Goal: Task Accomplishment & Management: Manage account settings

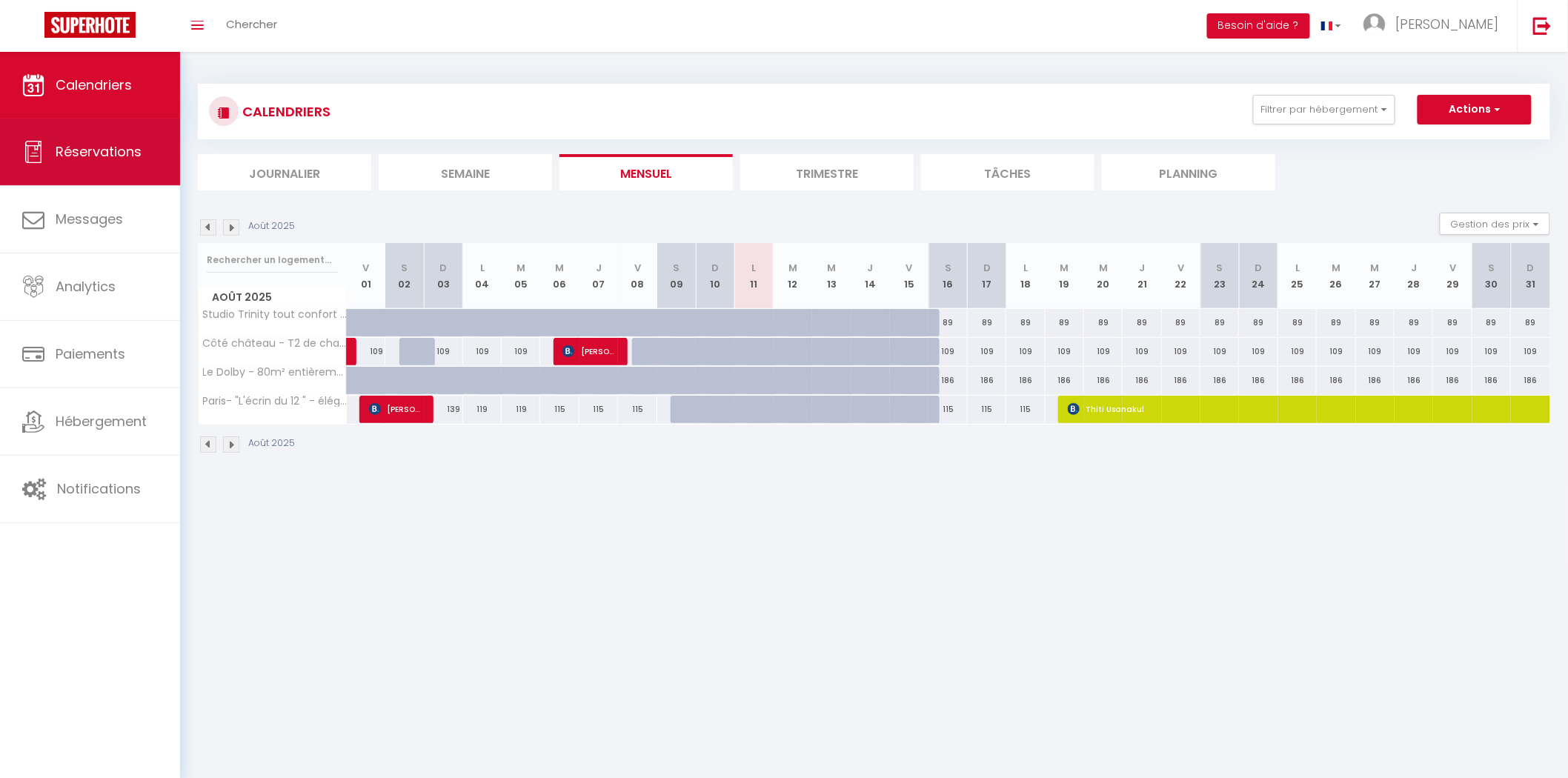
click at [124, 163] on link "Réservations" at bounding box center [89, 152] width 180 height 66
select select "not_cancelled"
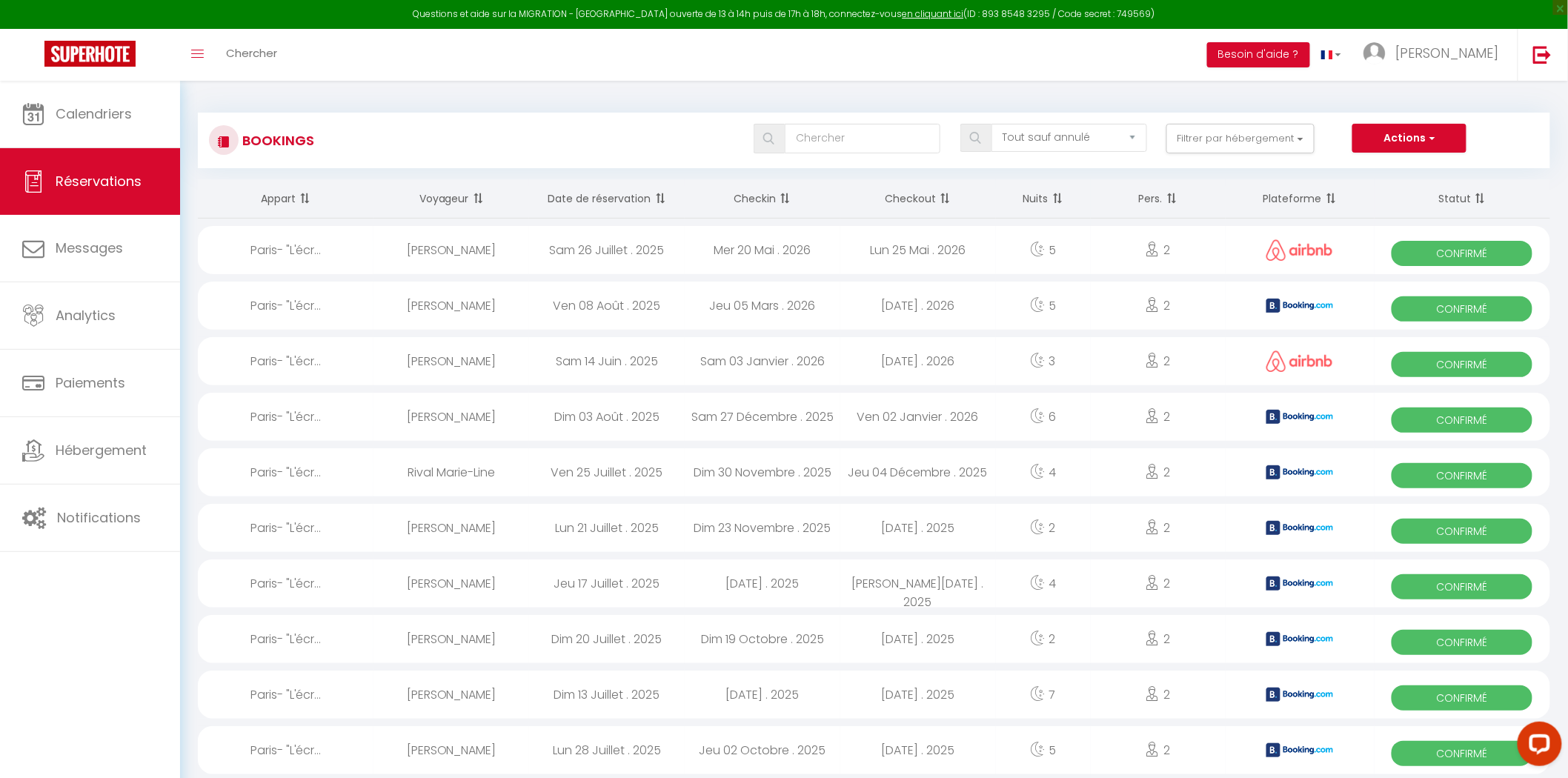
click at [761, 194] on th "Checkin" at bounding box center [762, 198] width 156 height 40
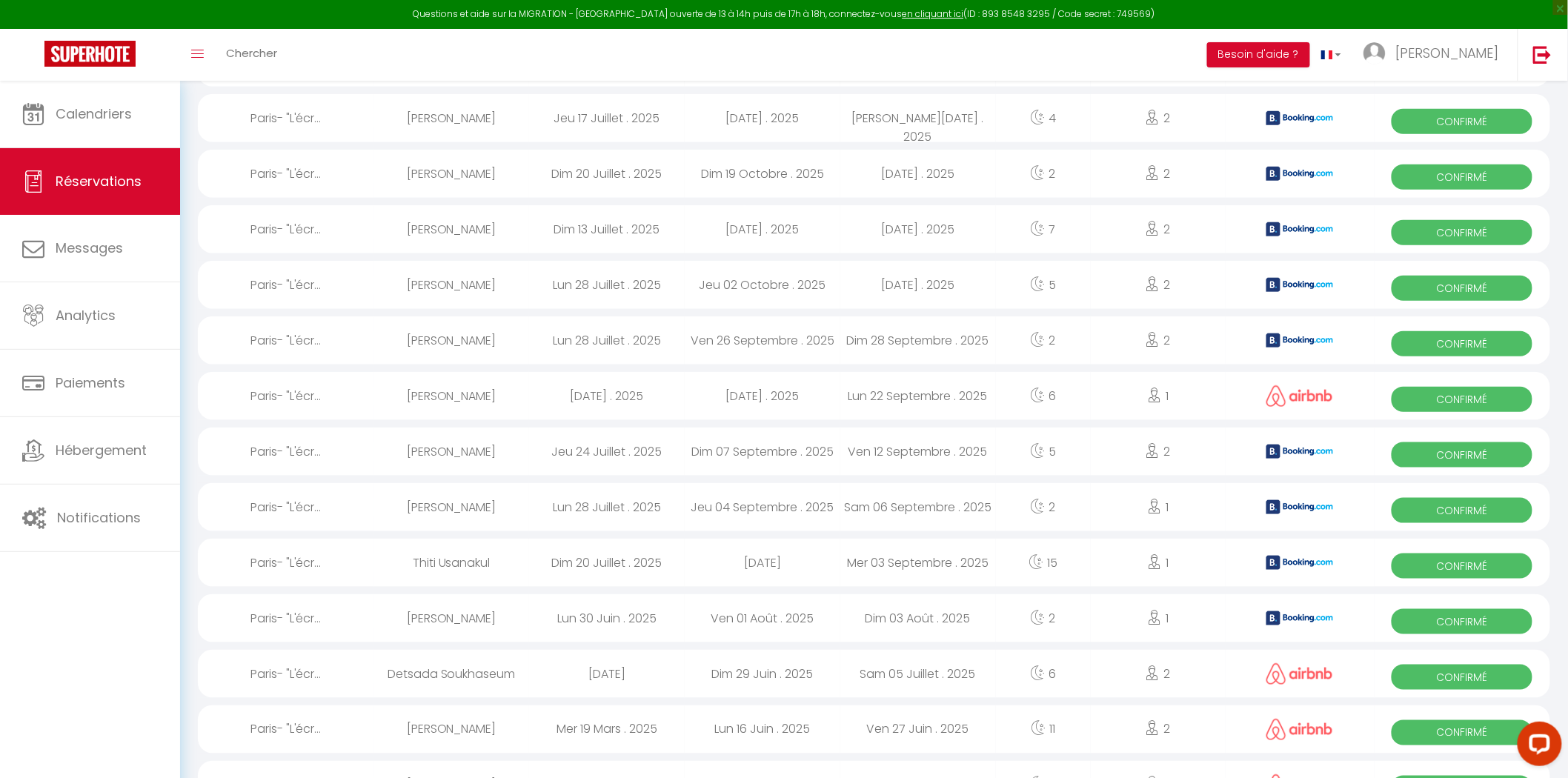
scroll to position [493, 0]
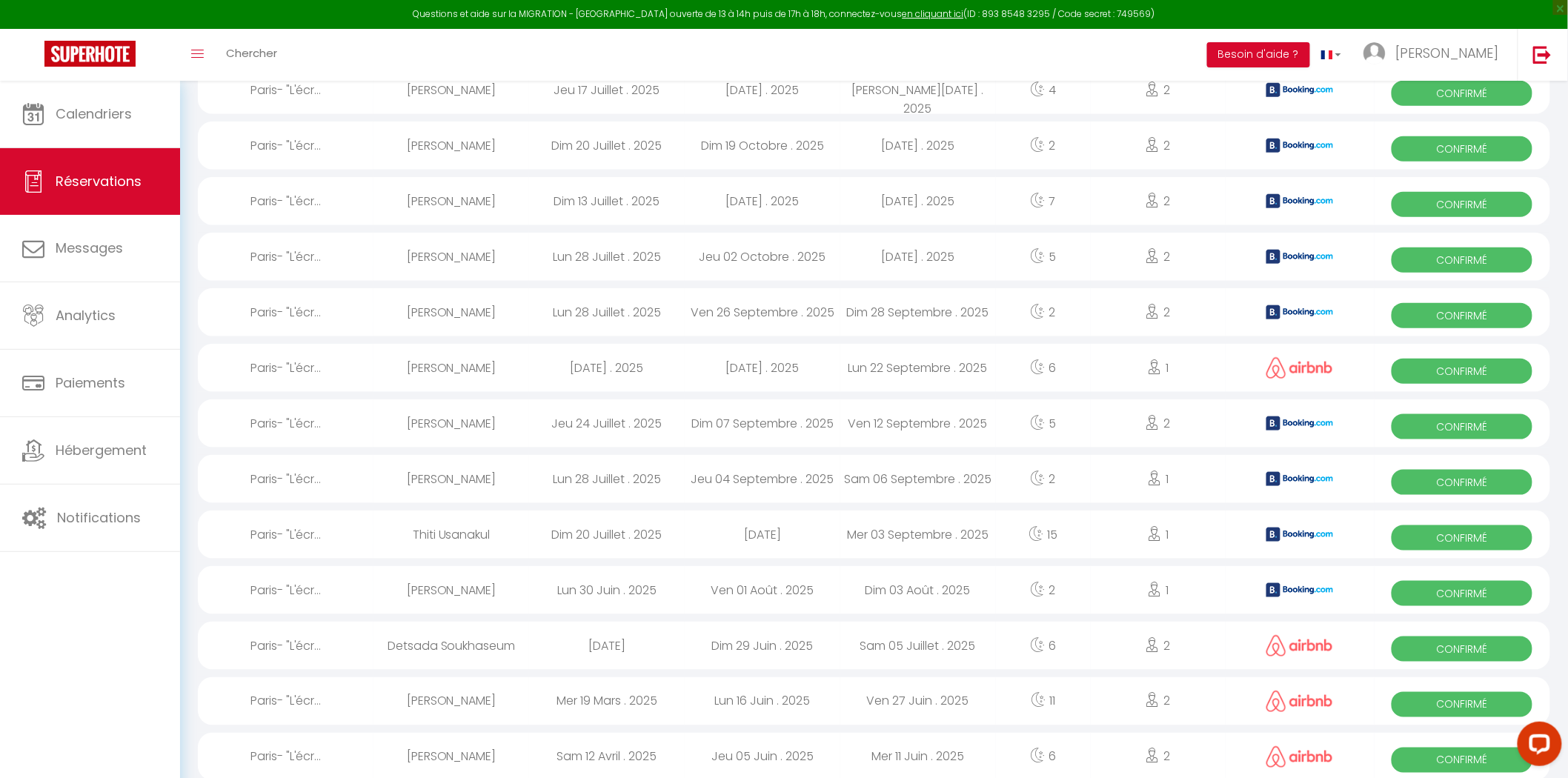
click at [589, 536] on div "Dim 20 Juillet . 2025" at bounding box center [607, 535] width 156 height 48
select select "OK"
select select "KO"
select select "0"
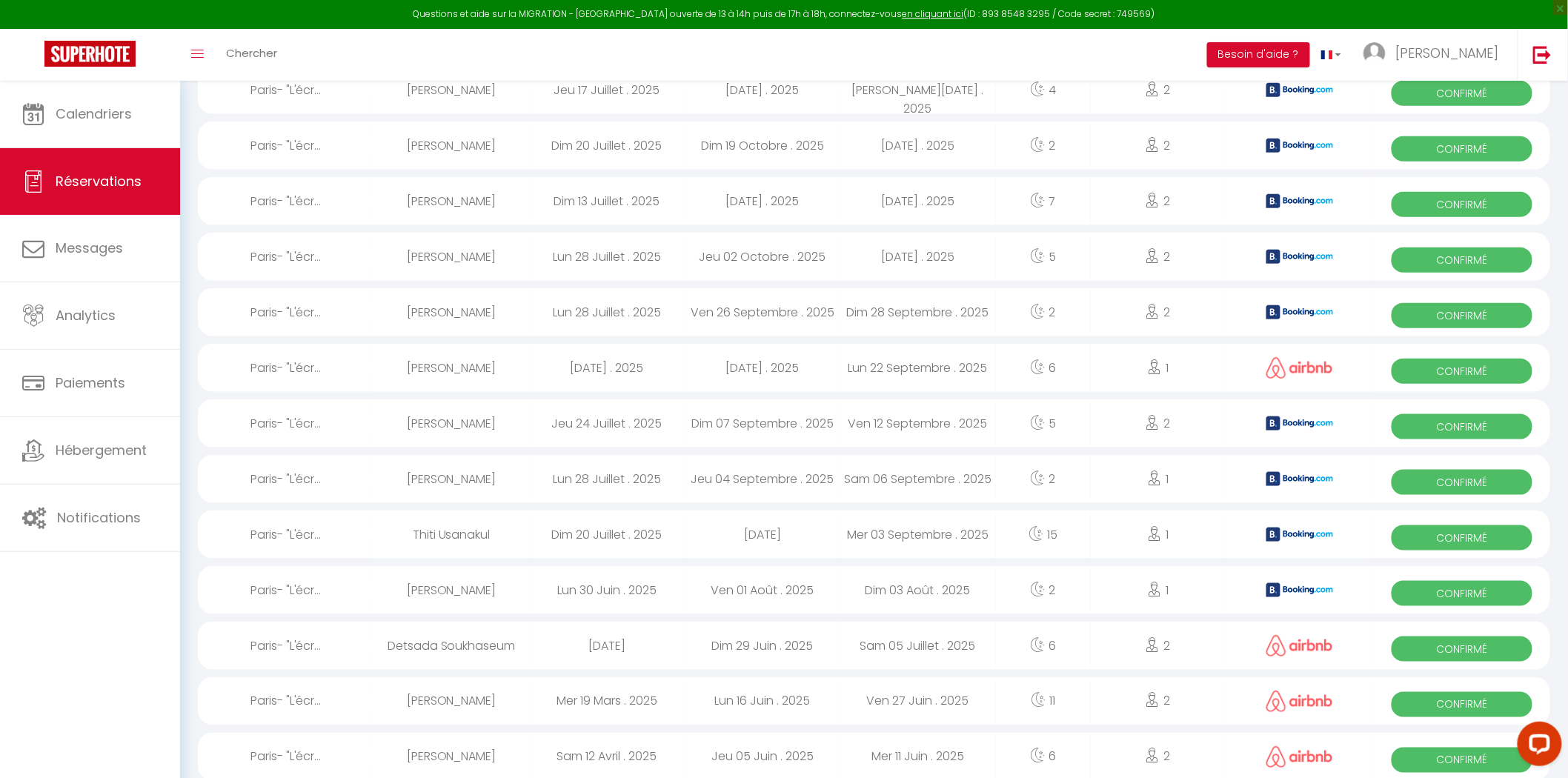
select select "1"
select select
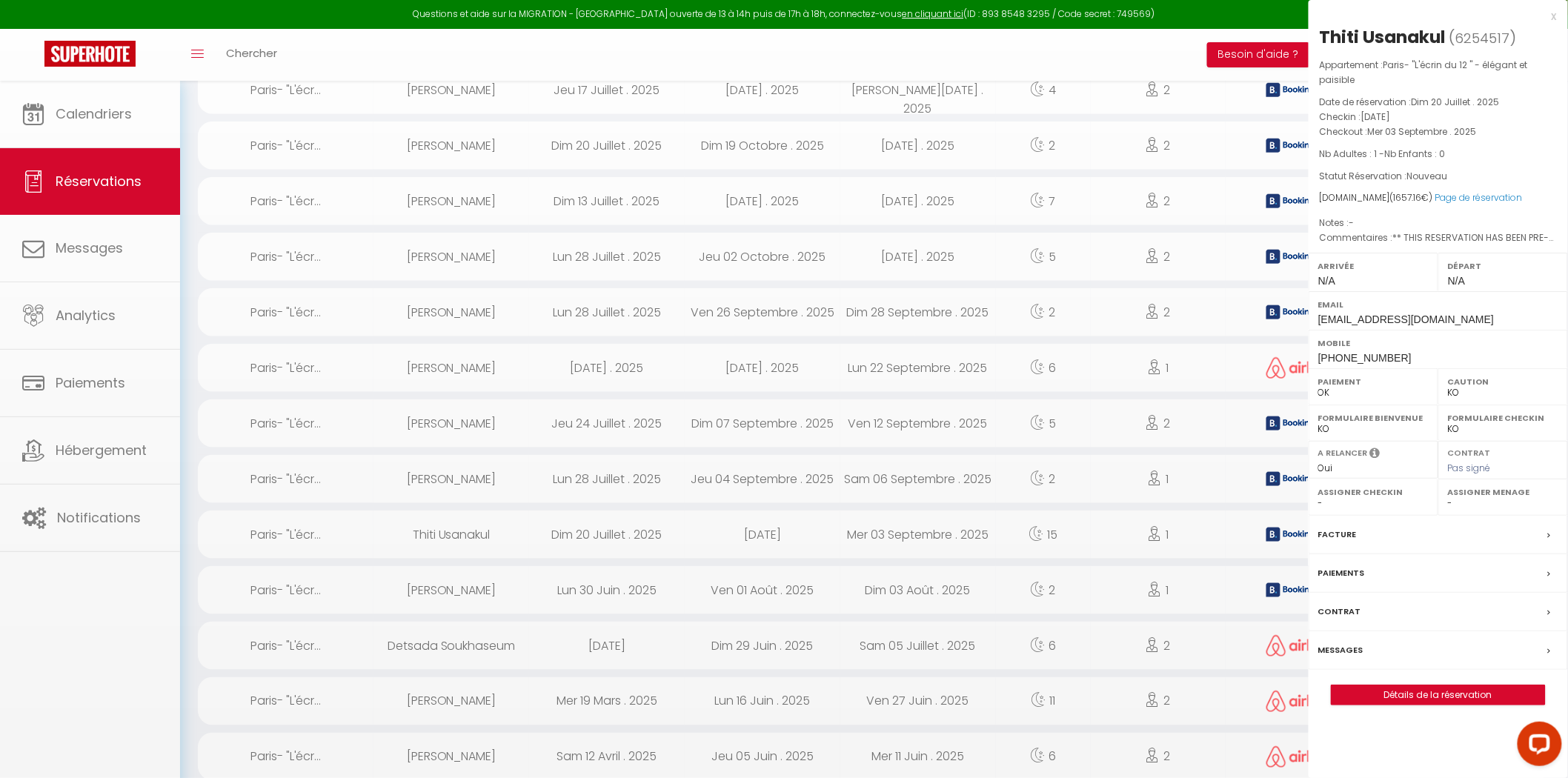
select select "47661"
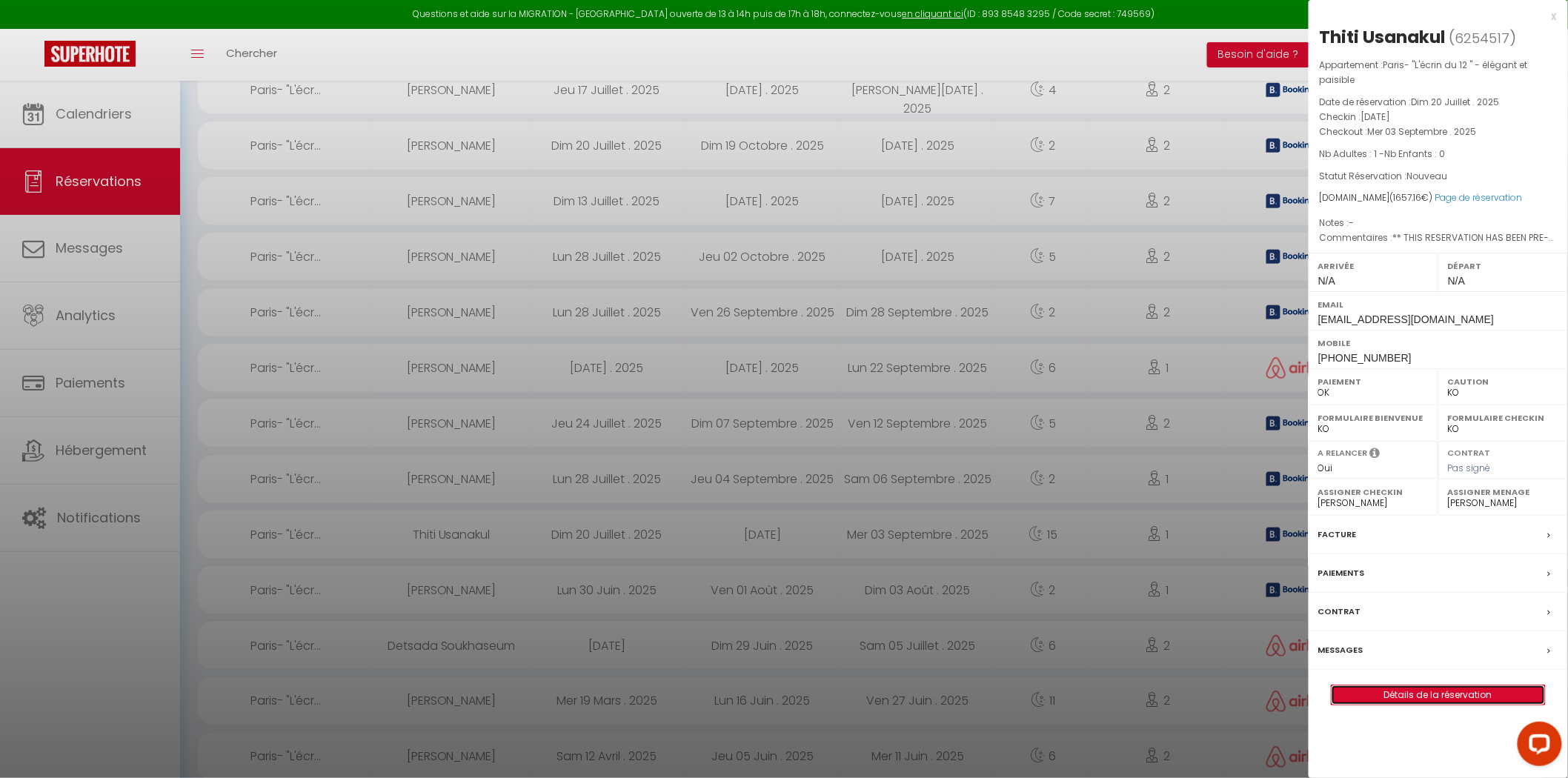
click at [1504, 688] on link "Détails de la réservation" at bounding box center [1438, 694] width 213 height 19
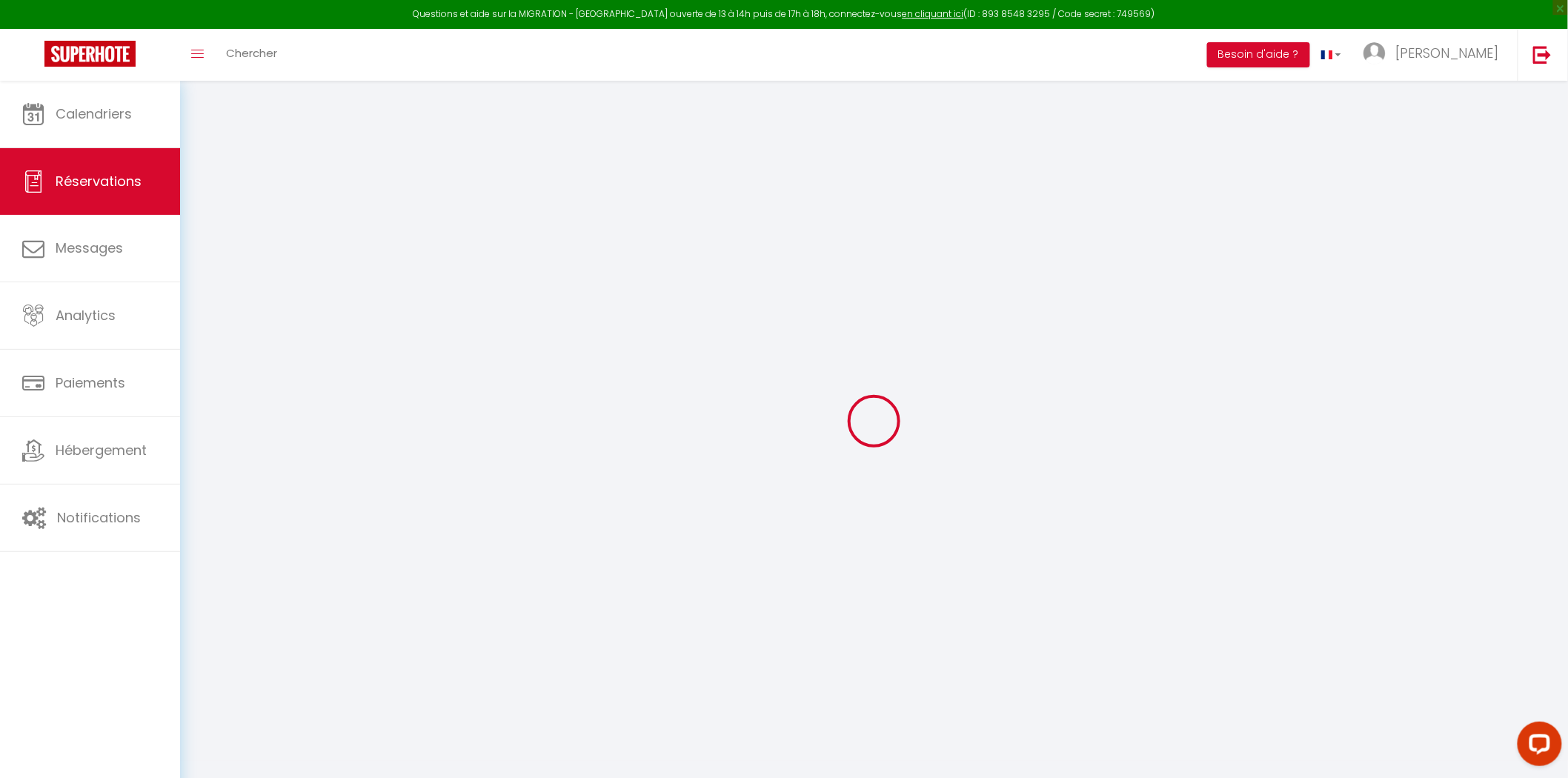
type input "Thiti"
type input "Usanakul"
type input "[EMAIL_ADDRESS][DOMAIN_NAME]"
type input "[PHONE_NUMBER]"
type input "."
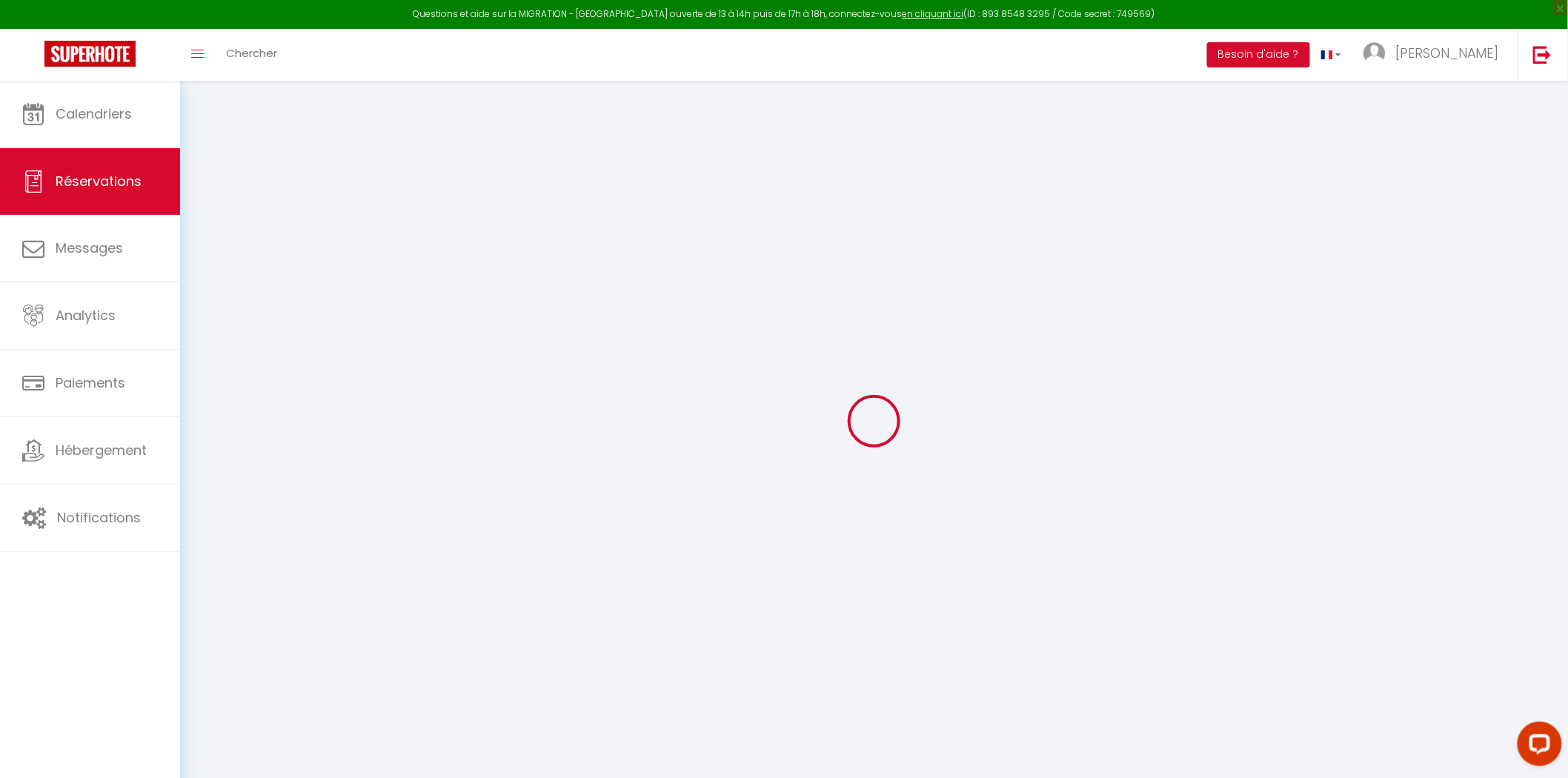
select select "GB"
type input "259.89"
type input "23.2"
select select "70545"
select select "1"
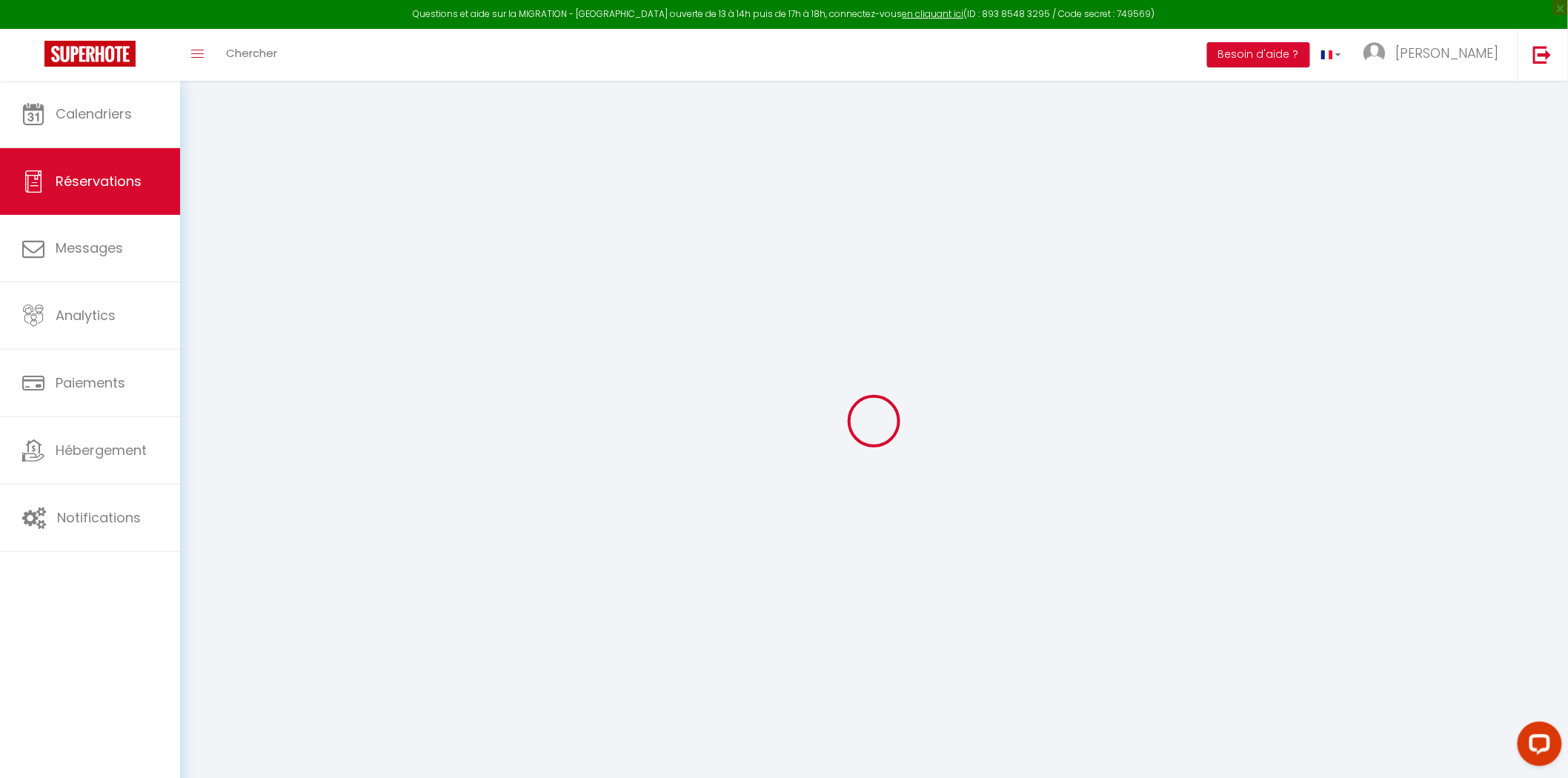
select select
type input "1"
select select "12"
select select
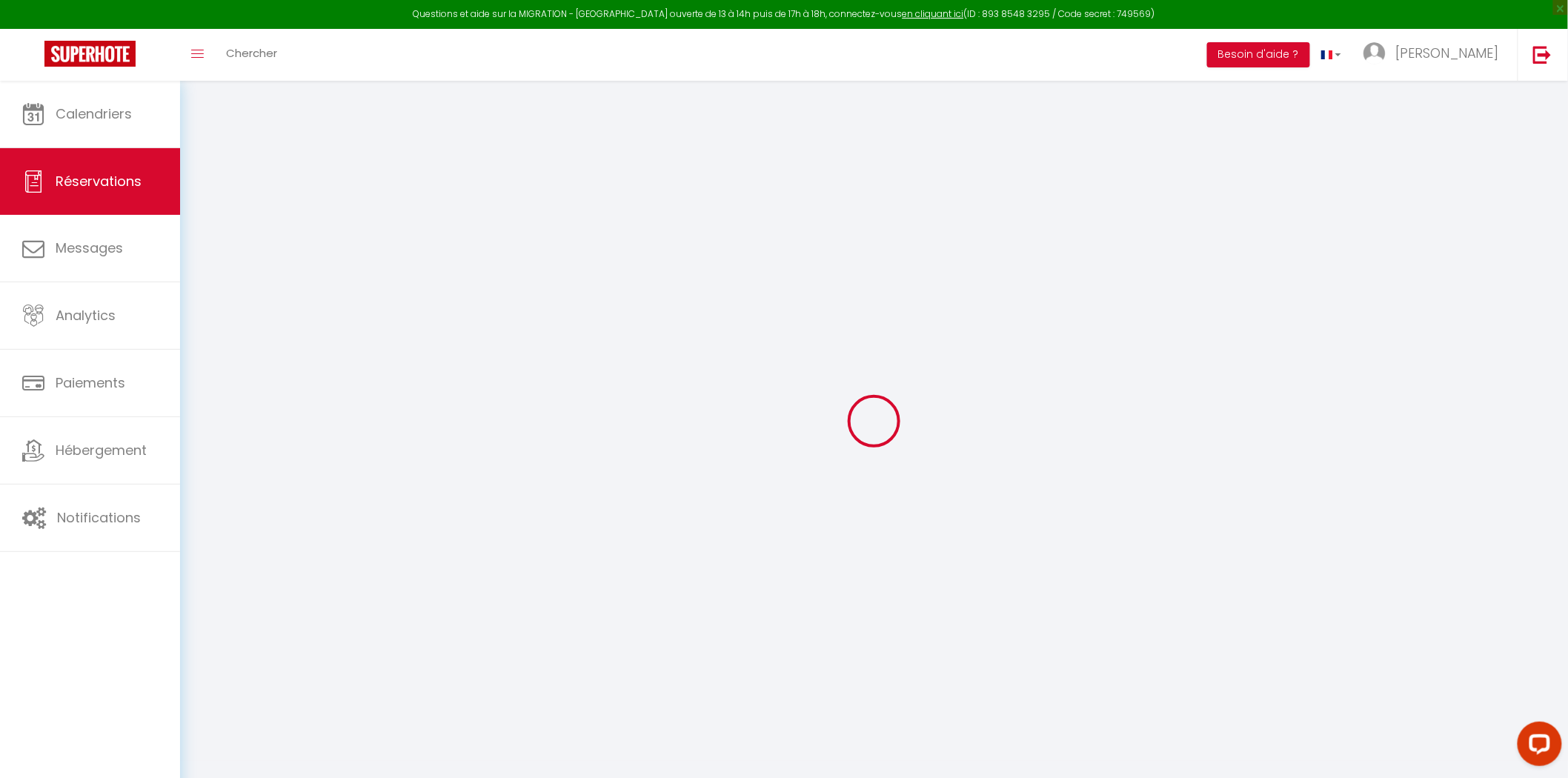
type input "1443.86"
checkbox input "false"
type input "0"
select select "2"
type input "0"
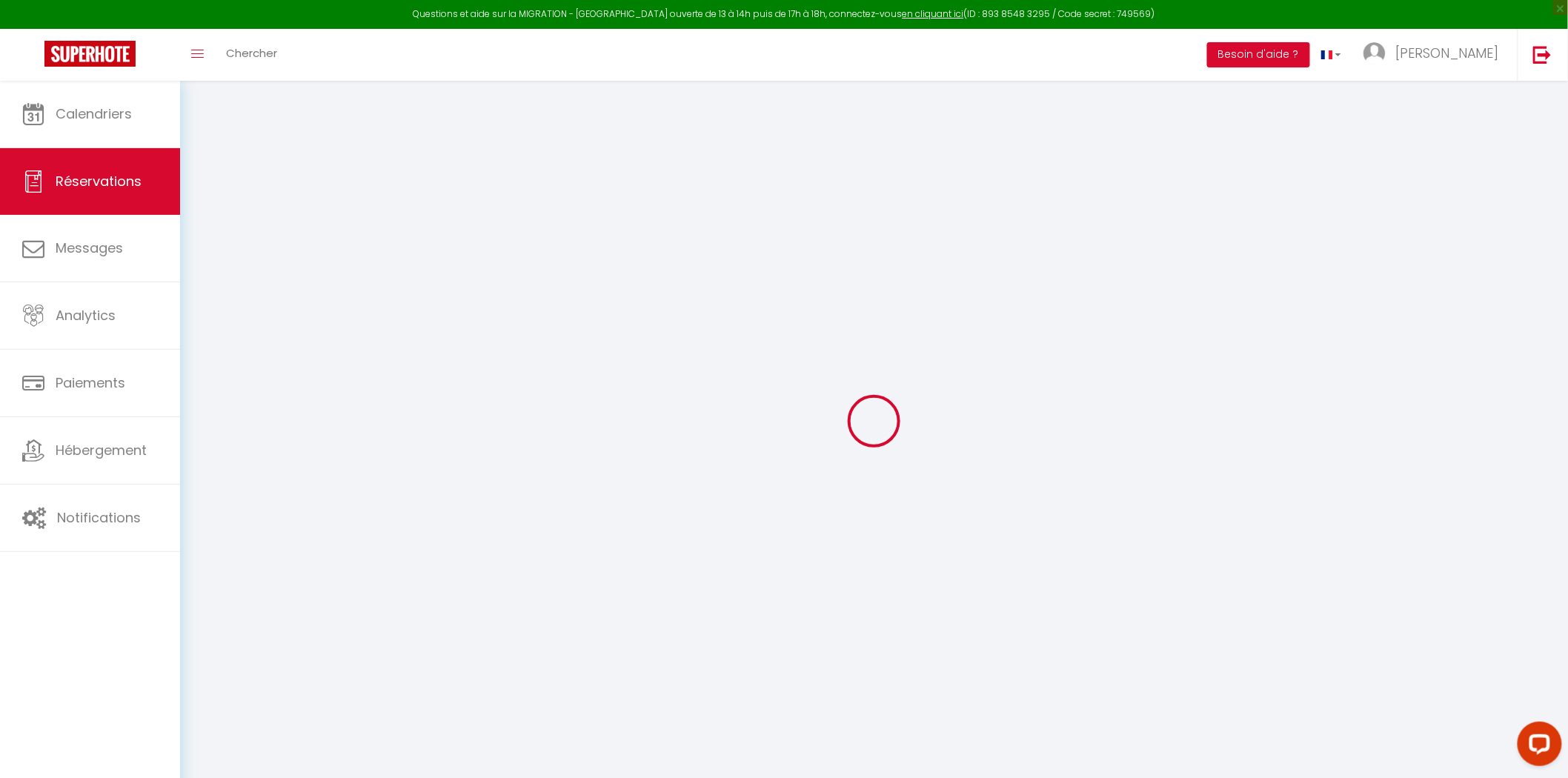
type input "0"
select select
select select "14"
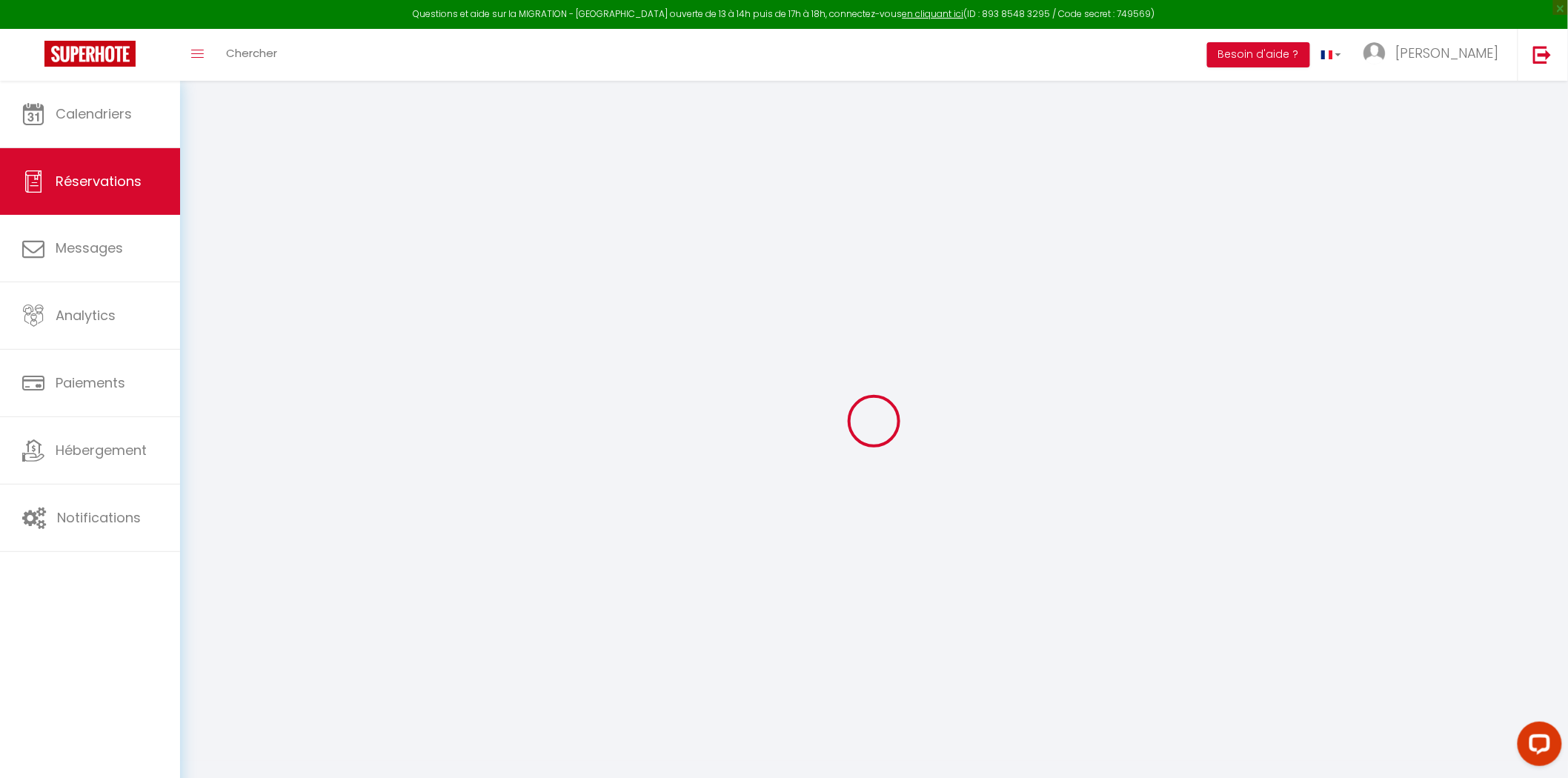
checkbox input "false"
select select
checkbox input "false"
select select
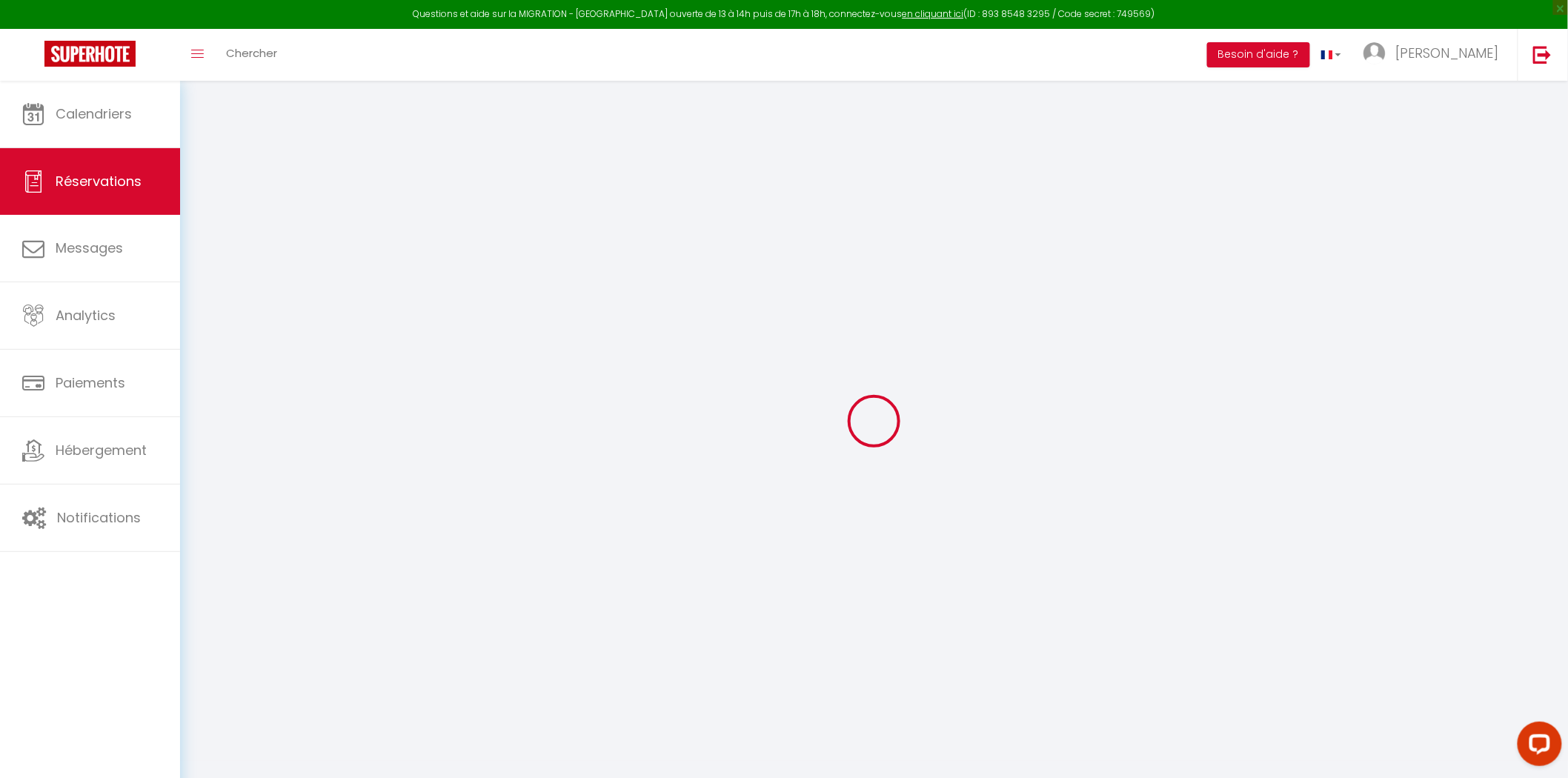
select select
checkbox input "false"
select select
checkbox input "false"
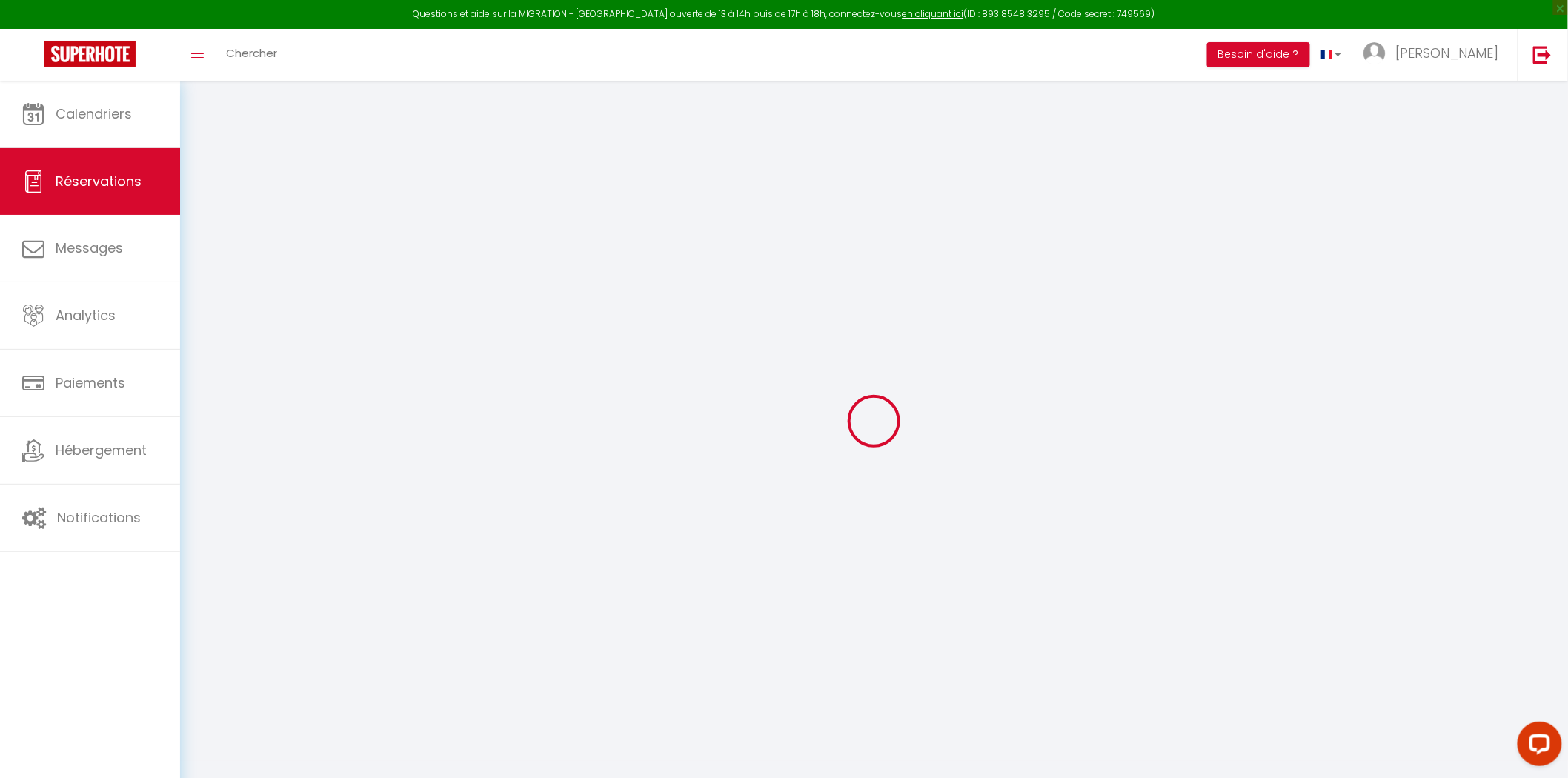
type textarea "** THIS RESERVATION HAS BEEN PRE-PAID ** BOOKING NOTE : Payment charge is EUR 2…"
type input "213.3"
select select
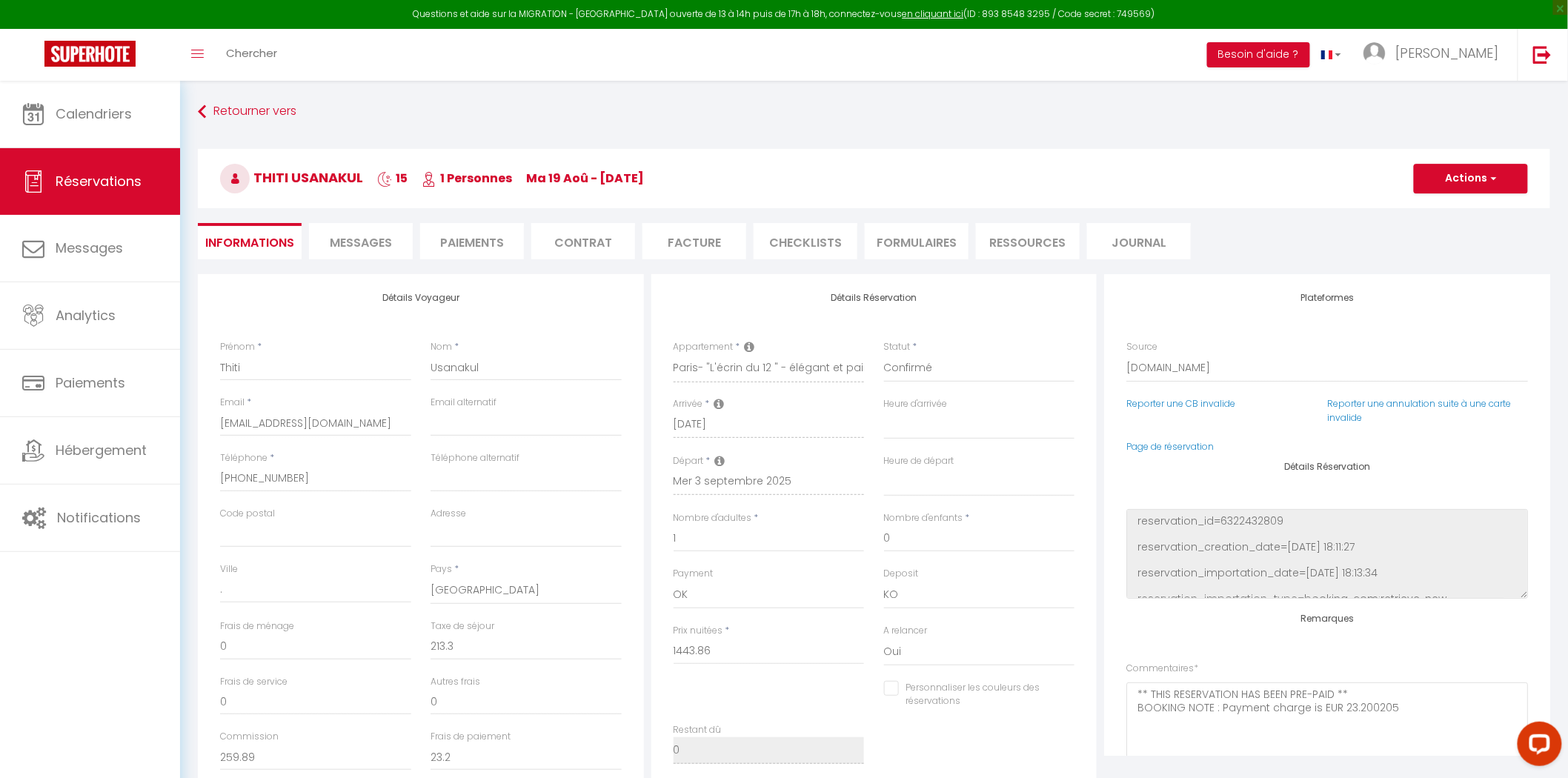
checkbox input "false"
select select
click at [351, 236] on span "Messages" at bounding box center [361, 242] width 62 height 17
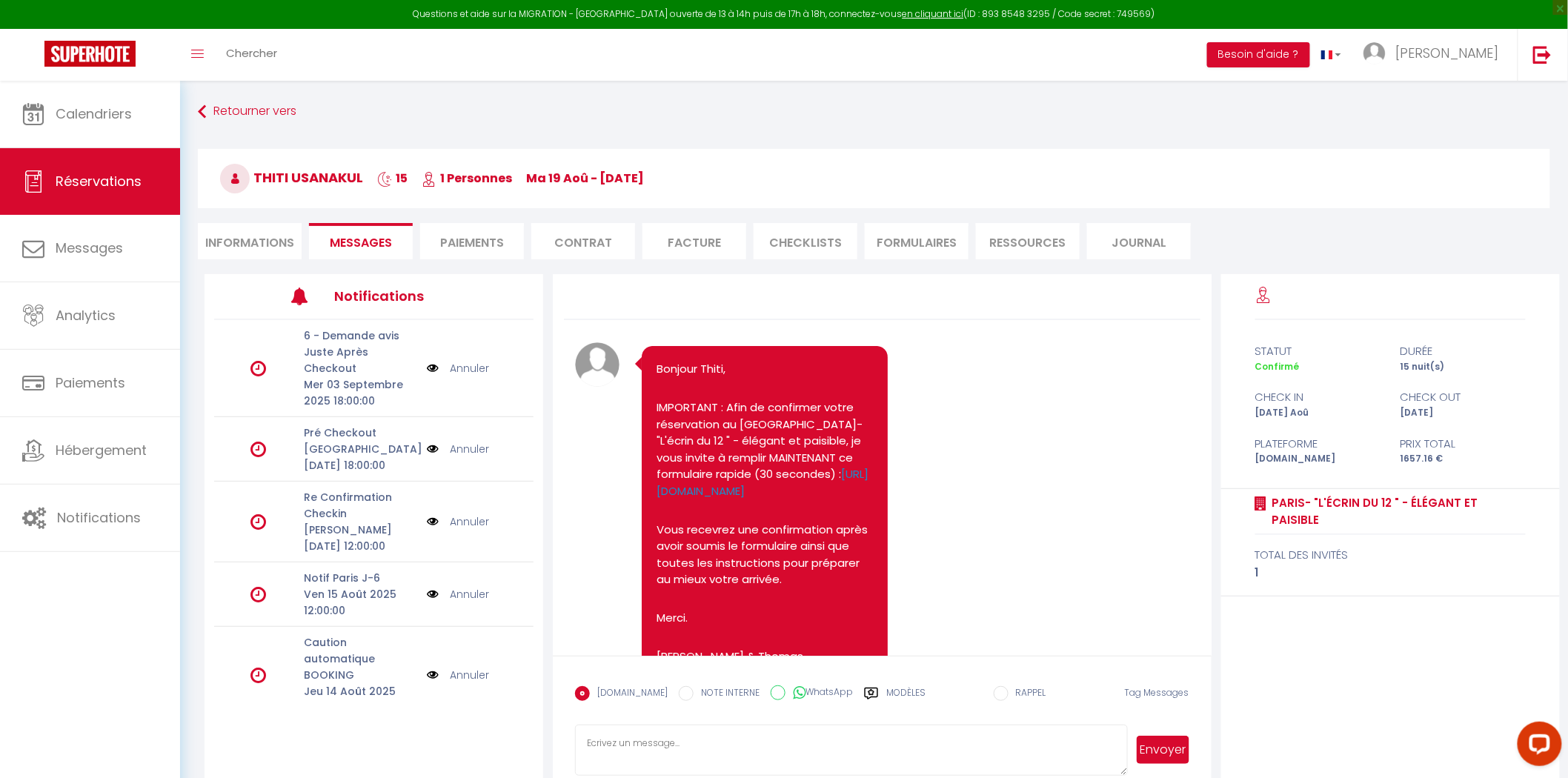
click at [478, 228] on li "Paiements" at bounding box center [472, 241] width 103 height 36
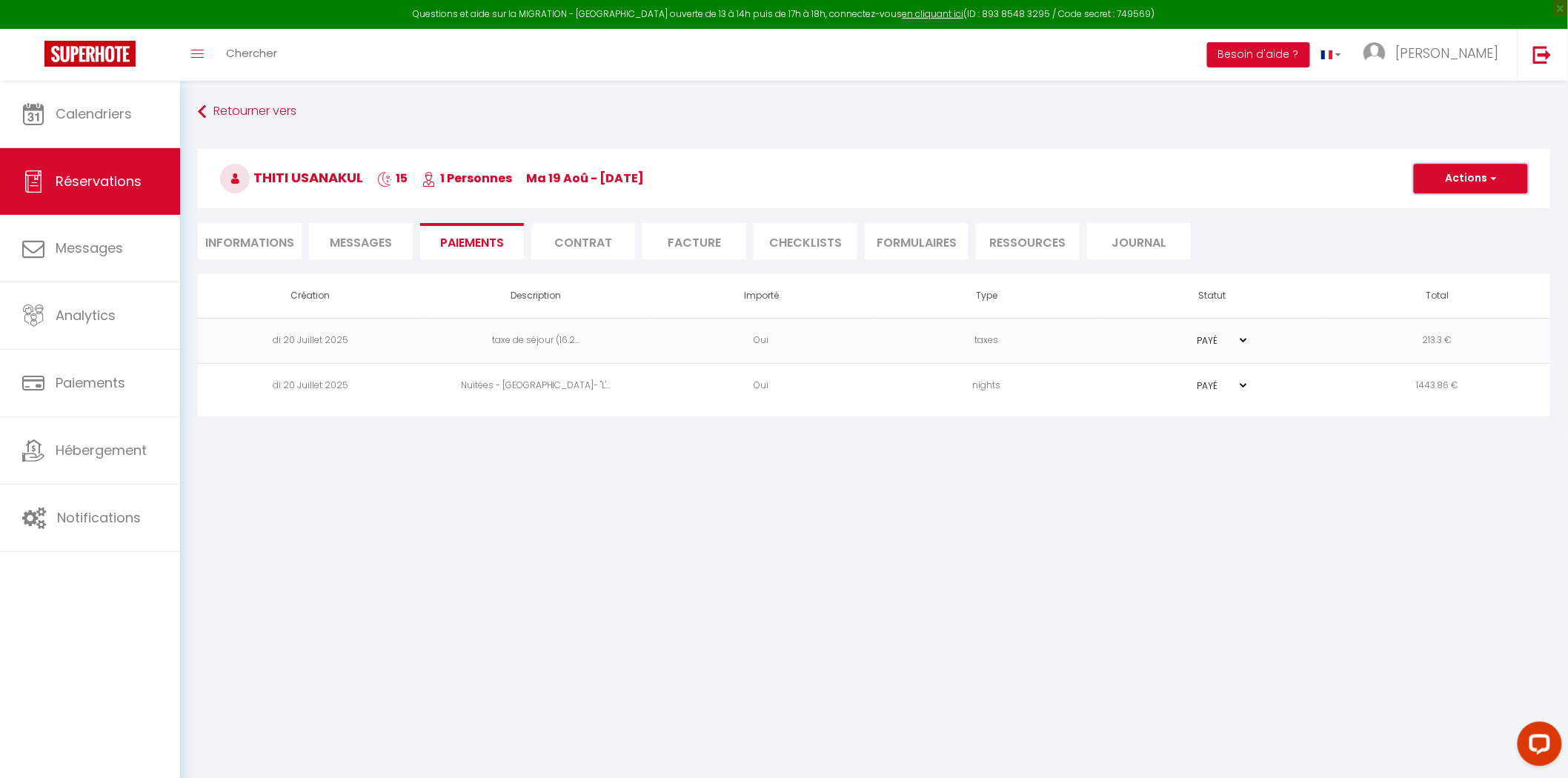
click at [1484, 179] on button "Actions" at bounding box center [1471, 179] width 114 height 29
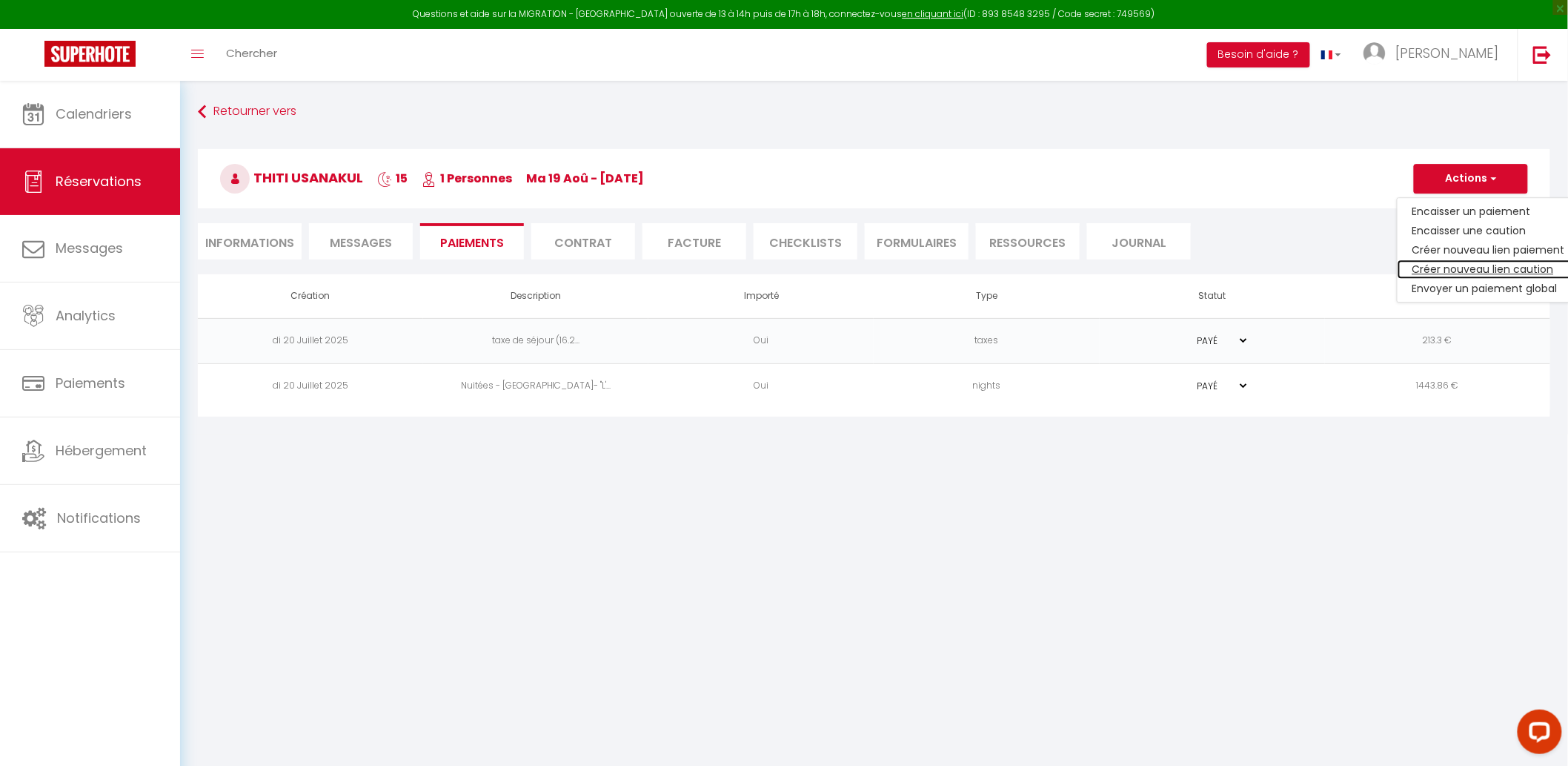
click at [1454, 265] on link "Créer nouveau lien caution" at bounding box center [1489, 269] width 183 height 19
select select "nights"
type input "[EMAIL_ADDRESS][DOMAIN_NAME]"
select select "15403"
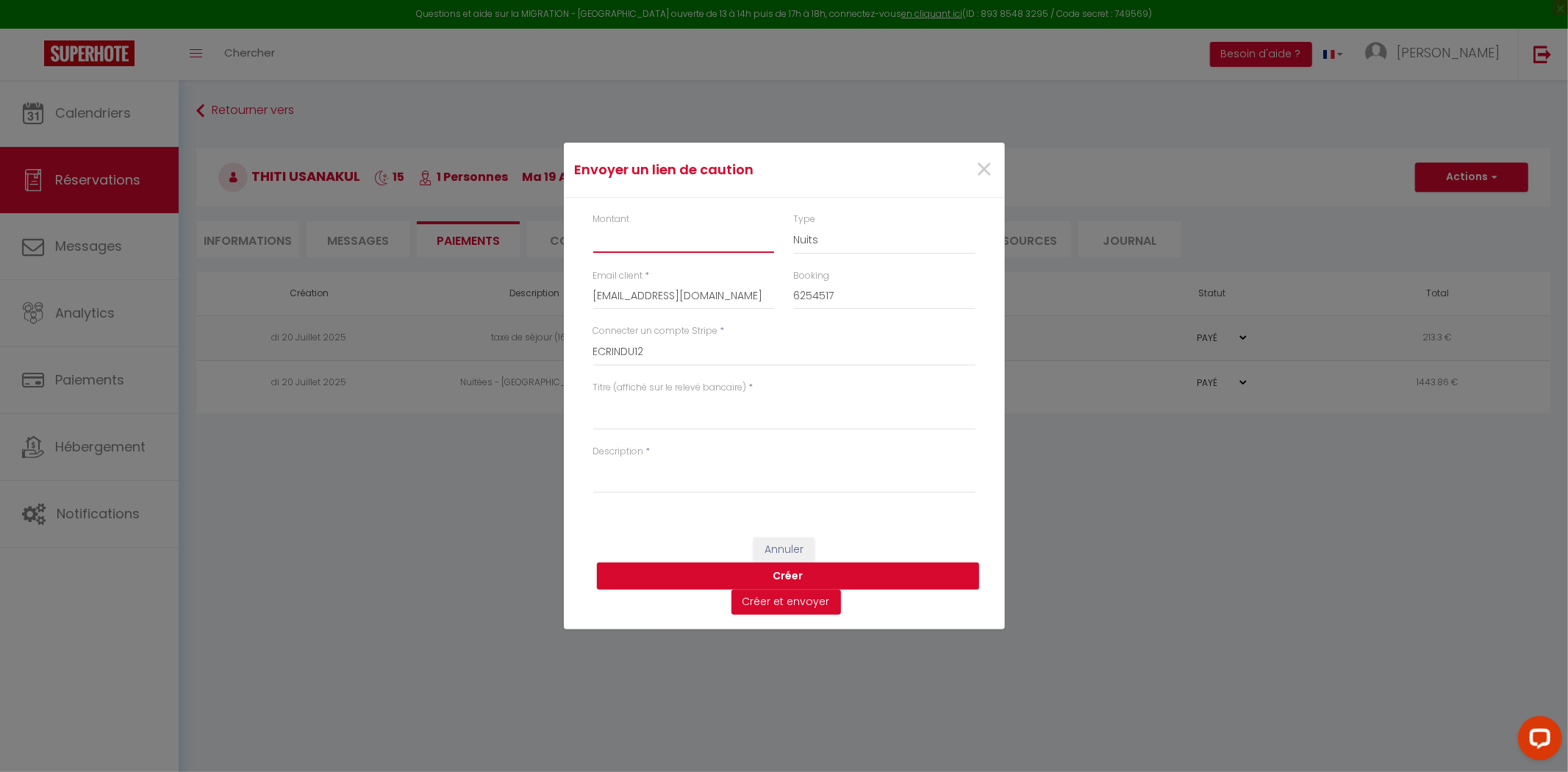
click at [605, 241] on input "Montant" at bounding box center [683, 239] width 181 height 27
type input "200"
click at [655, 413] on textarea "Titre (affiché sur le relevé bancaire)" at bounding box center [784, 412] width 382 height 36
type textarea "caution Ecrin du 12"
click at [654, 481] on textarea "Description" at bounding box center [784, 476] width 382 height 36
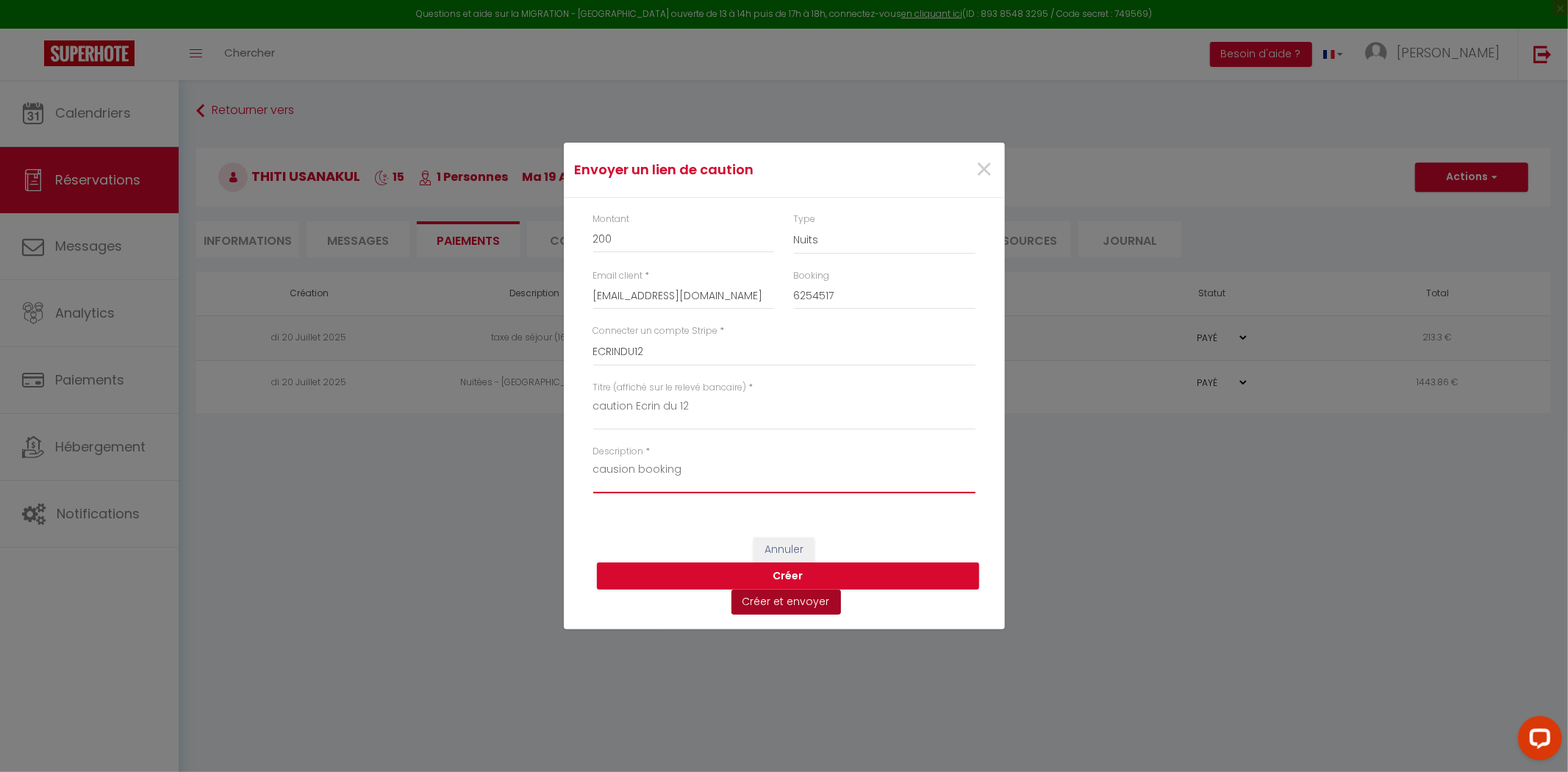
type textarea "causion booking"
click at [790, 597] on button "Créer et envoyer" at bounding box center [787, 601] width 110 height 25
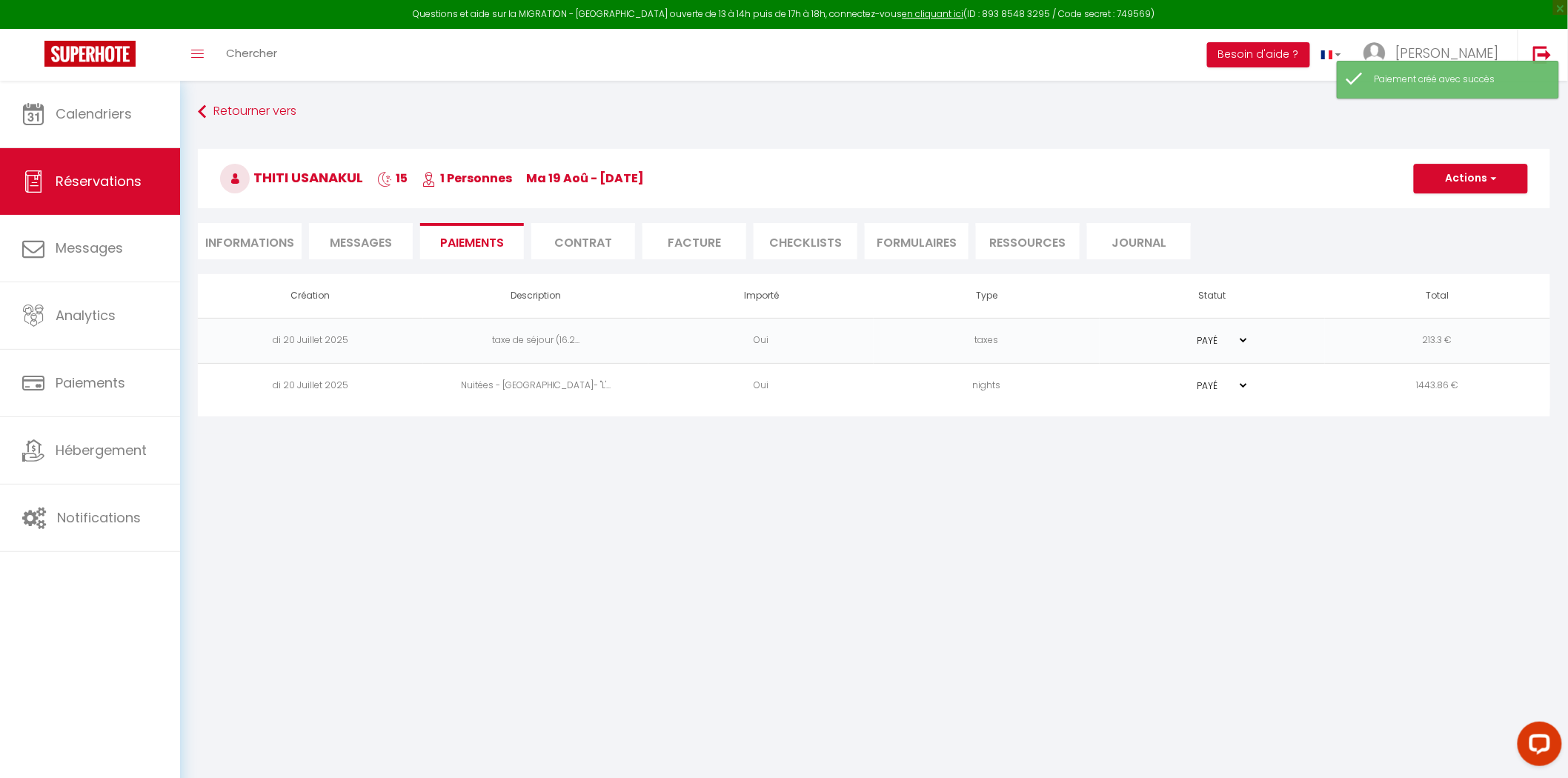
type input "[EMAIL_ADDRESS][DOMAIN_NAME]"
type input "Deposit request"
type textarea "Hi, We invite you to click on the link below to make the deposit: Title : cauti…"
select select "0"
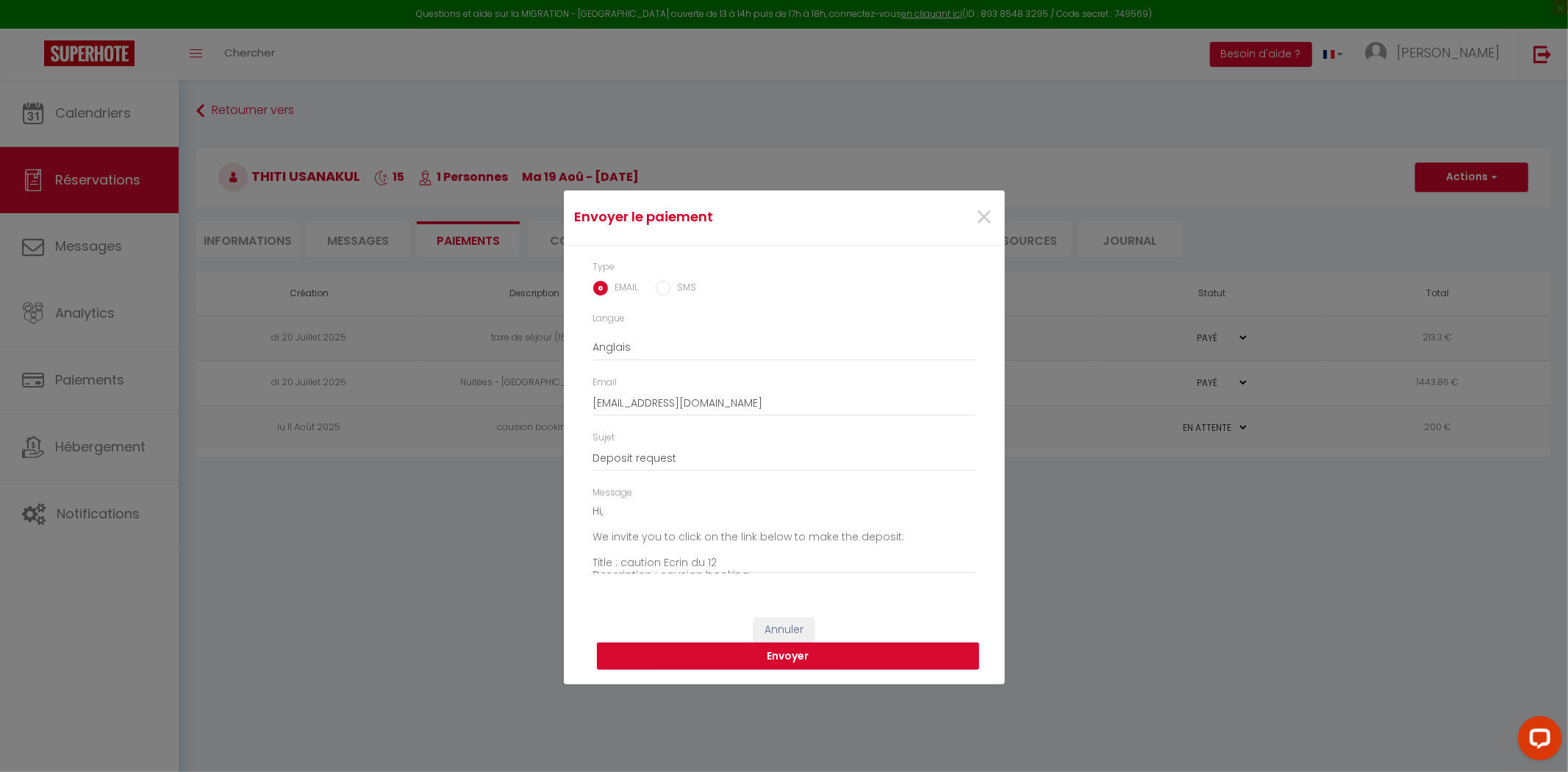
click at [759, 652] on button "Envoyer" at bounding box center [788, 656] width 382 height 28
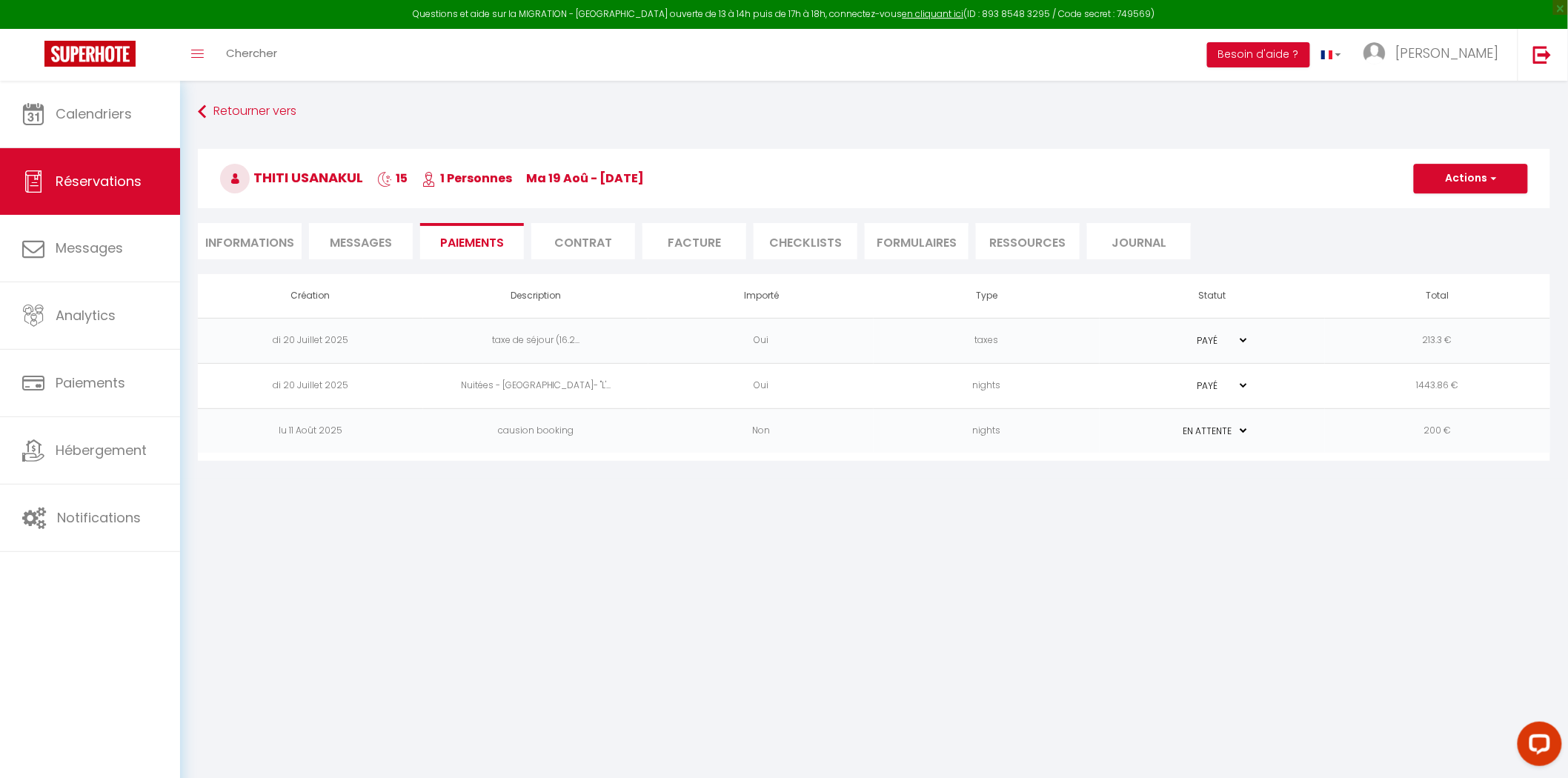
click at [583, 239] on li "Contrat" at bounding box center [583, 241] width 103 height 36
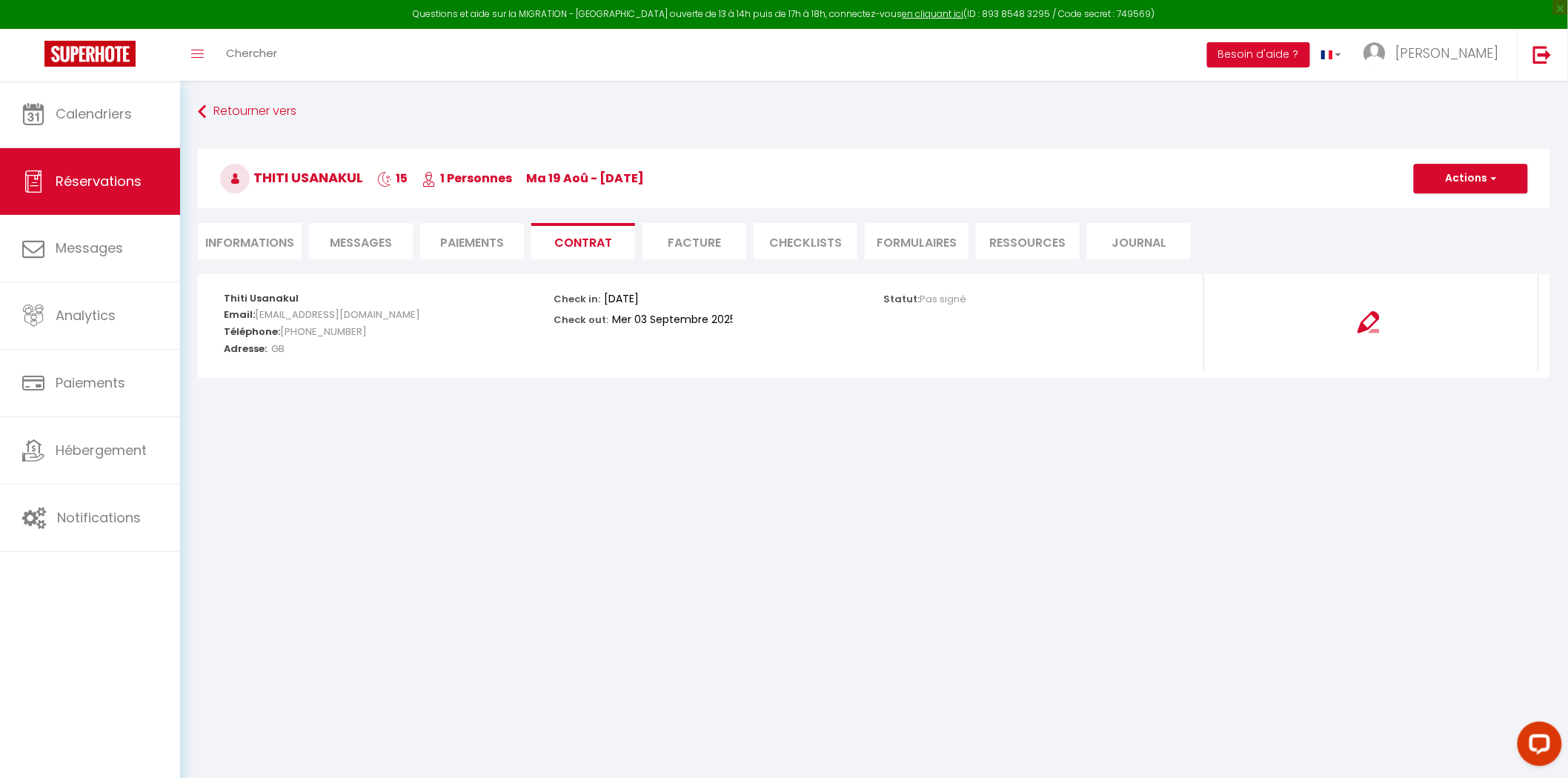
click at [708, 243] on li "Facture" at bounding box center [695, 241] width 103 height 36
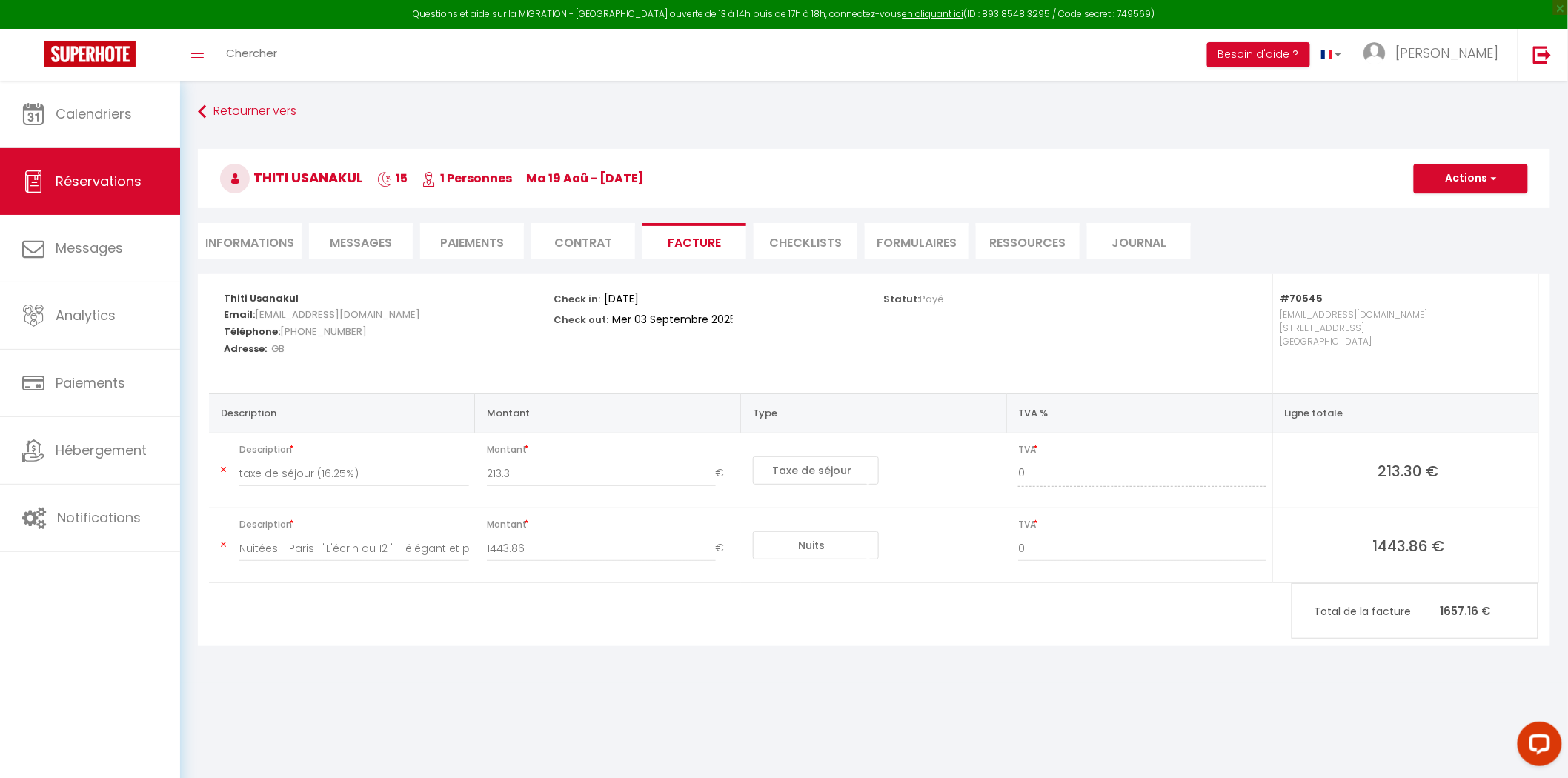
click at [794, 232] on li "CHECKLISTS" at bounding box center [805, 241] width 103 height 36
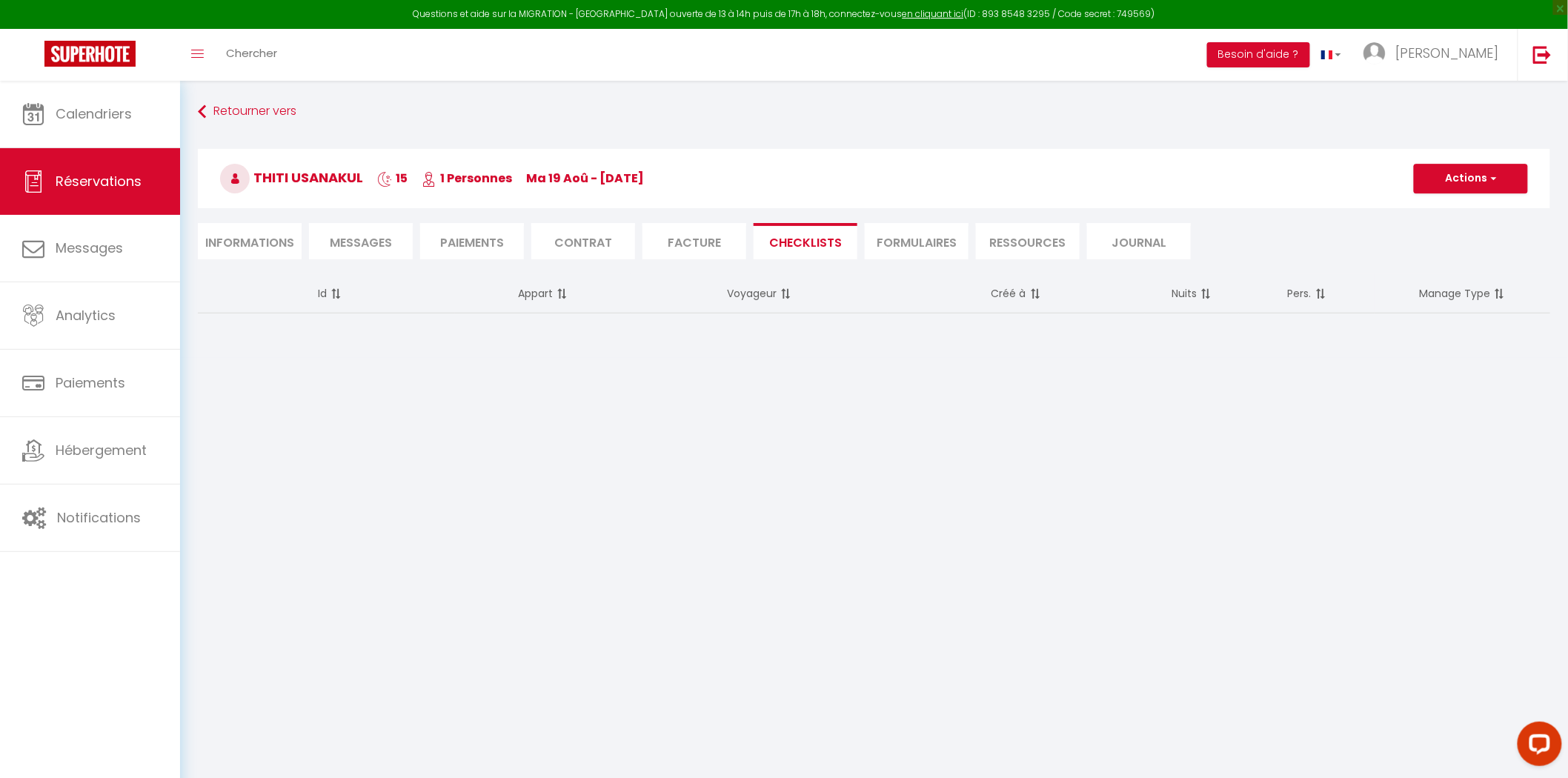
click at [908, 239] on li "FORMULAIRES" at bounding box center [917, 241] width 103 height 36
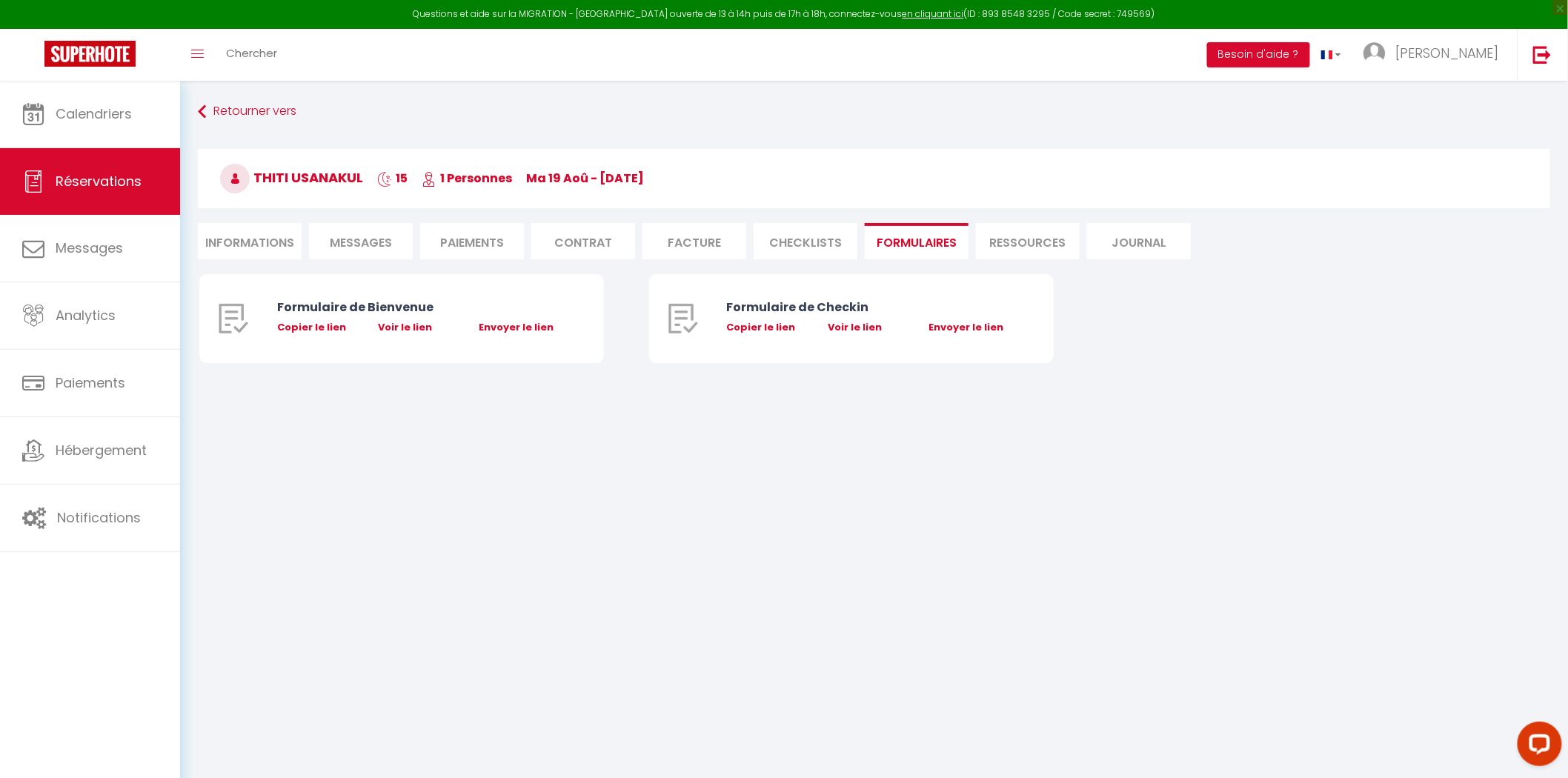
click at [998, 244] on li "Ressources" at bounding box center [1028, 241] width 103 height 36
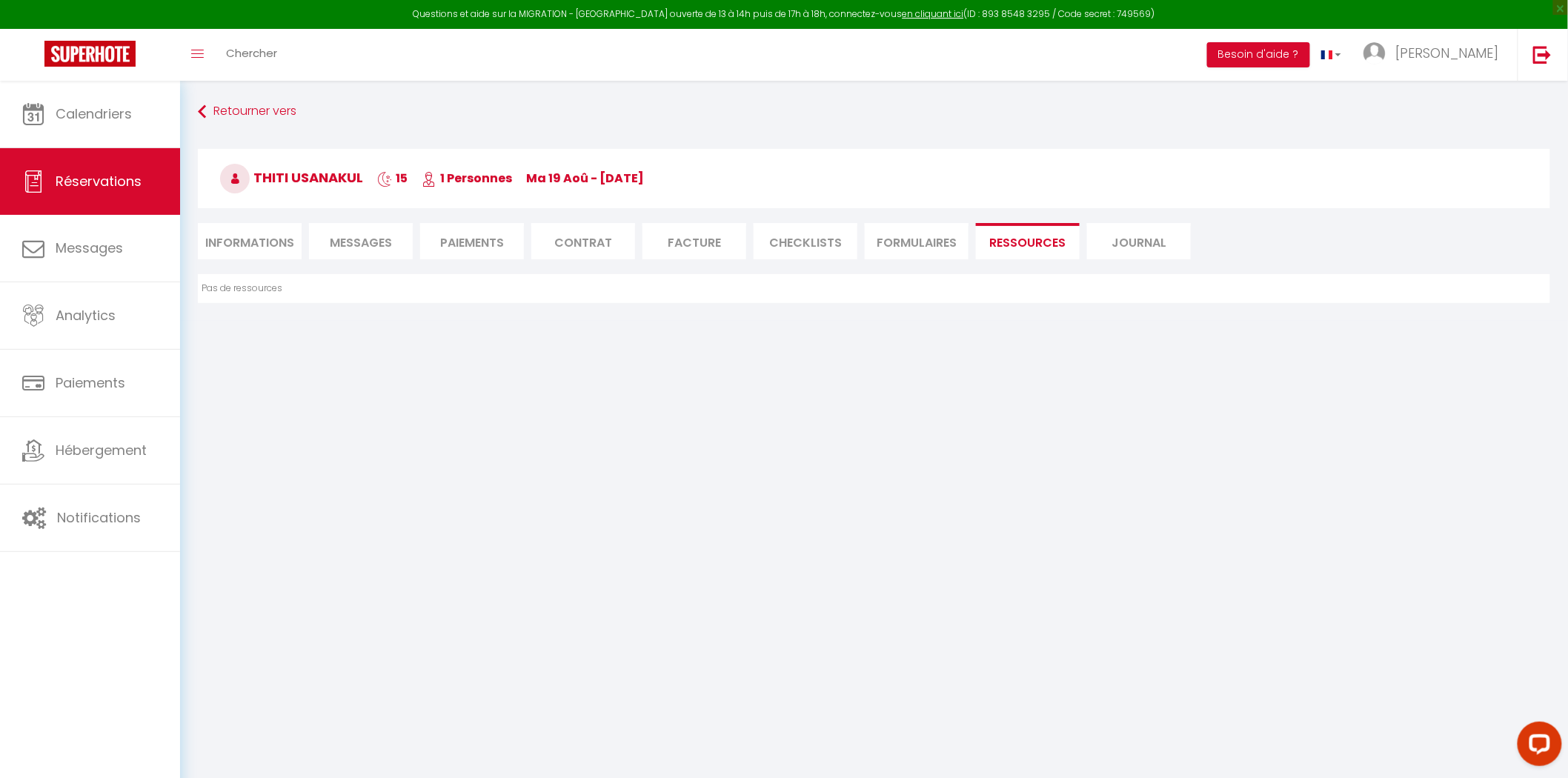
click at [1123, 244] on li "Journal" at bounding box center [1139, 241] width 103 height 36
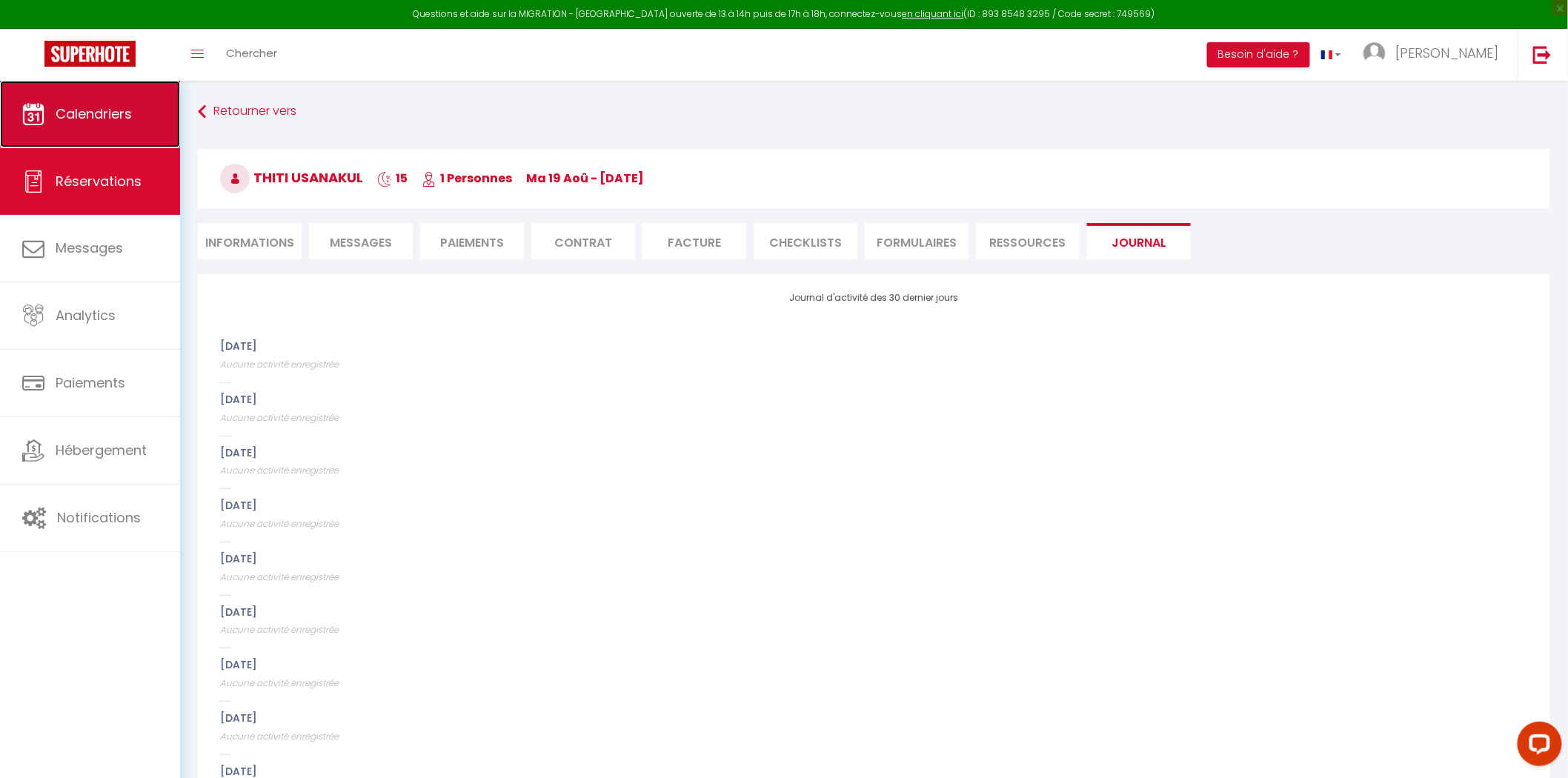
click at [91, 130] on link "Calendriers" at bounding box center [89, 114] width 180 height 66
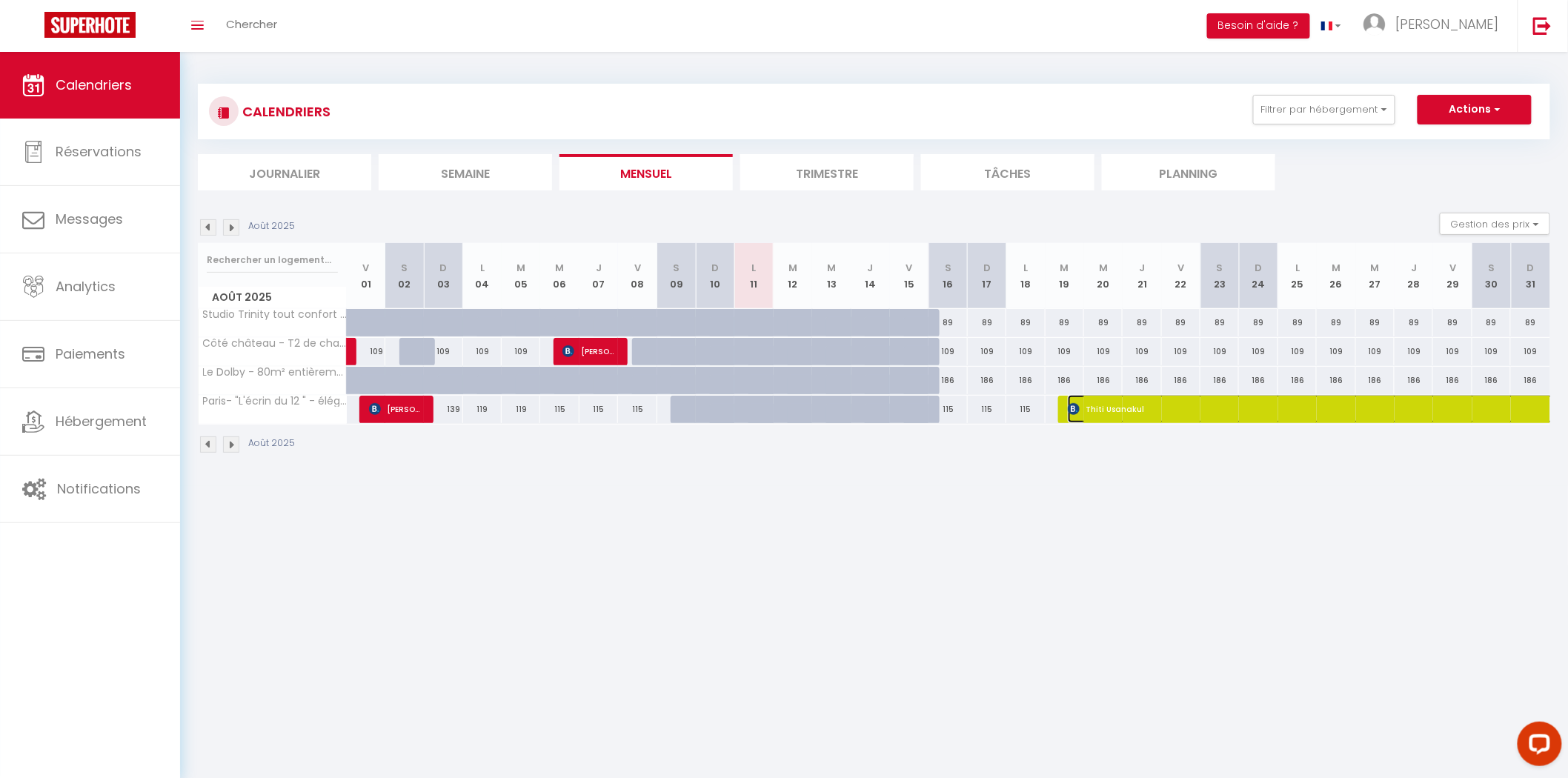
click at [1079, 400] on span "Thiti Usanakul" at bounding box center [1324, 408] width 511 height 29
select select "OK"
select select "KO"
select select "0"
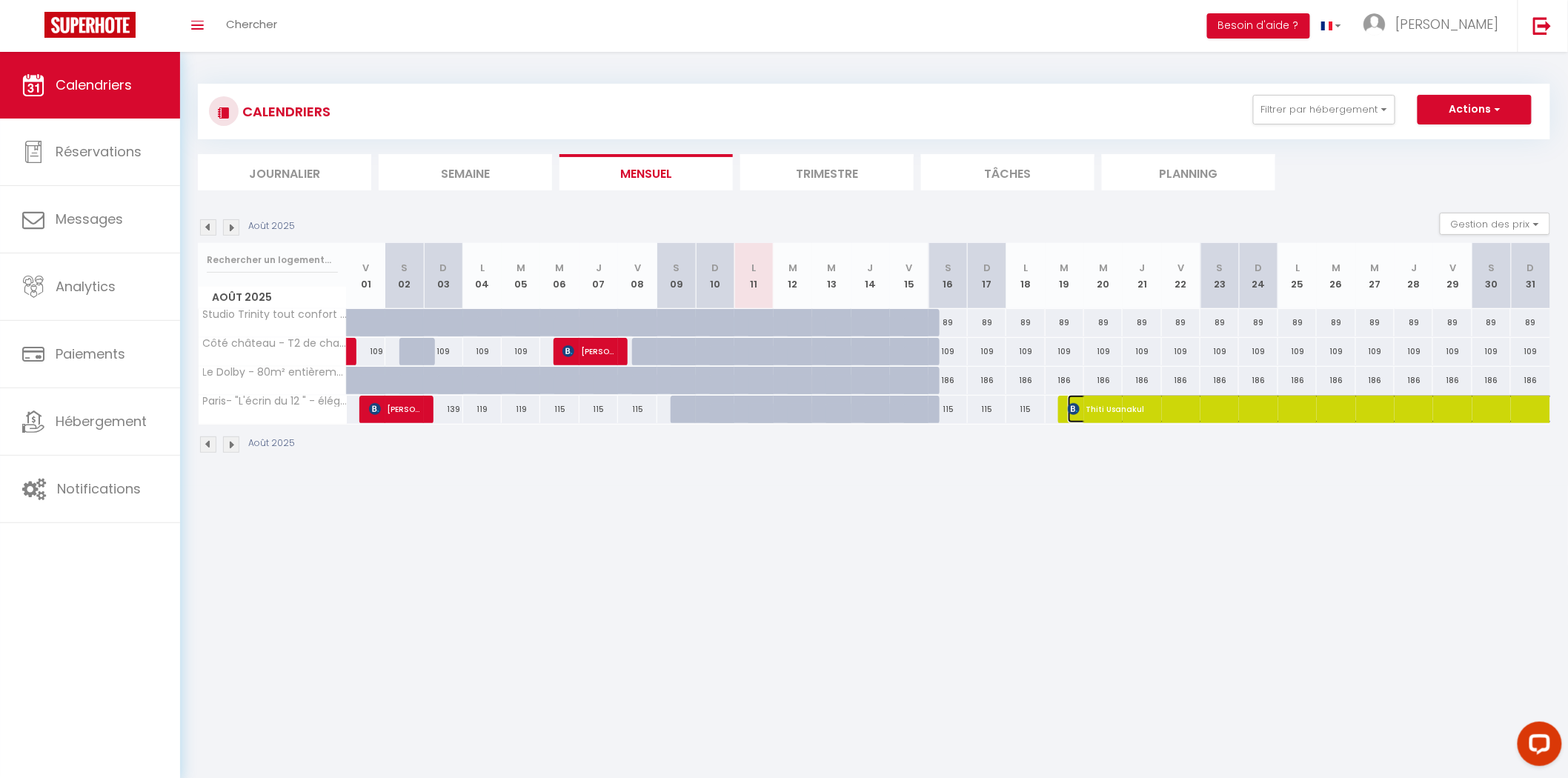
select select "1"
select select
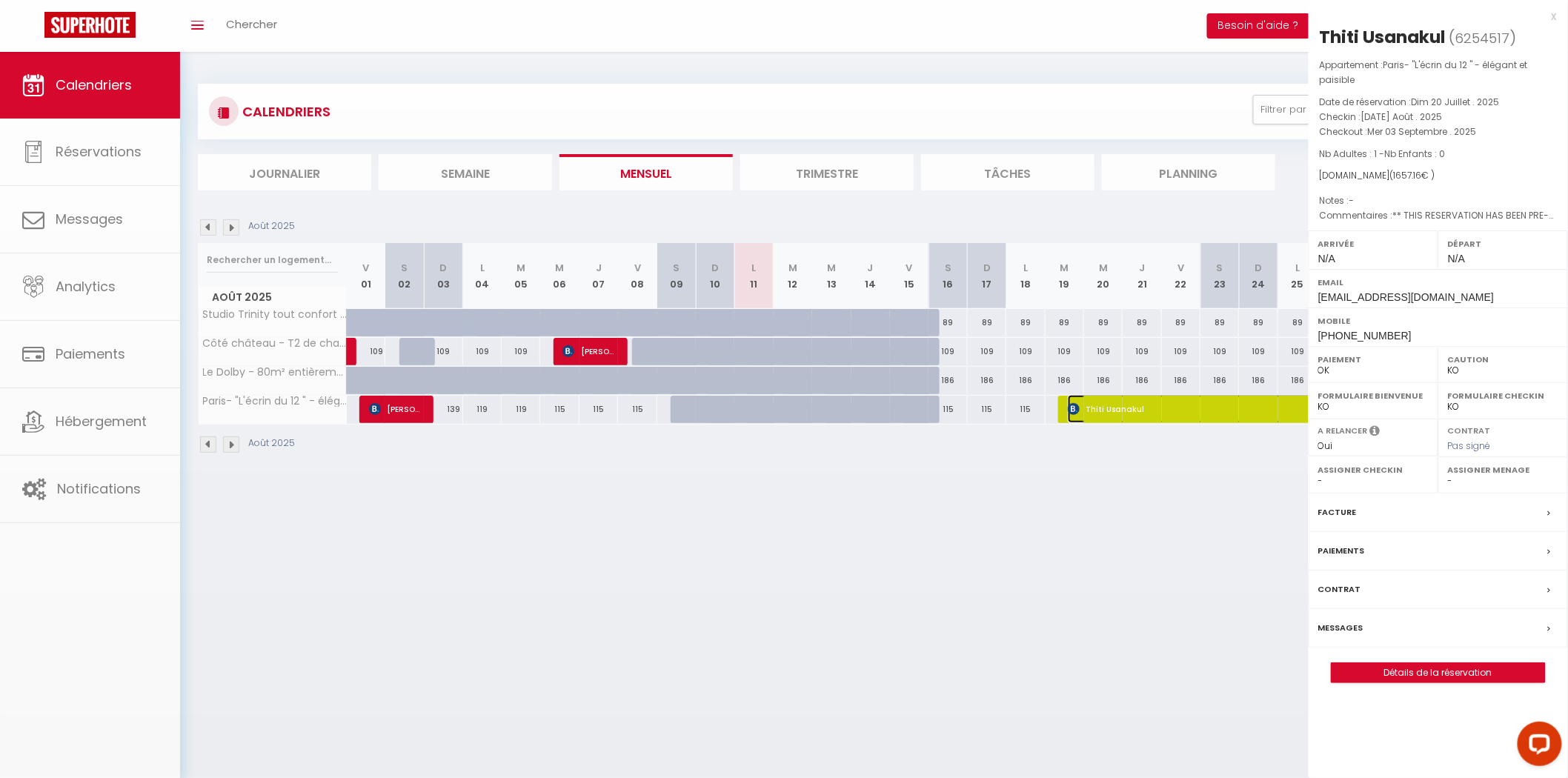
select select "47661"
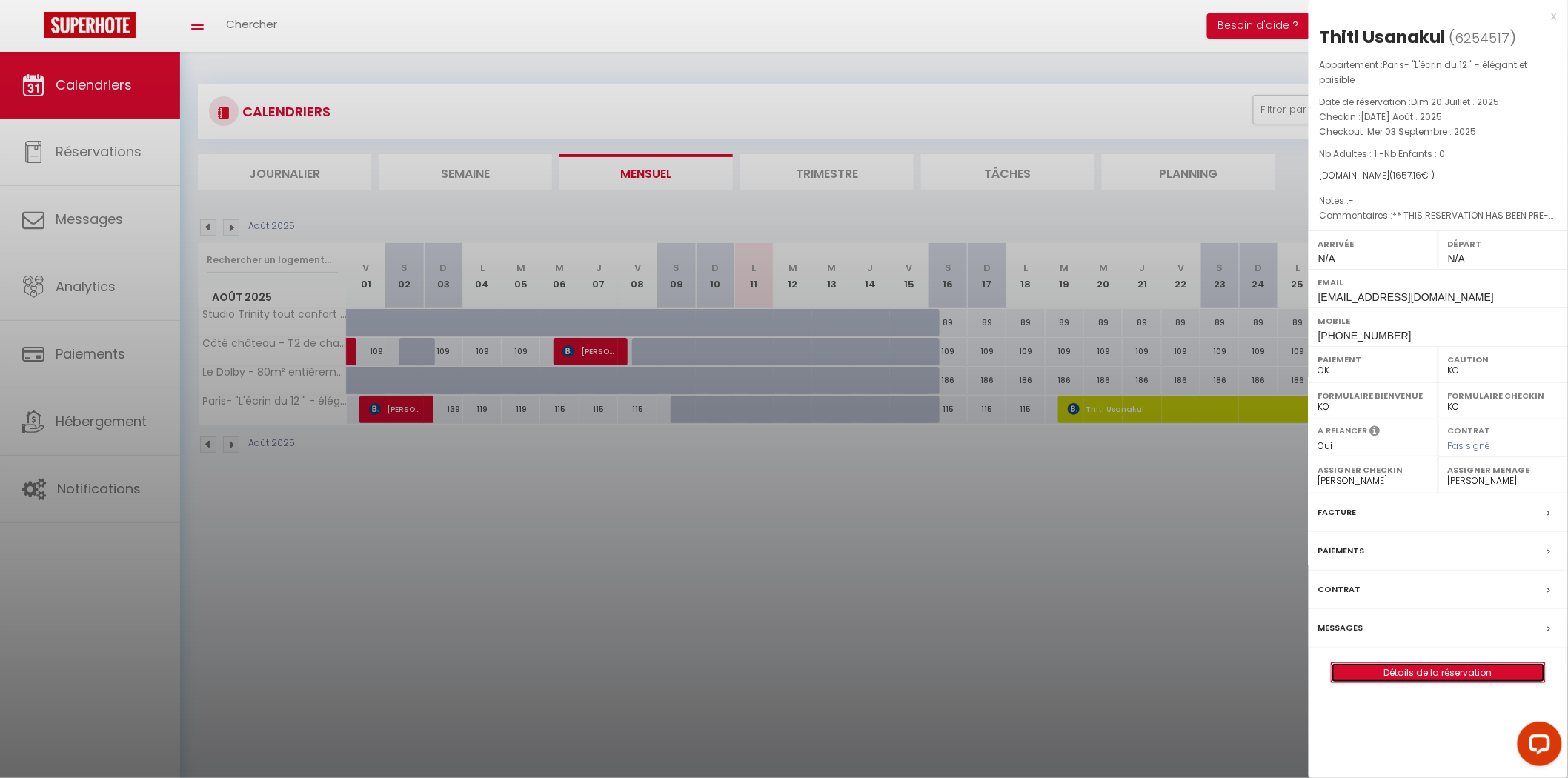
click at [1465, 674] on link "Détails de la réservation" at bounding box center [1438, 672] width 213 height 19
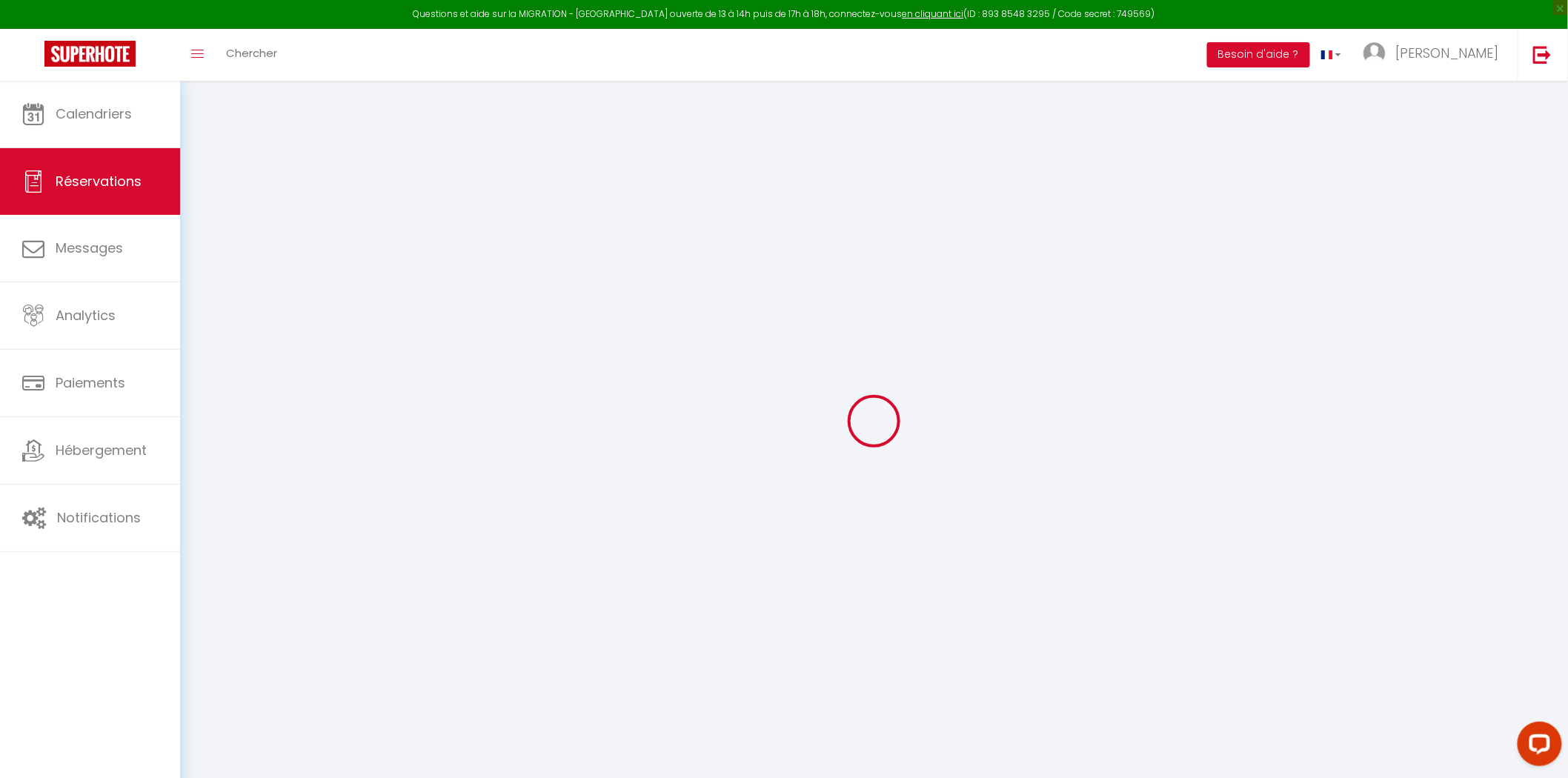
type input "Thiti"
type input "Usanakul"
type input "[EMAIL_ADDRESS][DOMAIN_NAME]"
type input "[PHONE_NUMBER]"
type input "."
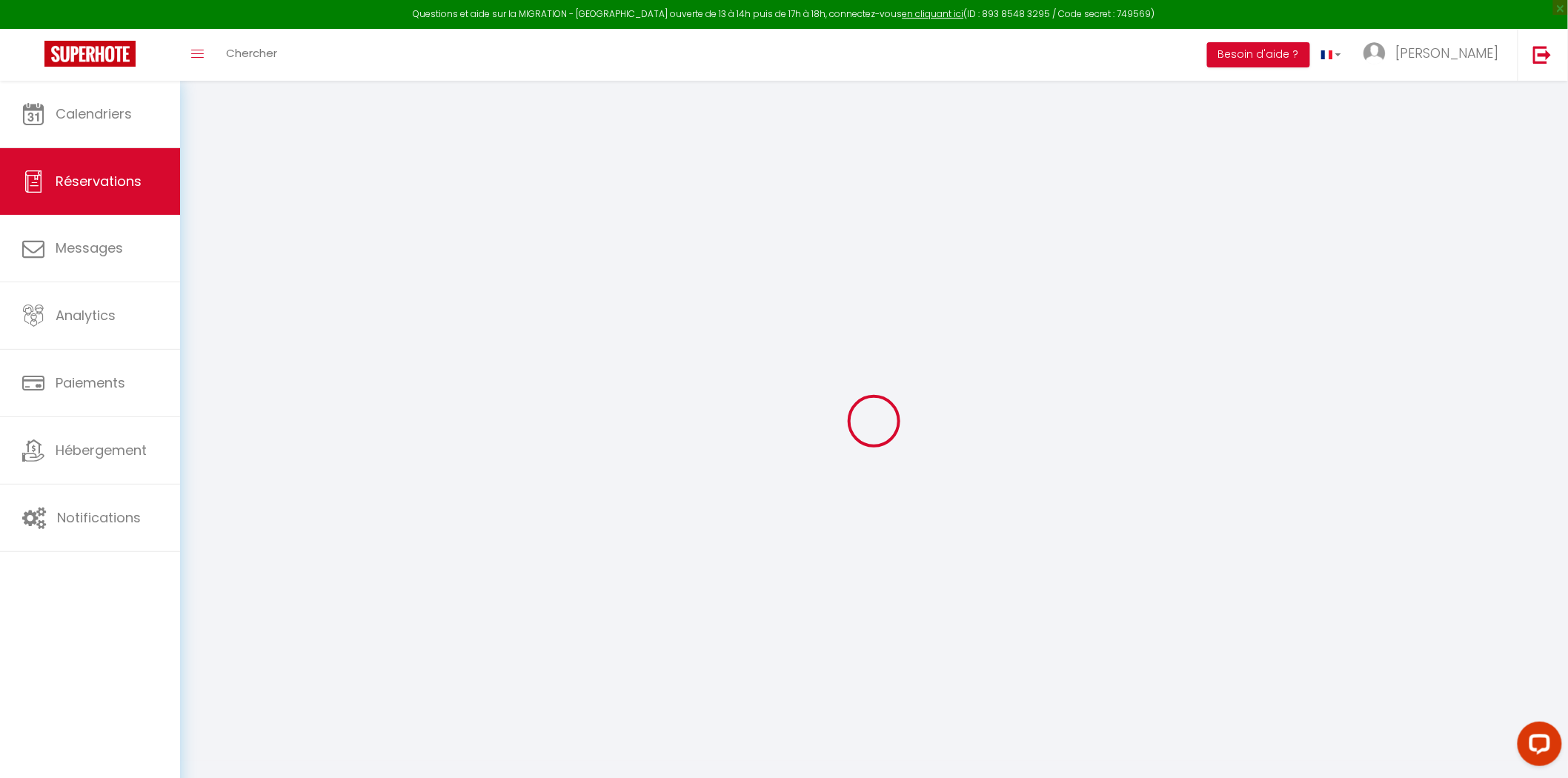
select select "GB"
type input "259.89"
type input "23.2"
select select "70545"
select select "1"
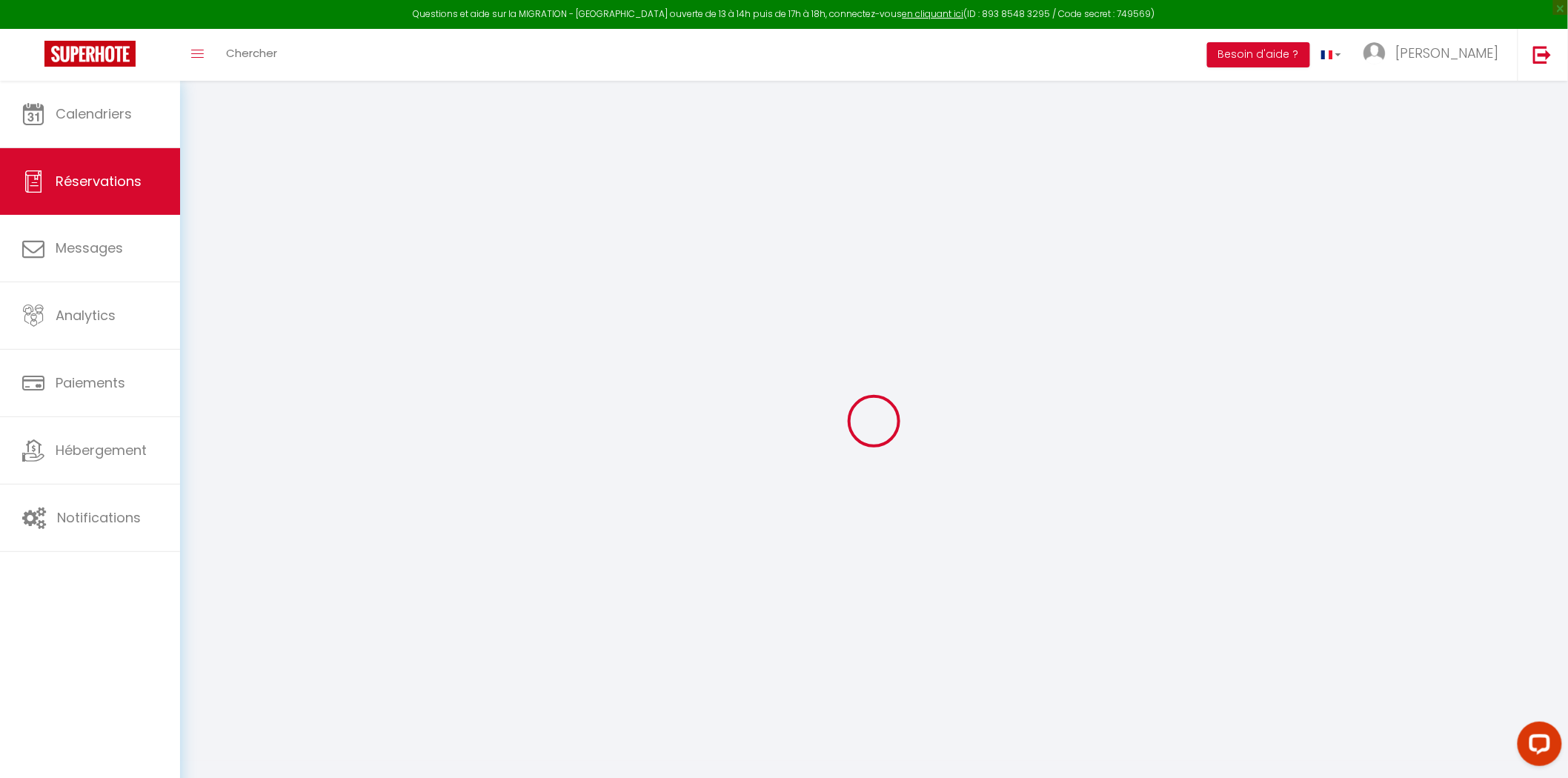
select select
type input "1"
select select "12"
select select
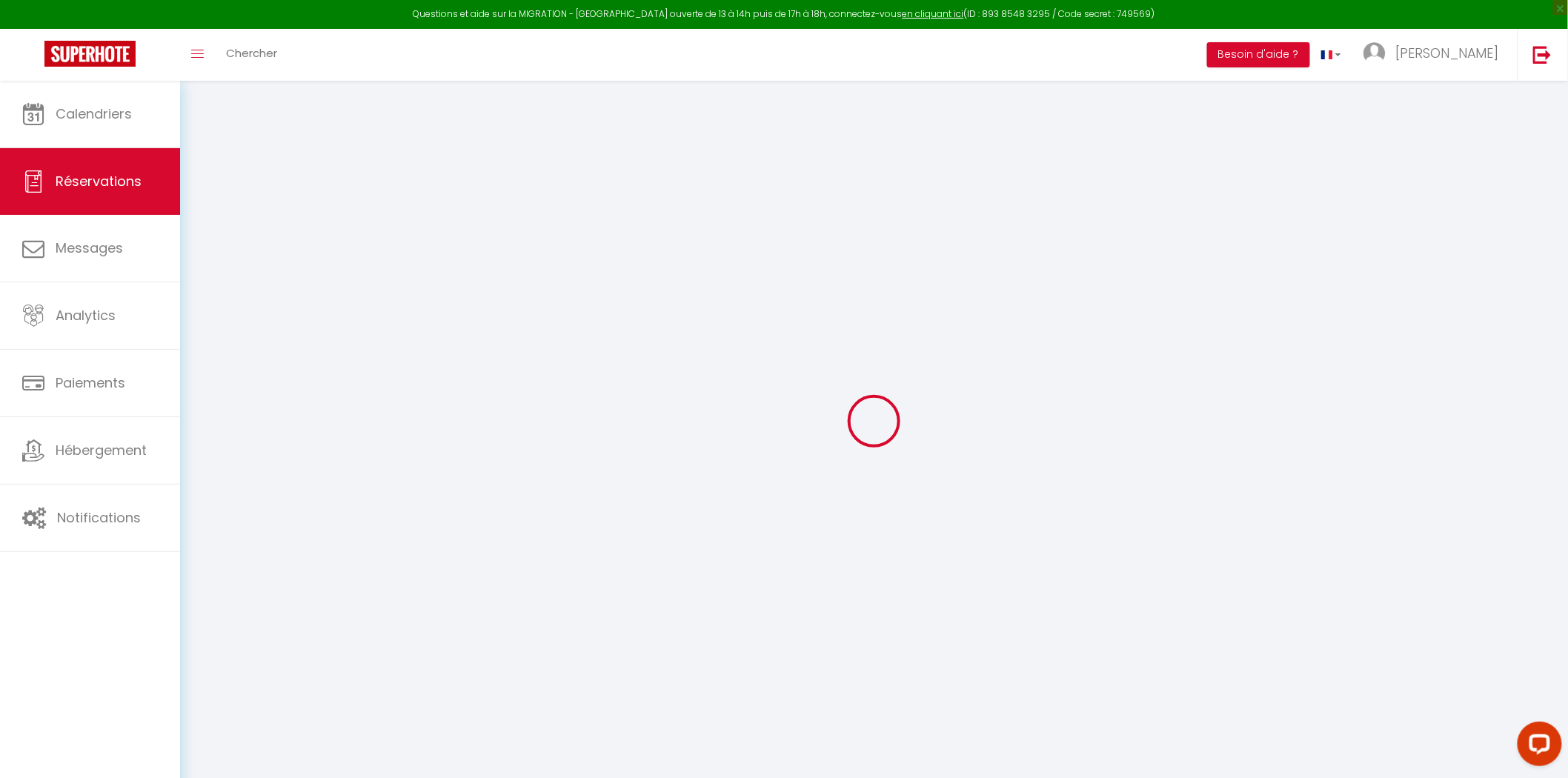
type input "1443.86"
checkbox input "false"
type input "0"
select select "2"
type input "0"
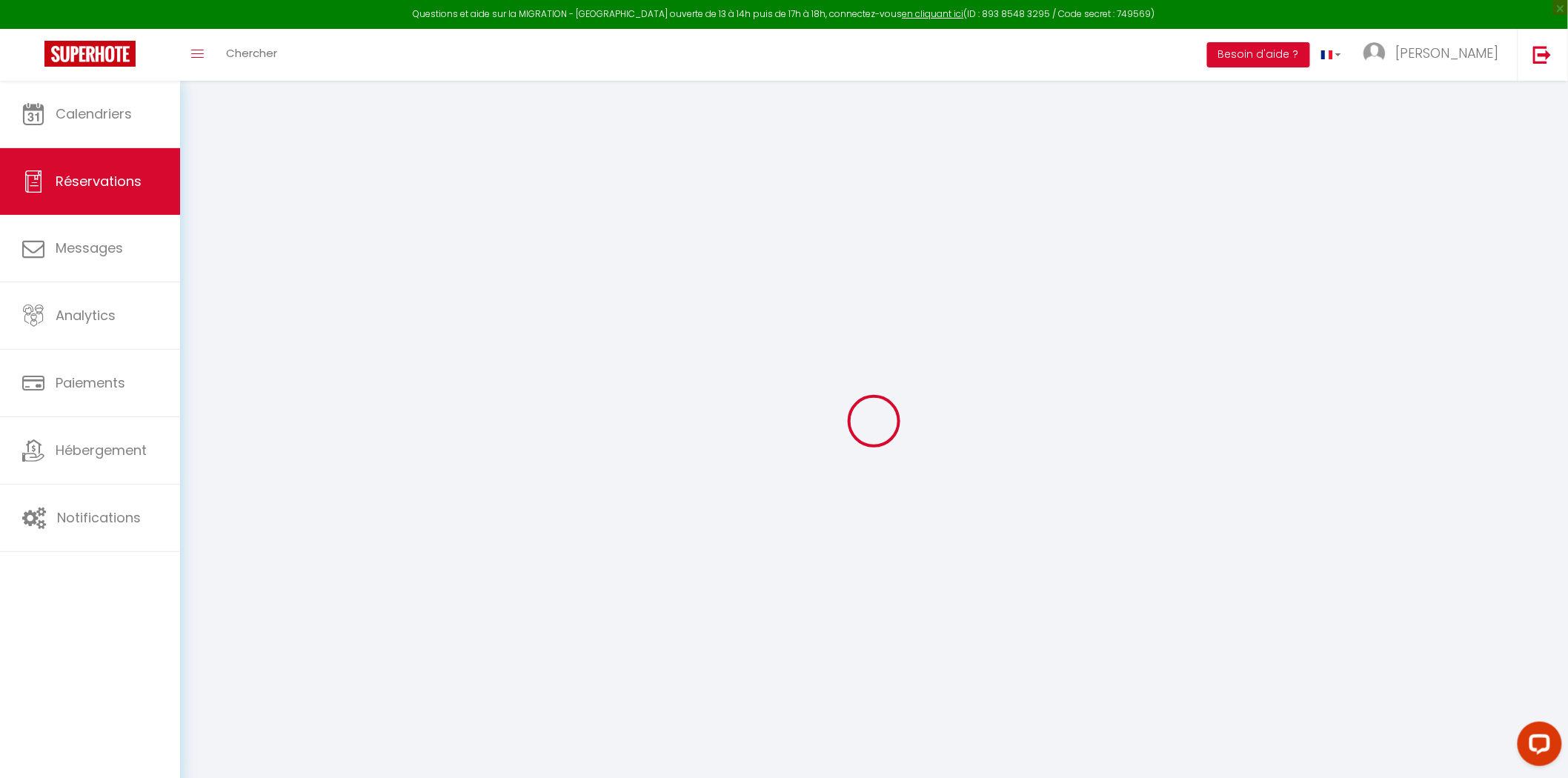
type input "0"
select select
select select "14"
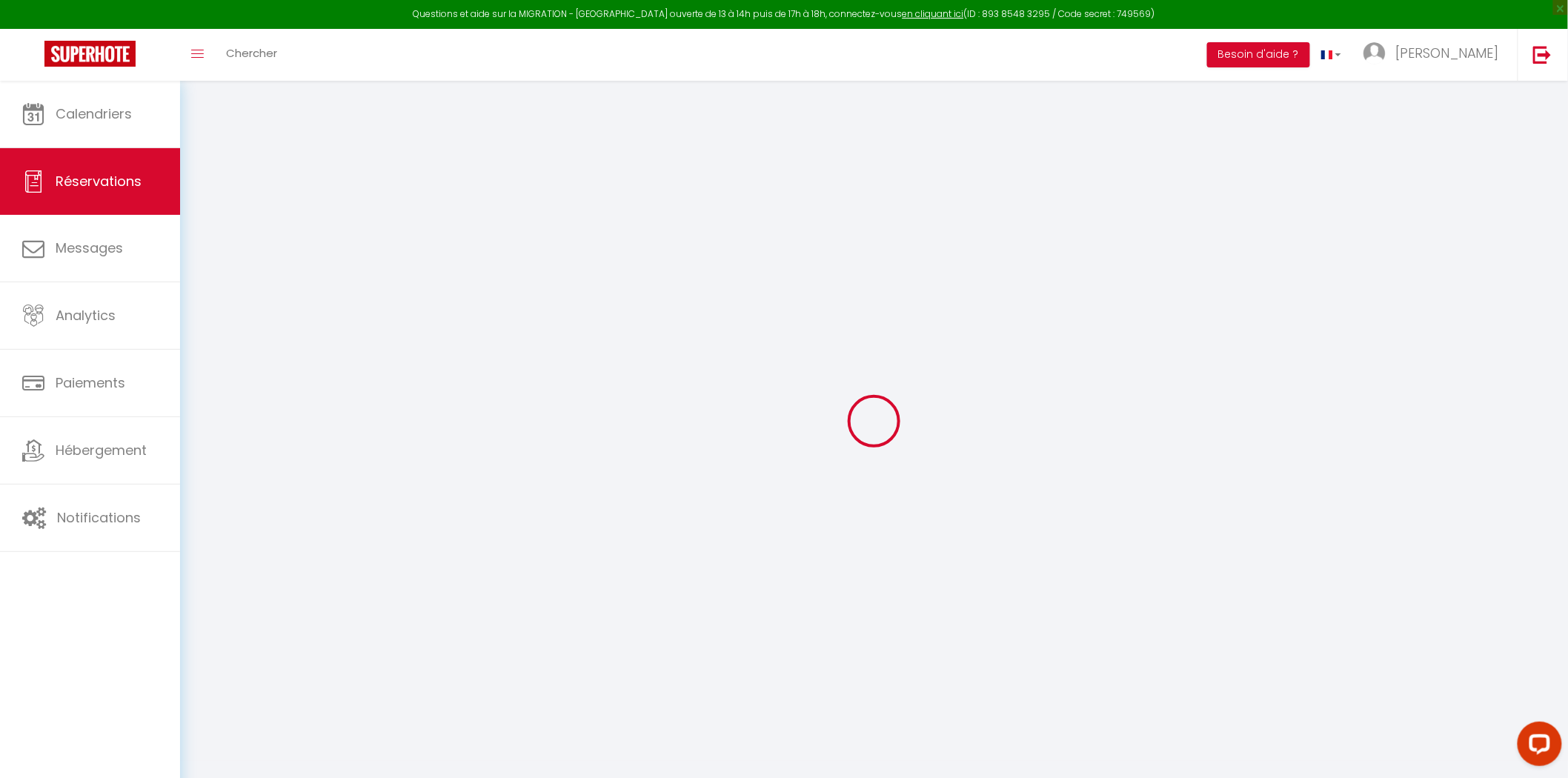
checkbox input "false"
select select
checkbox input "false"
select select
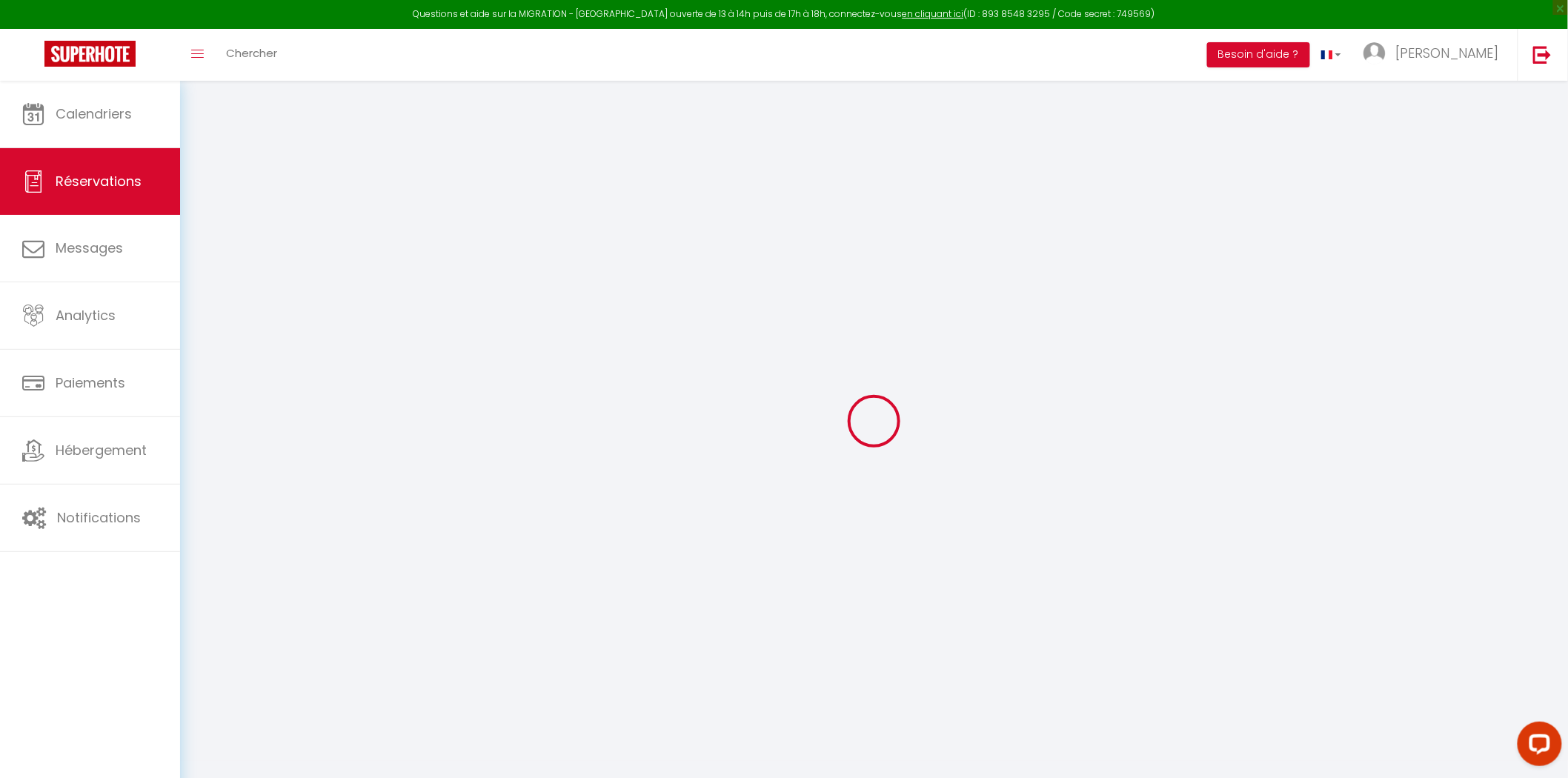
select select
checkbox input "false"
type textarea "** THIS RESERVATION HAS BEEN PRE-PAID ** BOOKING NOTE : Payment charge is EUR 2…"
type input "213.3"
select select
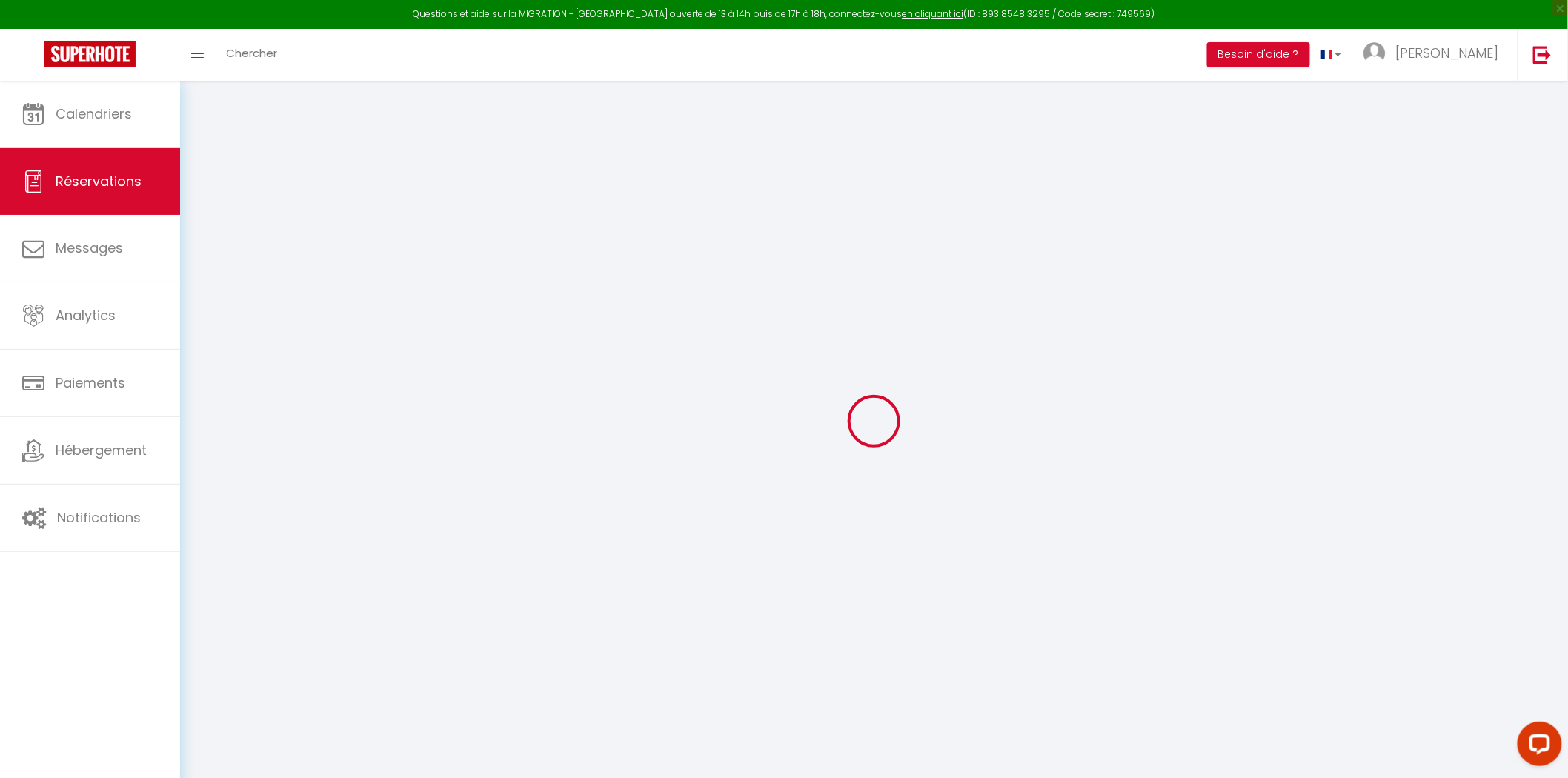
select select
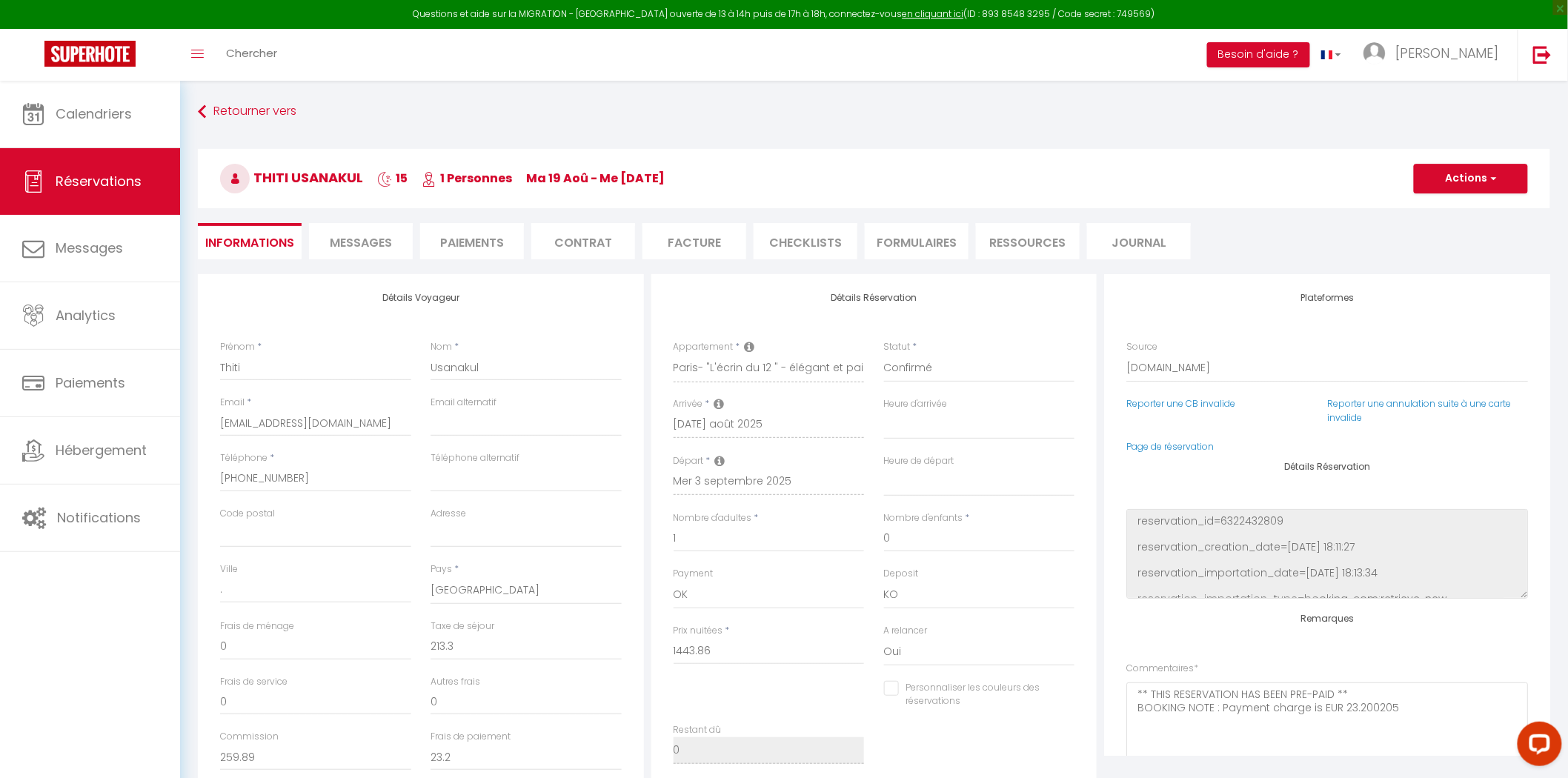
checkbox input "false"
select select
click at [374, 235] on span "Messages" at bounding box center [361, 242] width 62 height 17
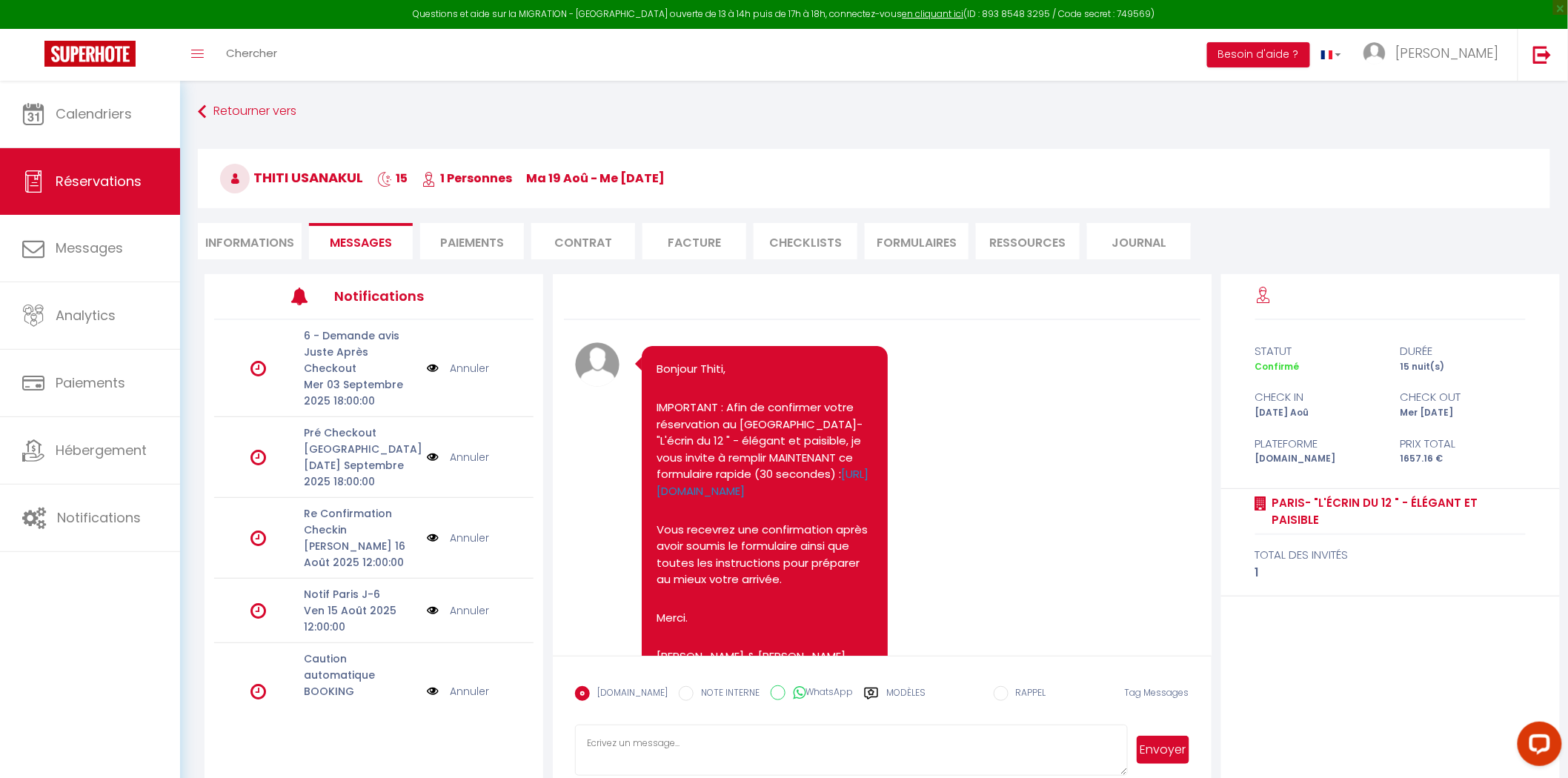
click at [434, 224] on li "Paiements" at bounding box center [472, 241] width 103 height 36
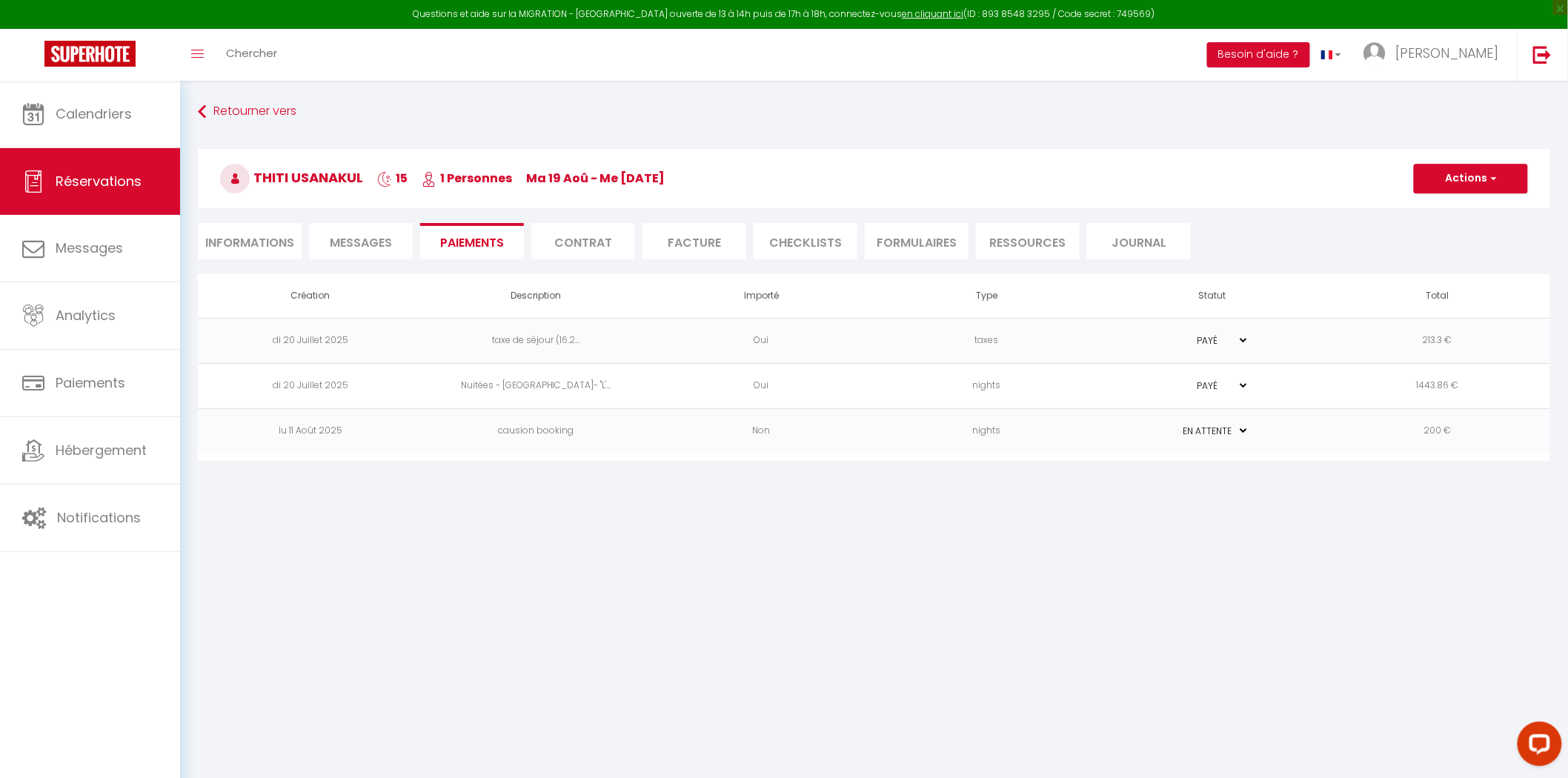
click at [576, 233] on li "Contrat" at bounding box center [583, 241] width 103 height 36
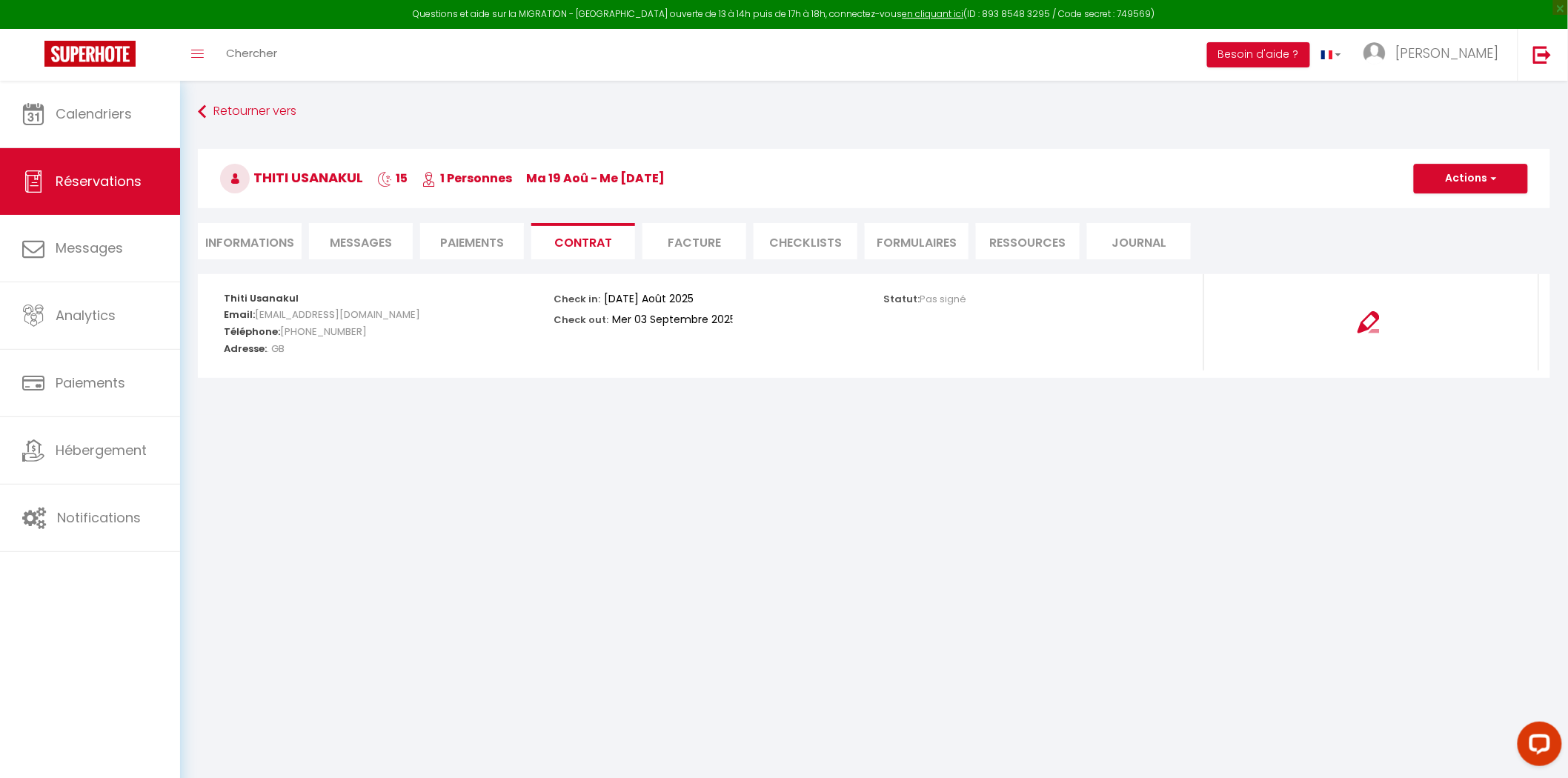
click at [696, 251] on li "Facture" at bounding box center [695, 241] width 103 height 36
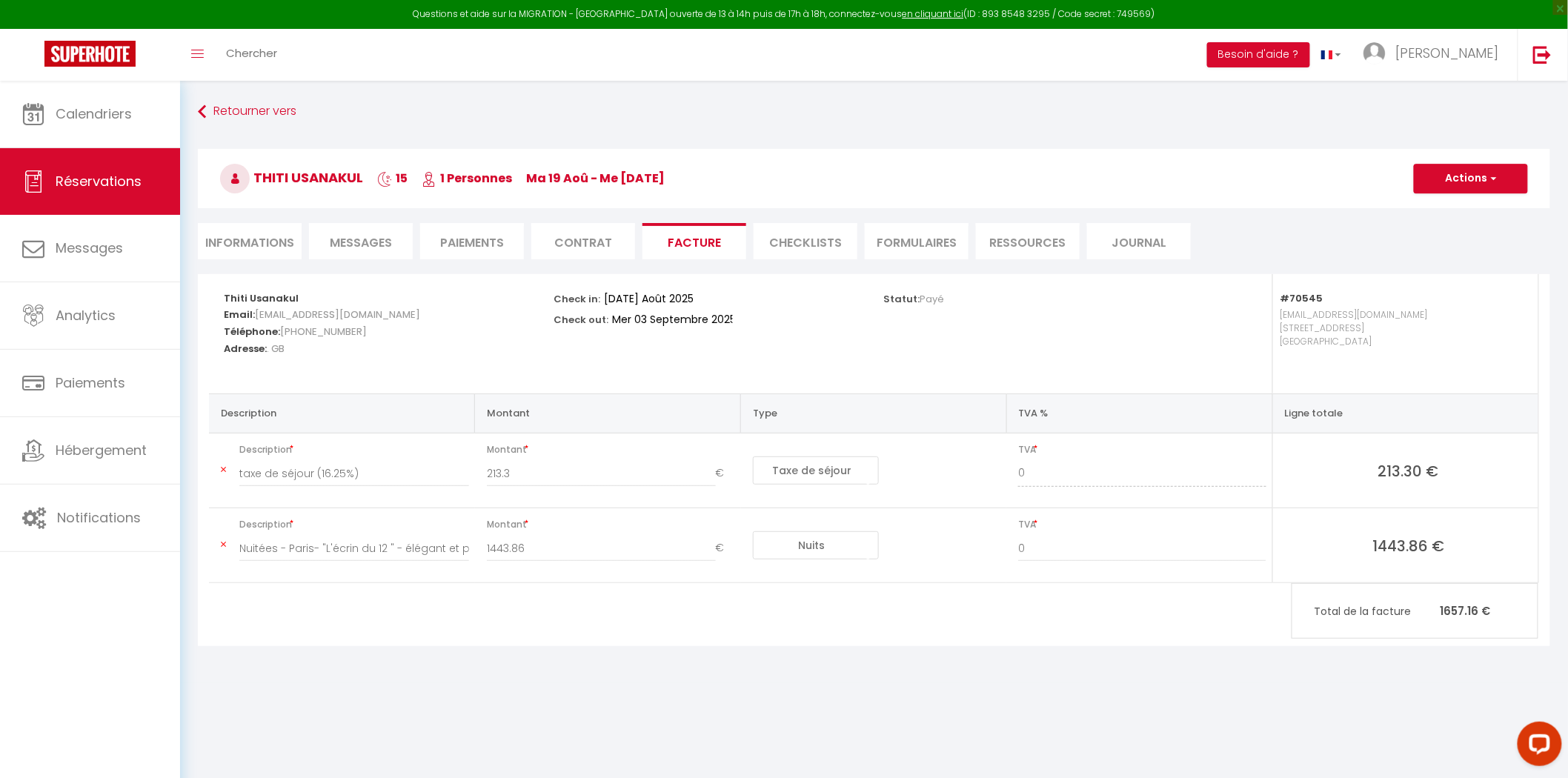
click at [572, 227] on li "Contrat" at bounding box center [583, 241] width 103 height 36
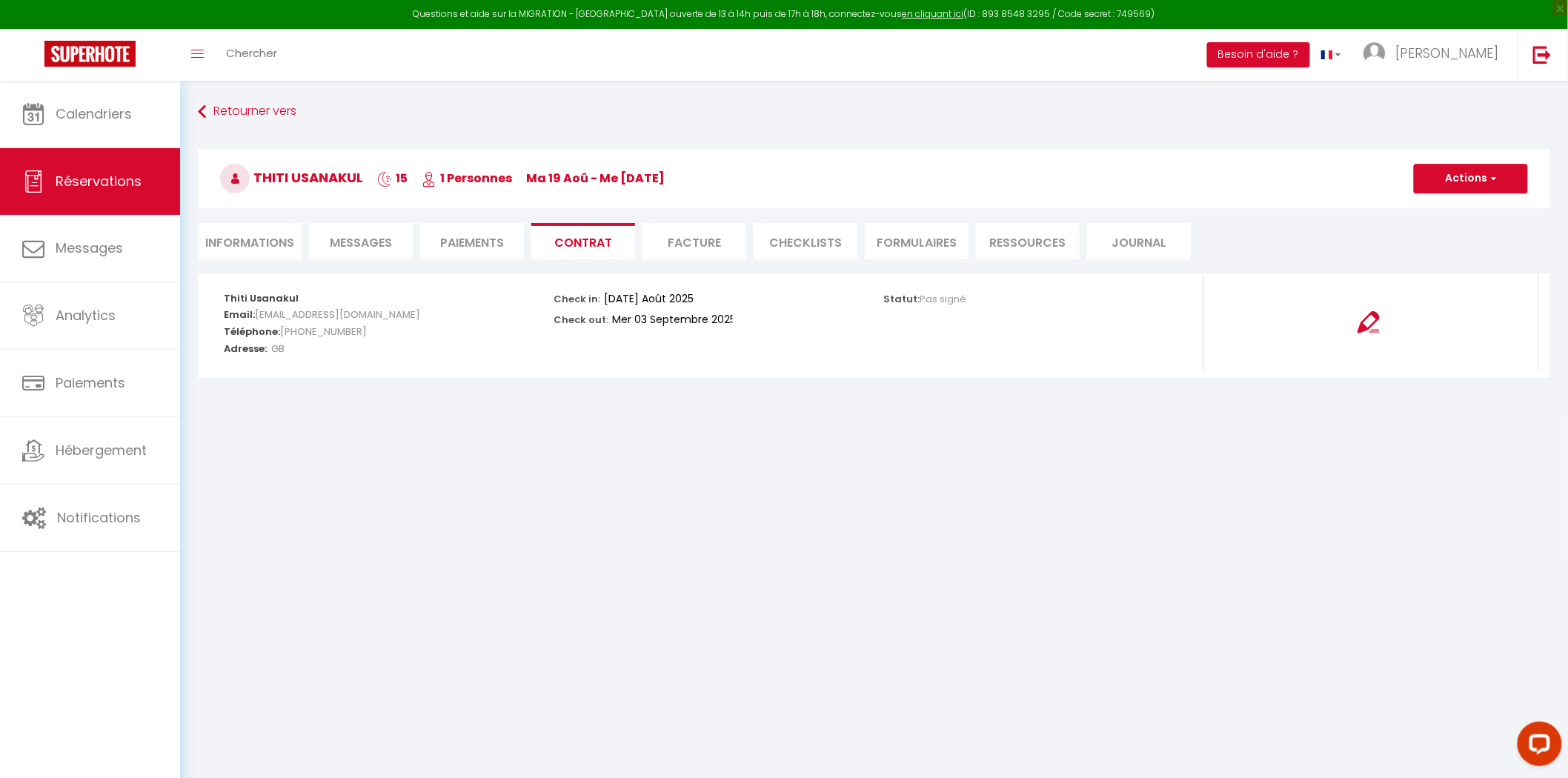
click at [464, 243] on li "Paiements" at bounding box center [472, 241] width 103 height 36
select select
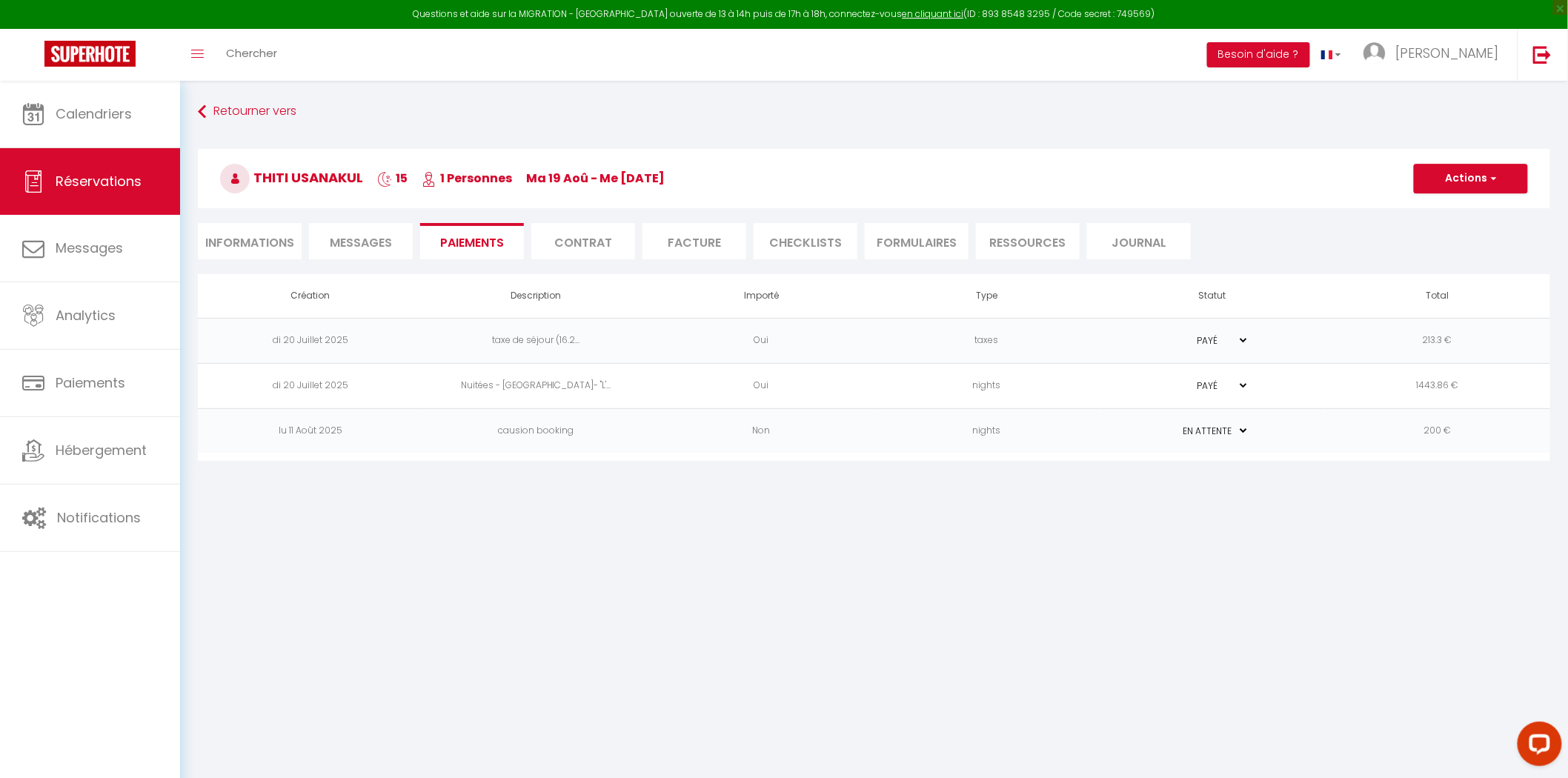
click at [386, 241] on span "Messages" at bounding box center [361, 242] width 62 height 17
select select
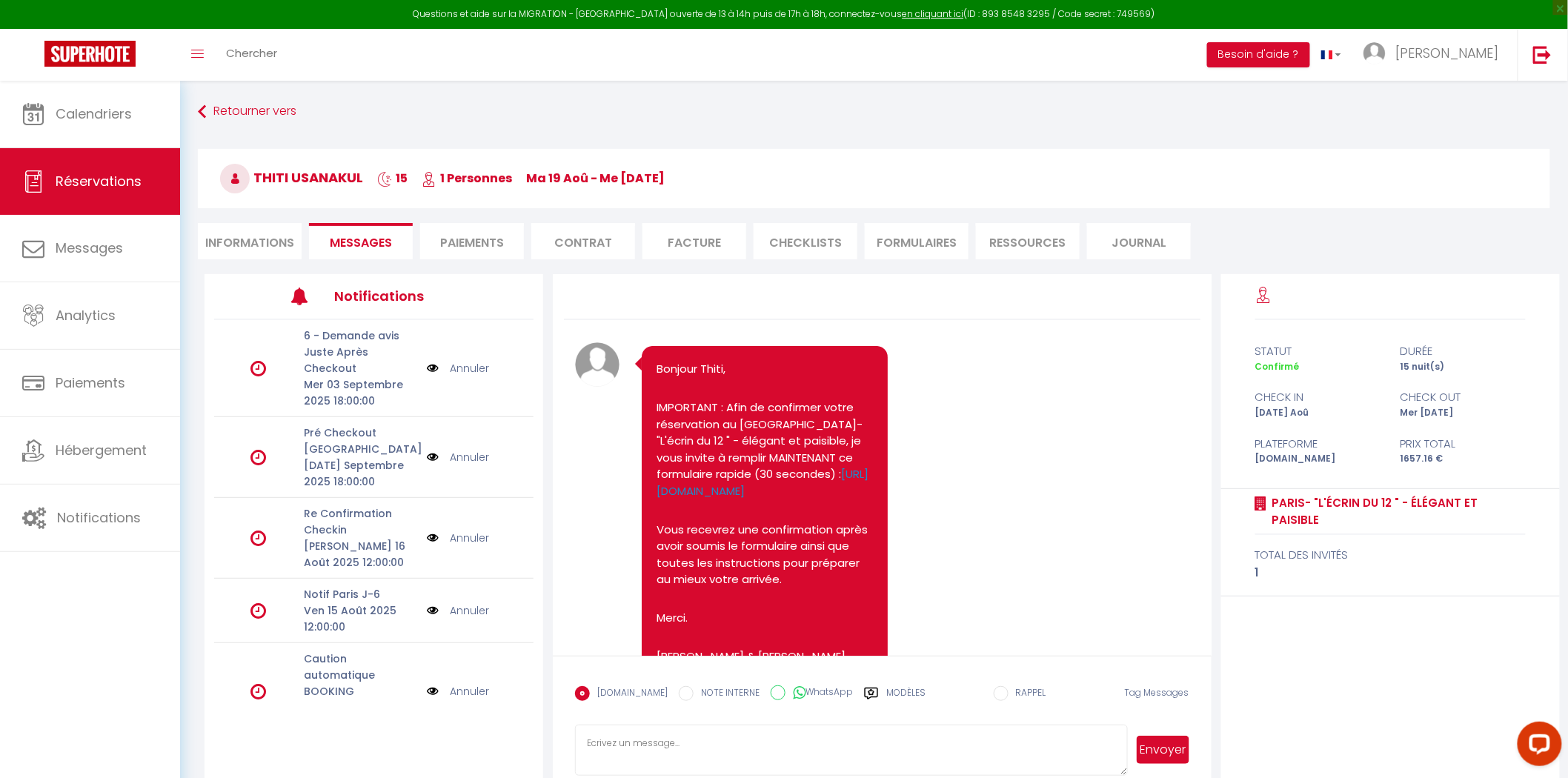
select select
click at [232, 240] on li "Informations" at bounding box center [250, 241] width 103 height 36
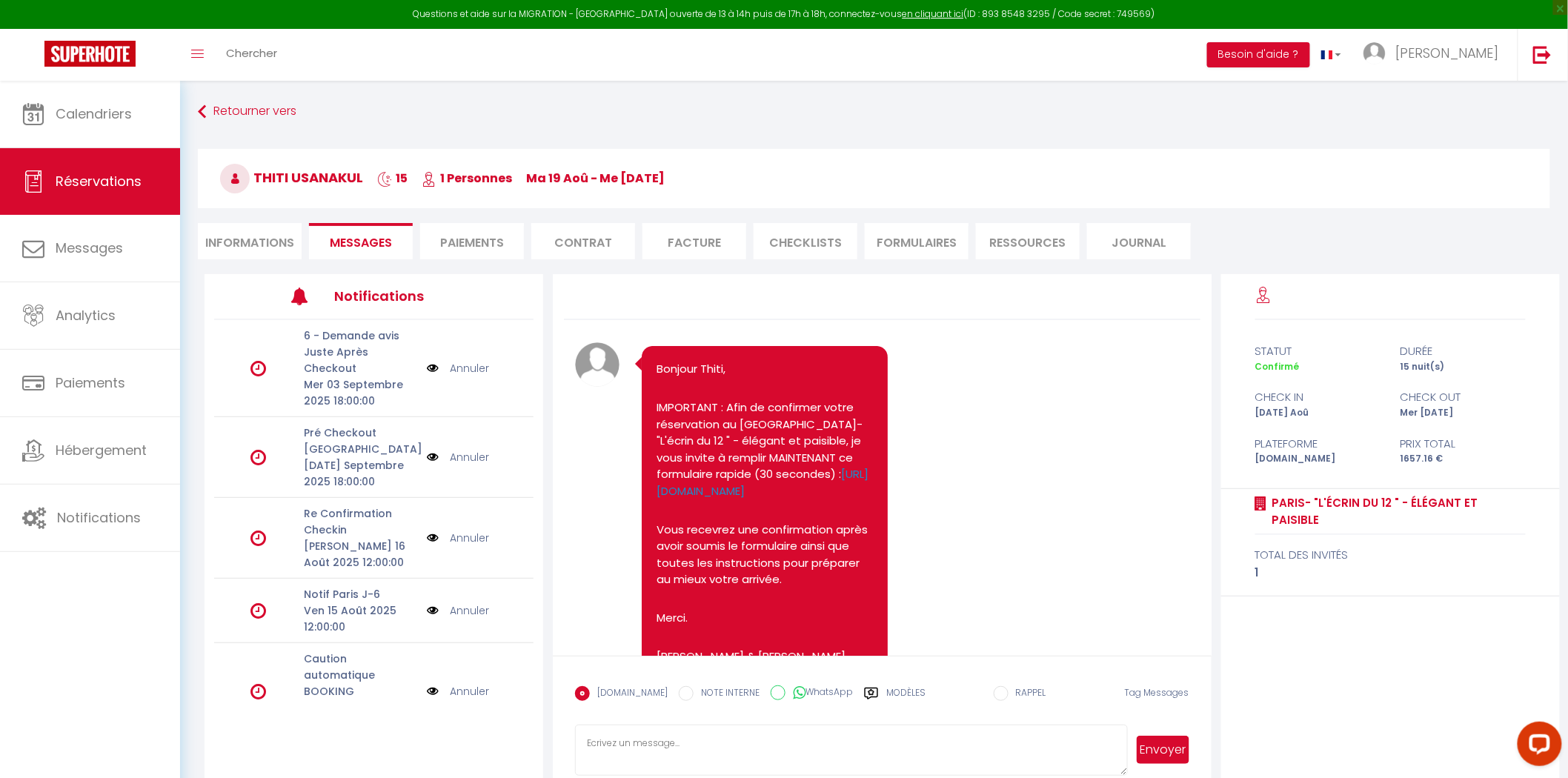
select select
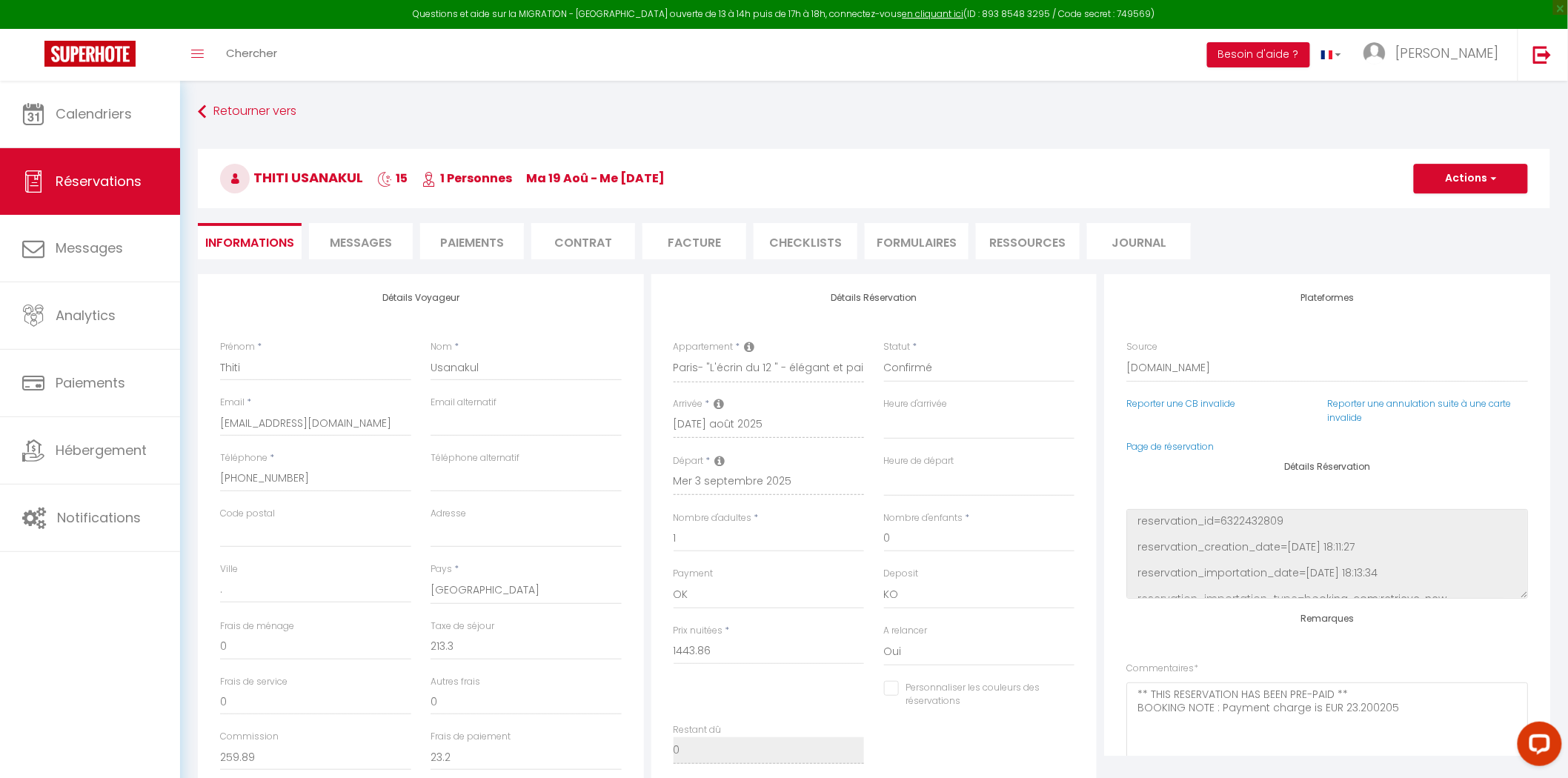
select select
checkbox input "false"
select select
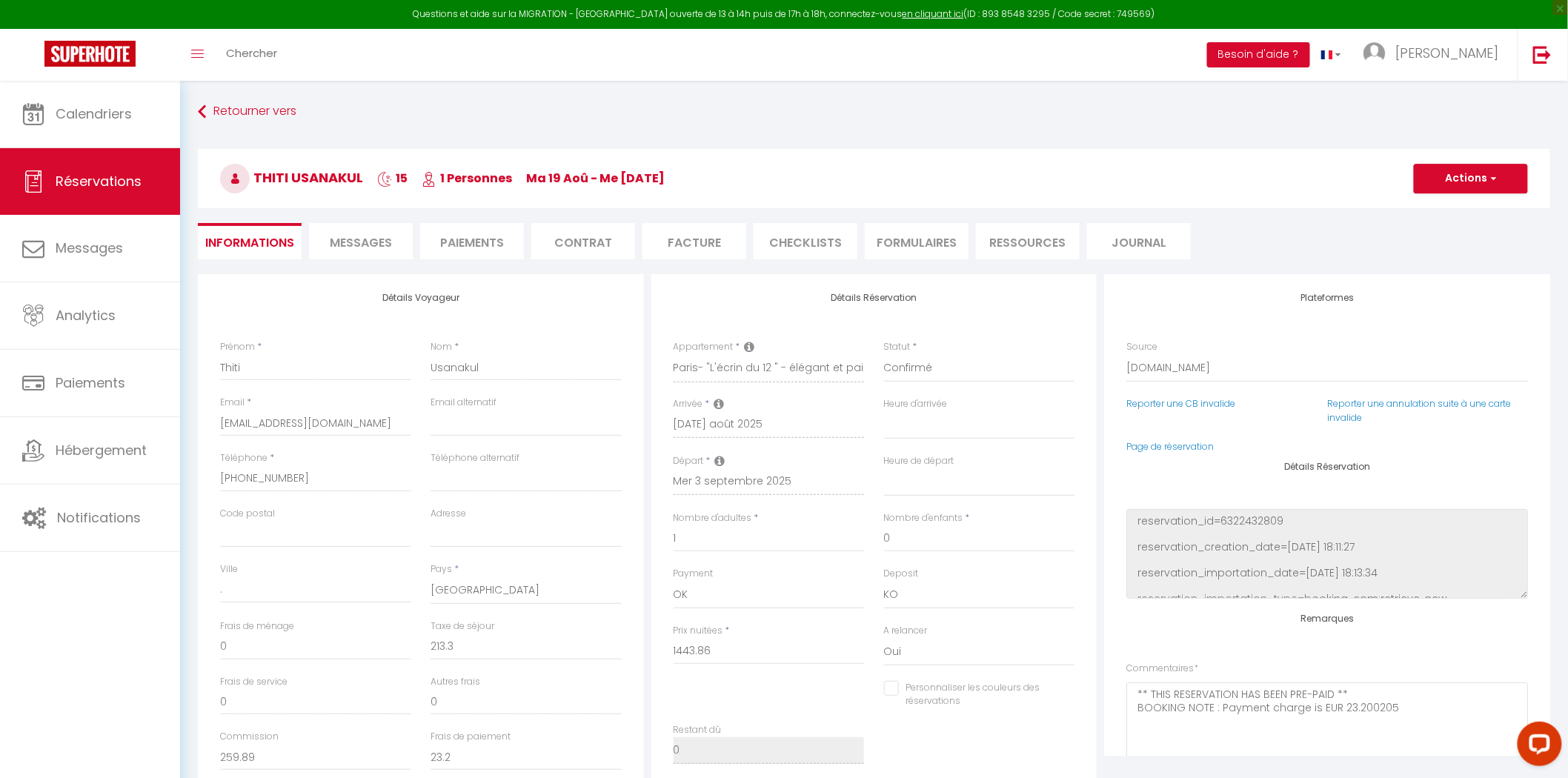
checkbox input "false"
select select
checkbox input "false"
select select
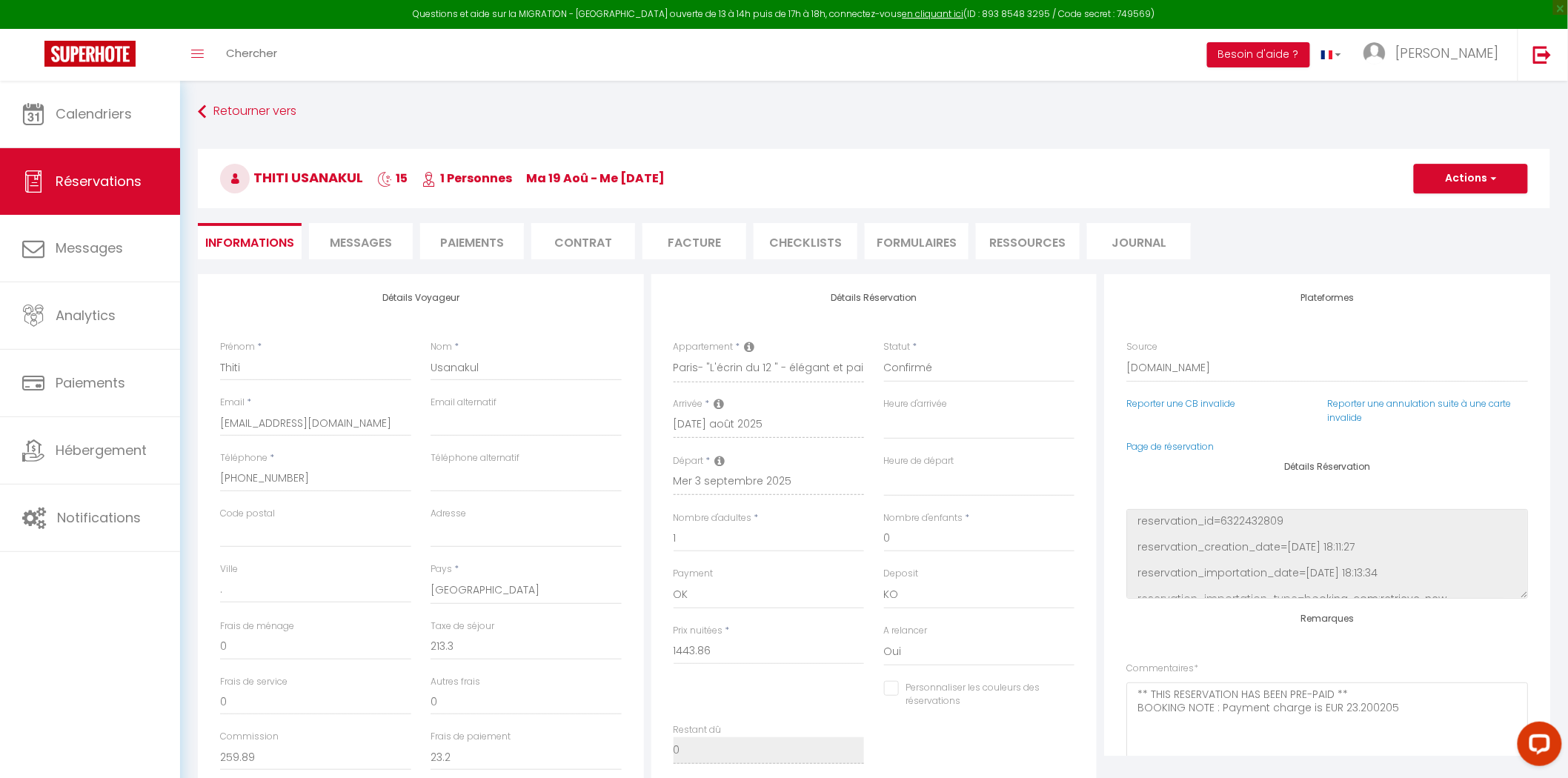
select select
checkbox input "false"
select select
checkbox input "false"
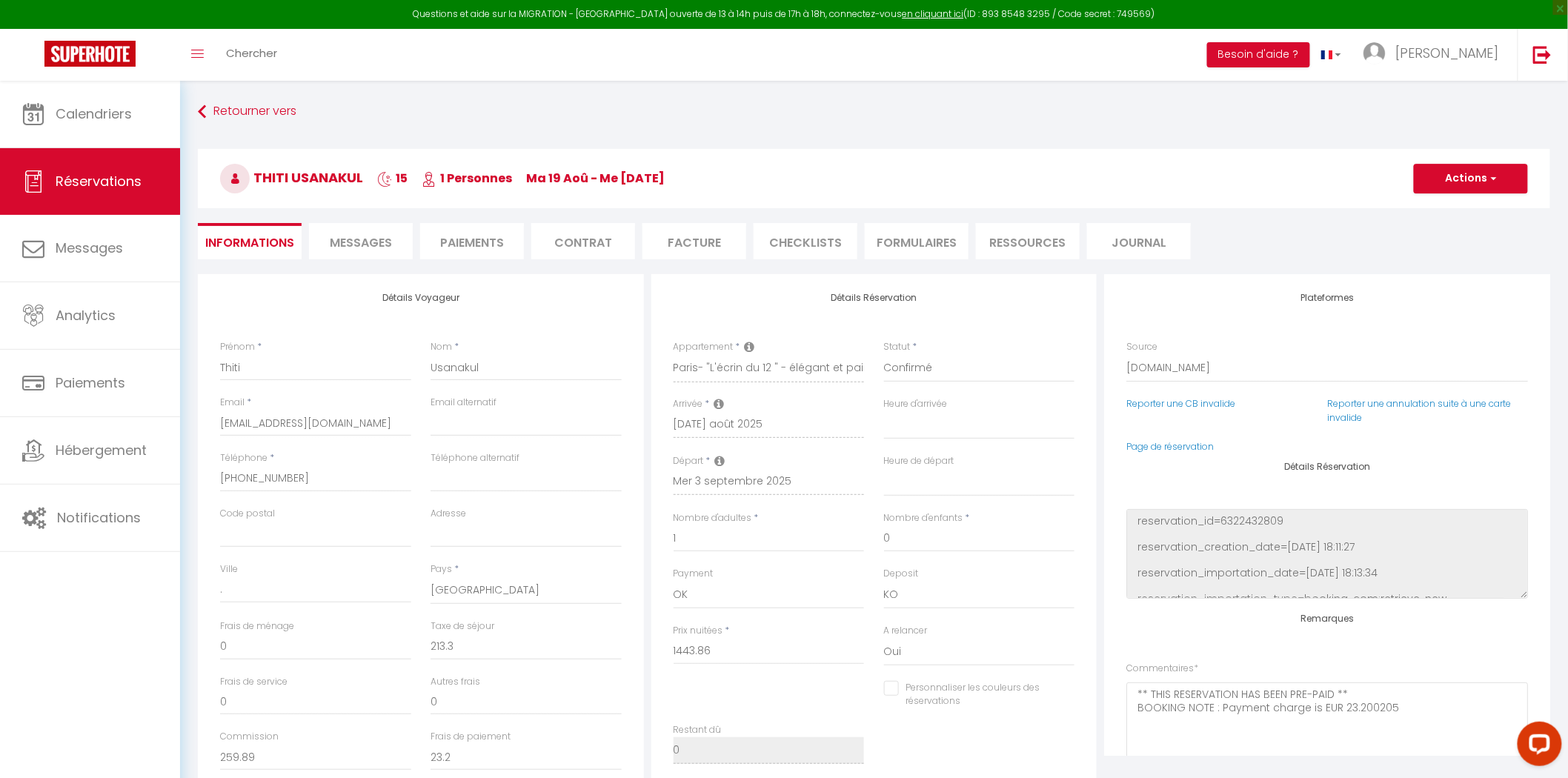
select select
checkbox input "false"
select select
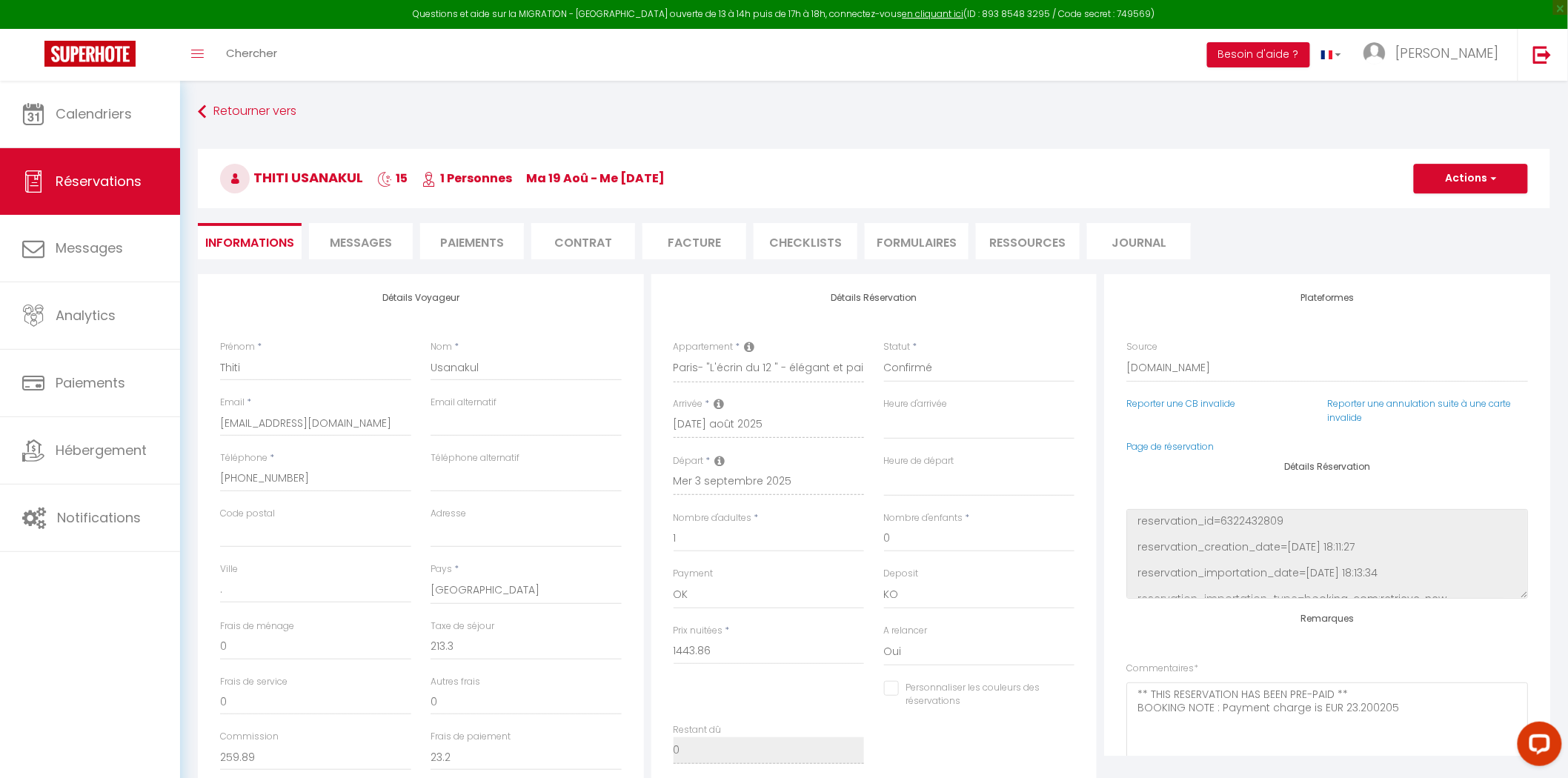
checkbox input "false"
select select
checkbox input "false"
select select
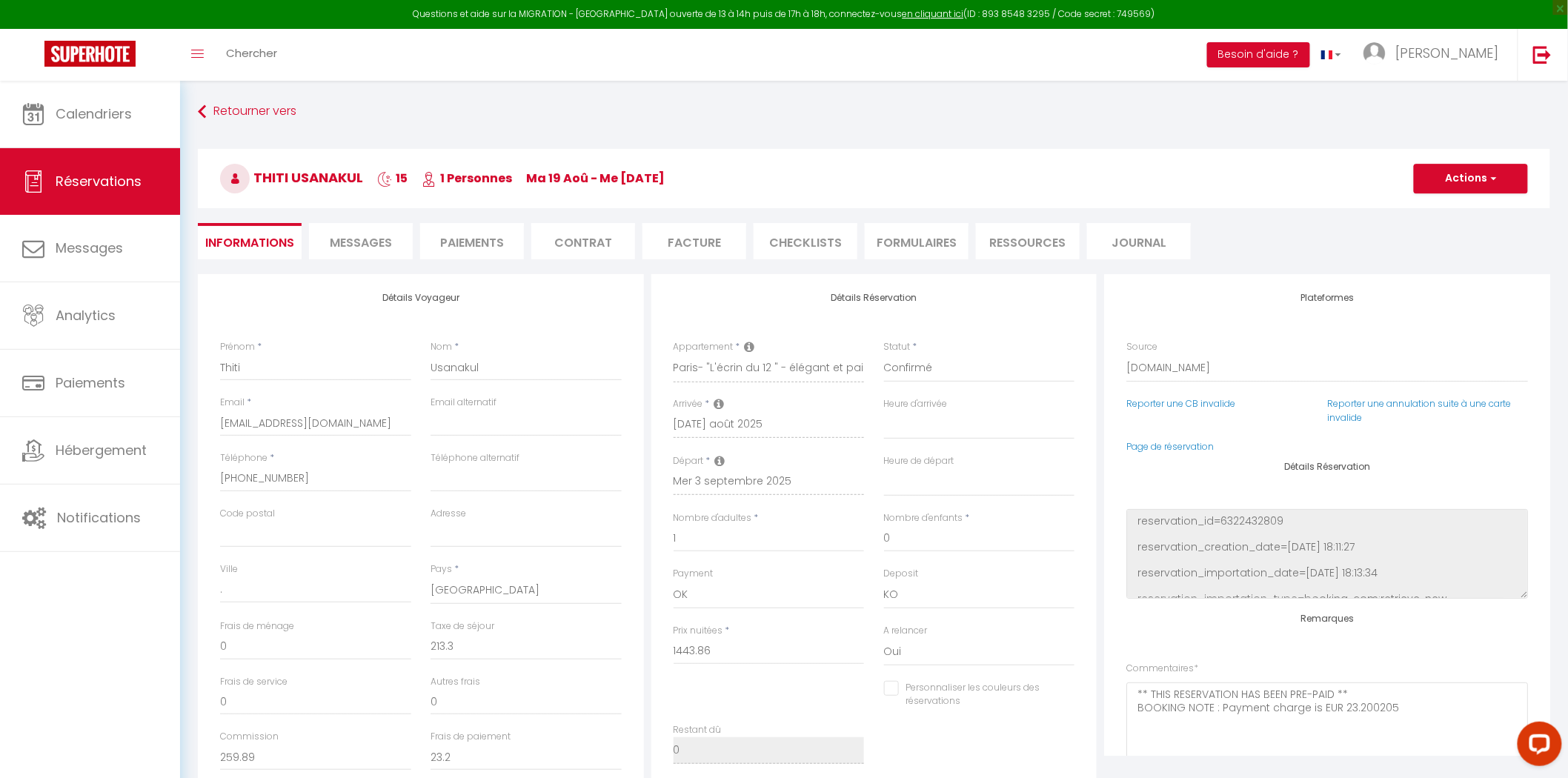
select select
checkbox input "false"
select select
checkbox input "false"
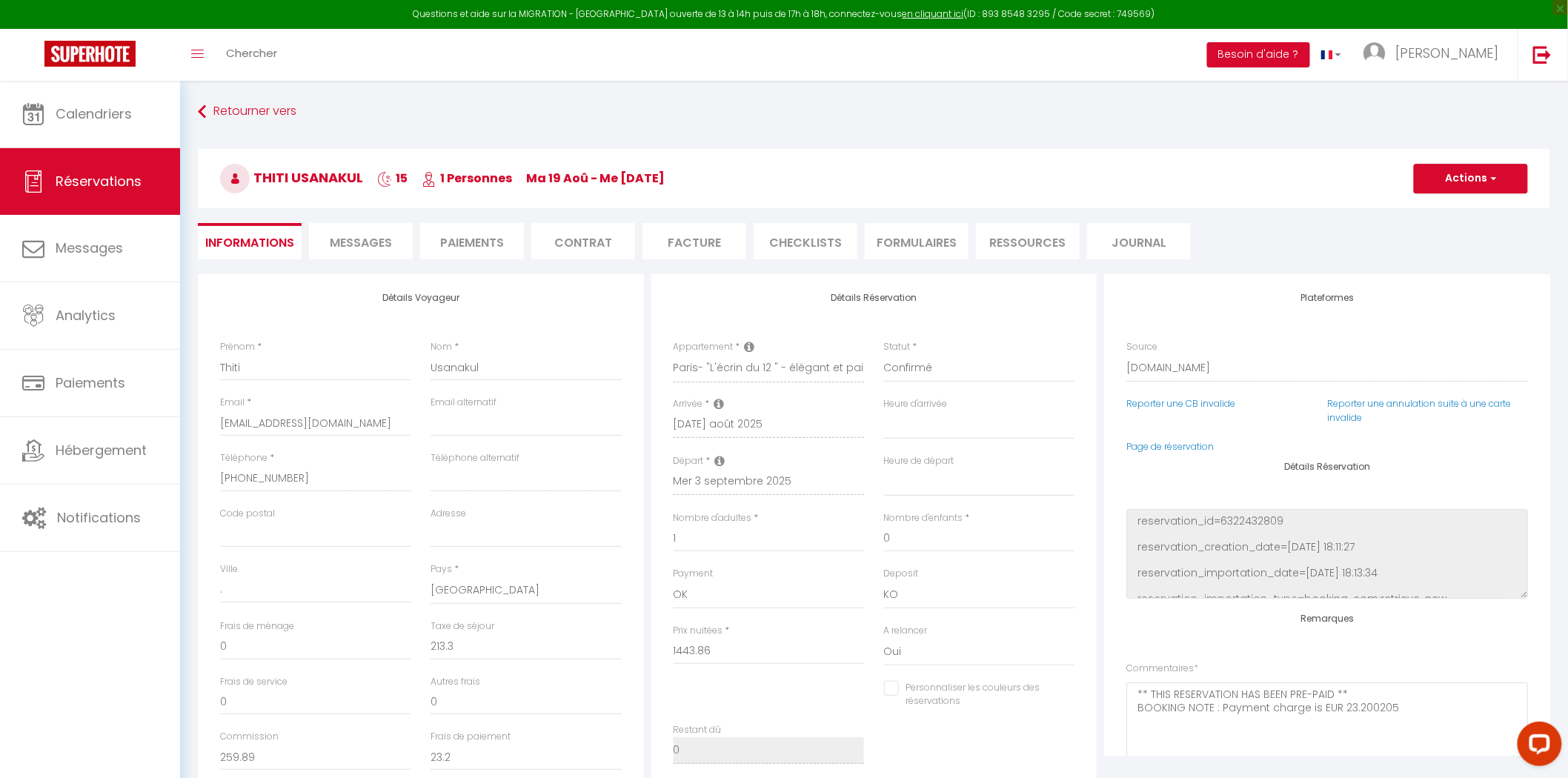
select select
checkbox input "false"
select select
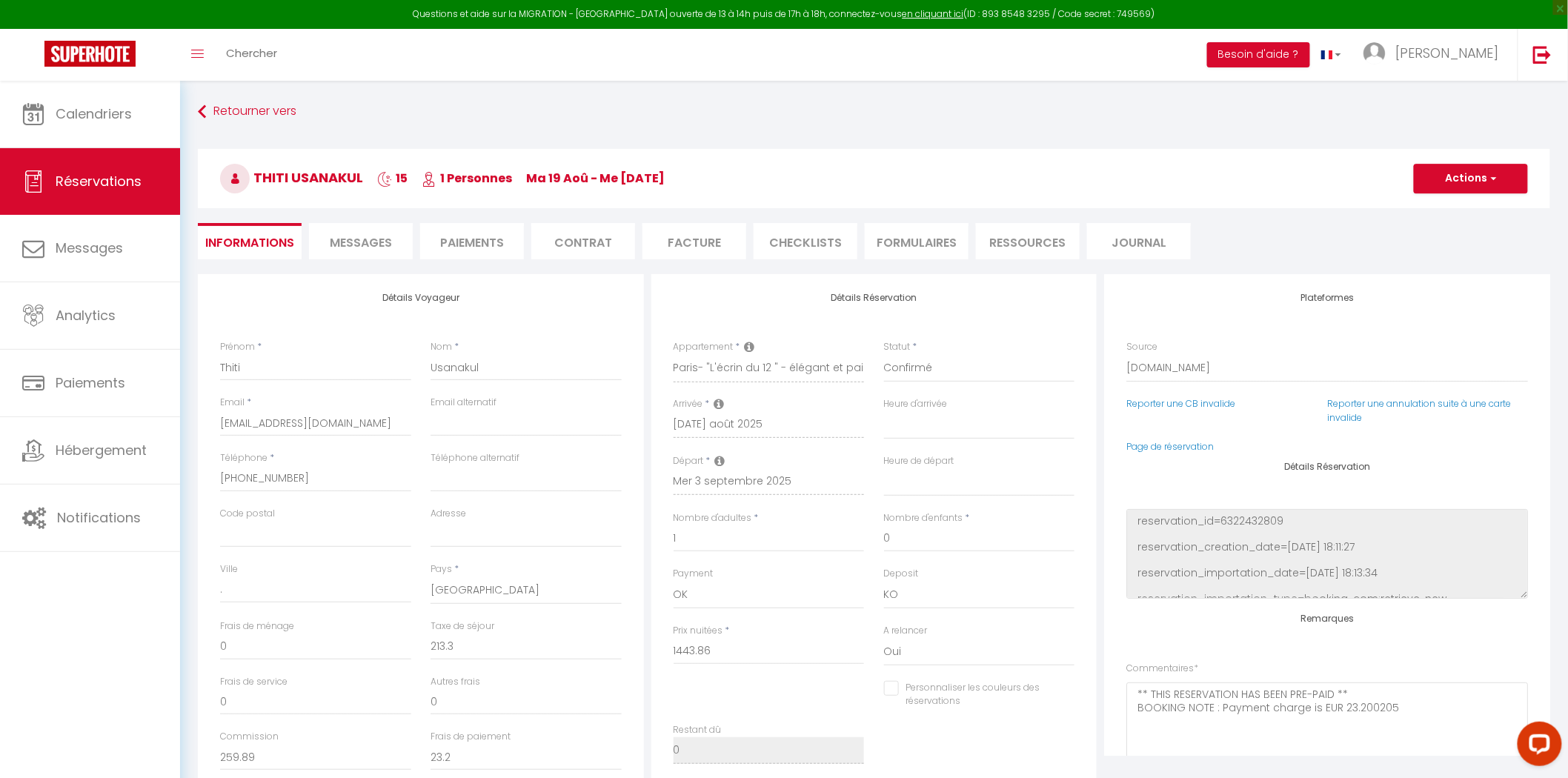
checkbox input "false"
select select
checkbox input "false"
select select
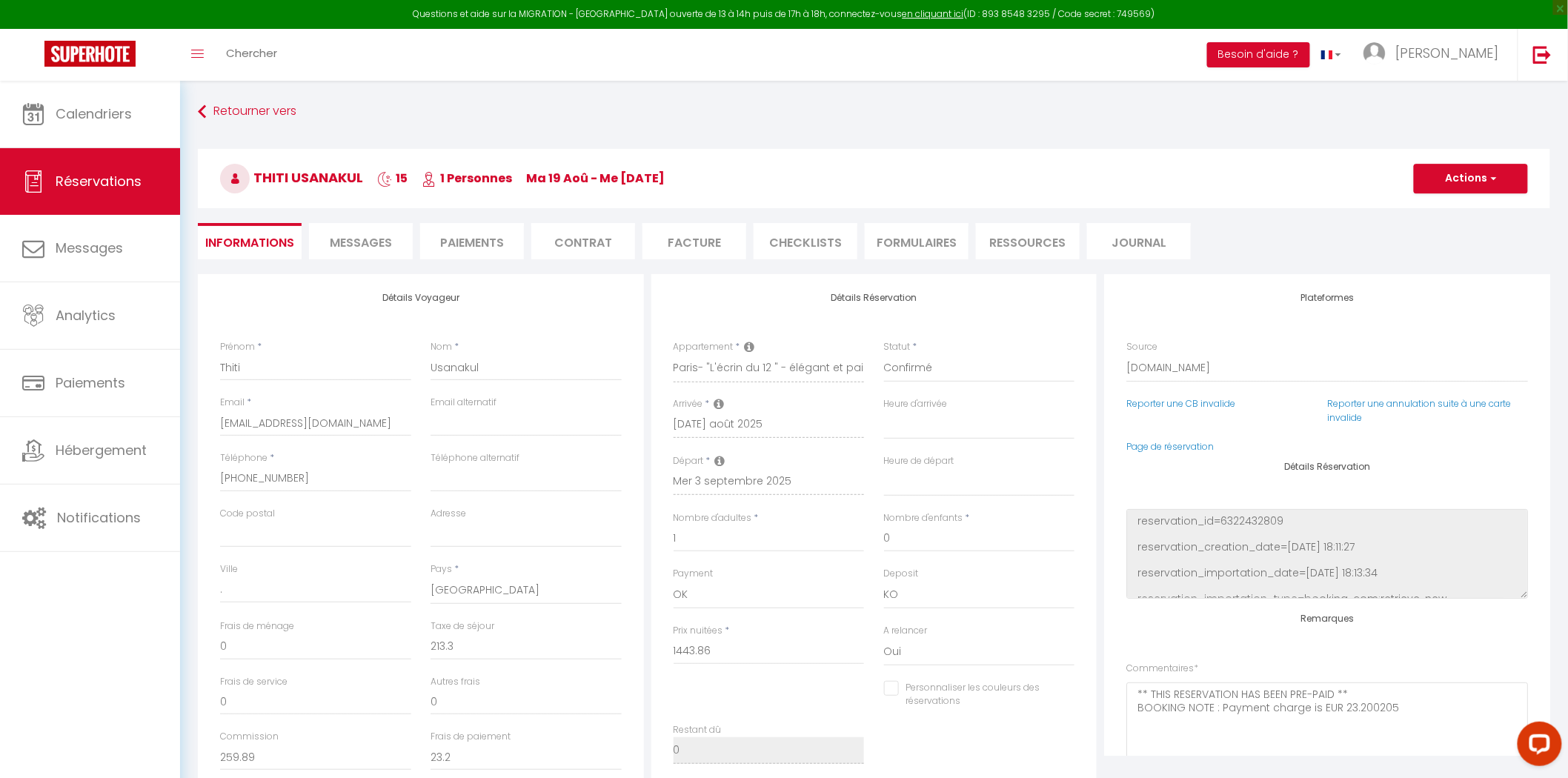
select select
checkbox input "false"
select select
checkbox input "false"
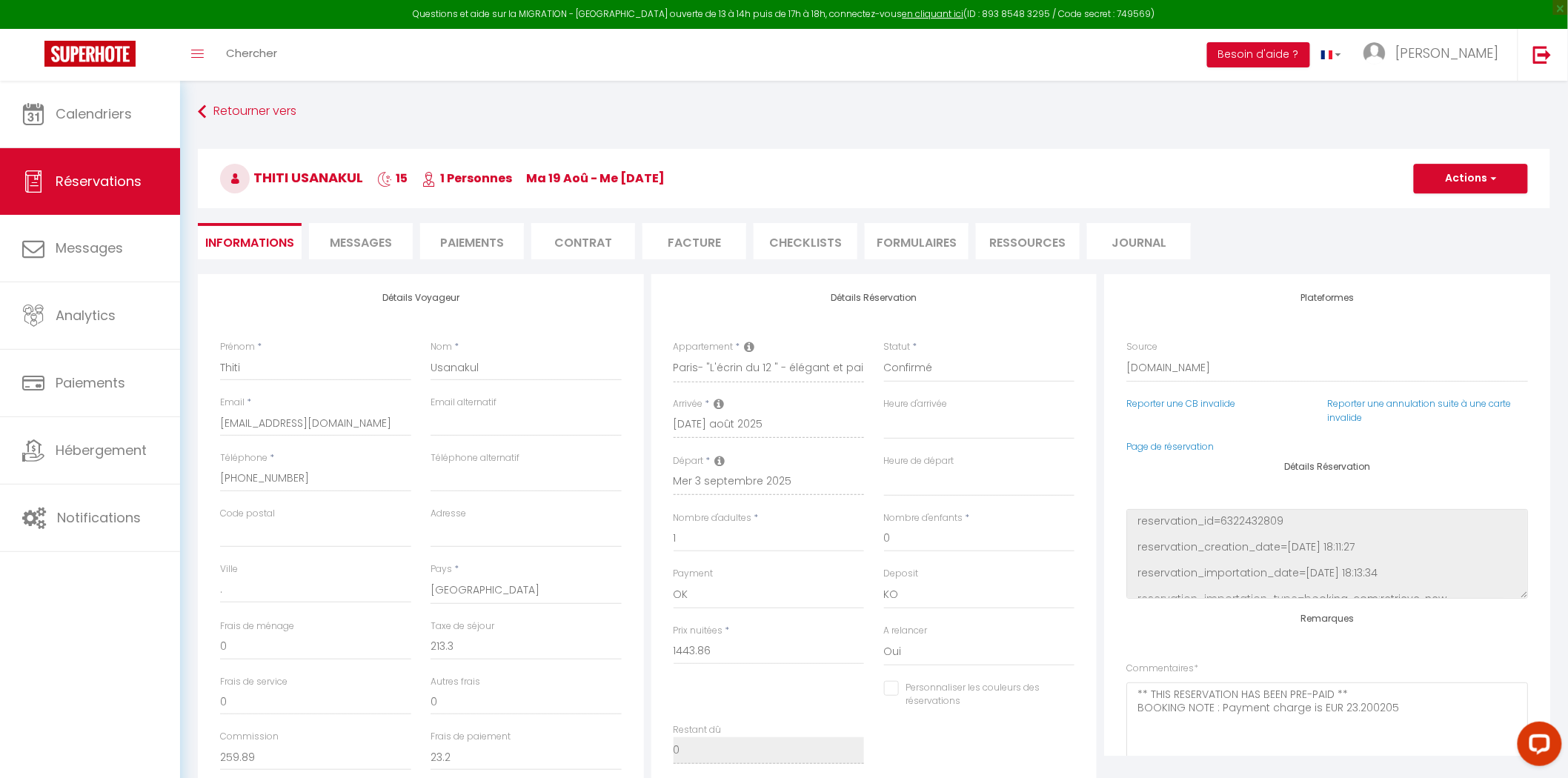
select select
checkbox input "false"
select select
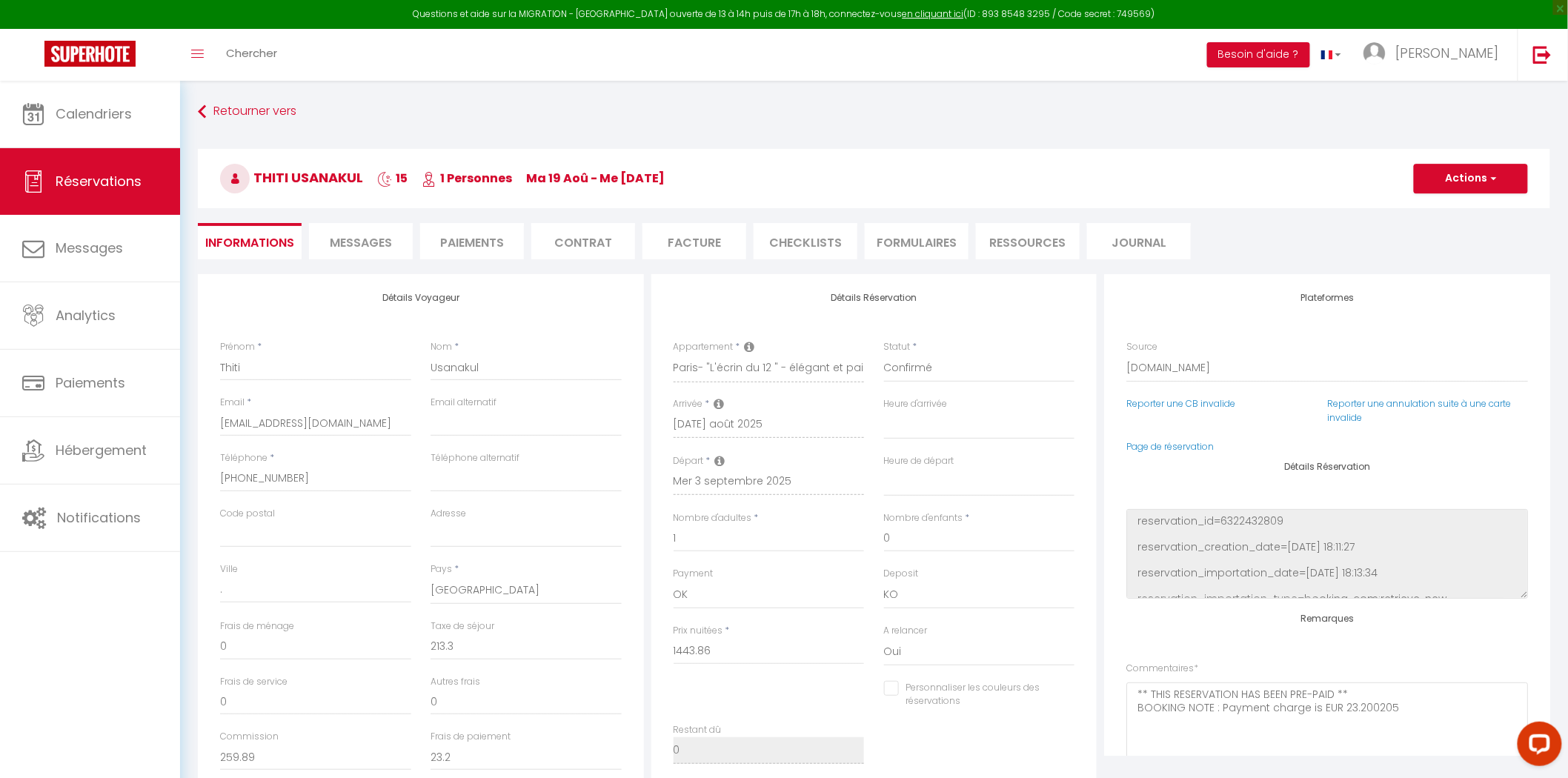
checkbox input "false"
select select
checkbox input "false"
select select
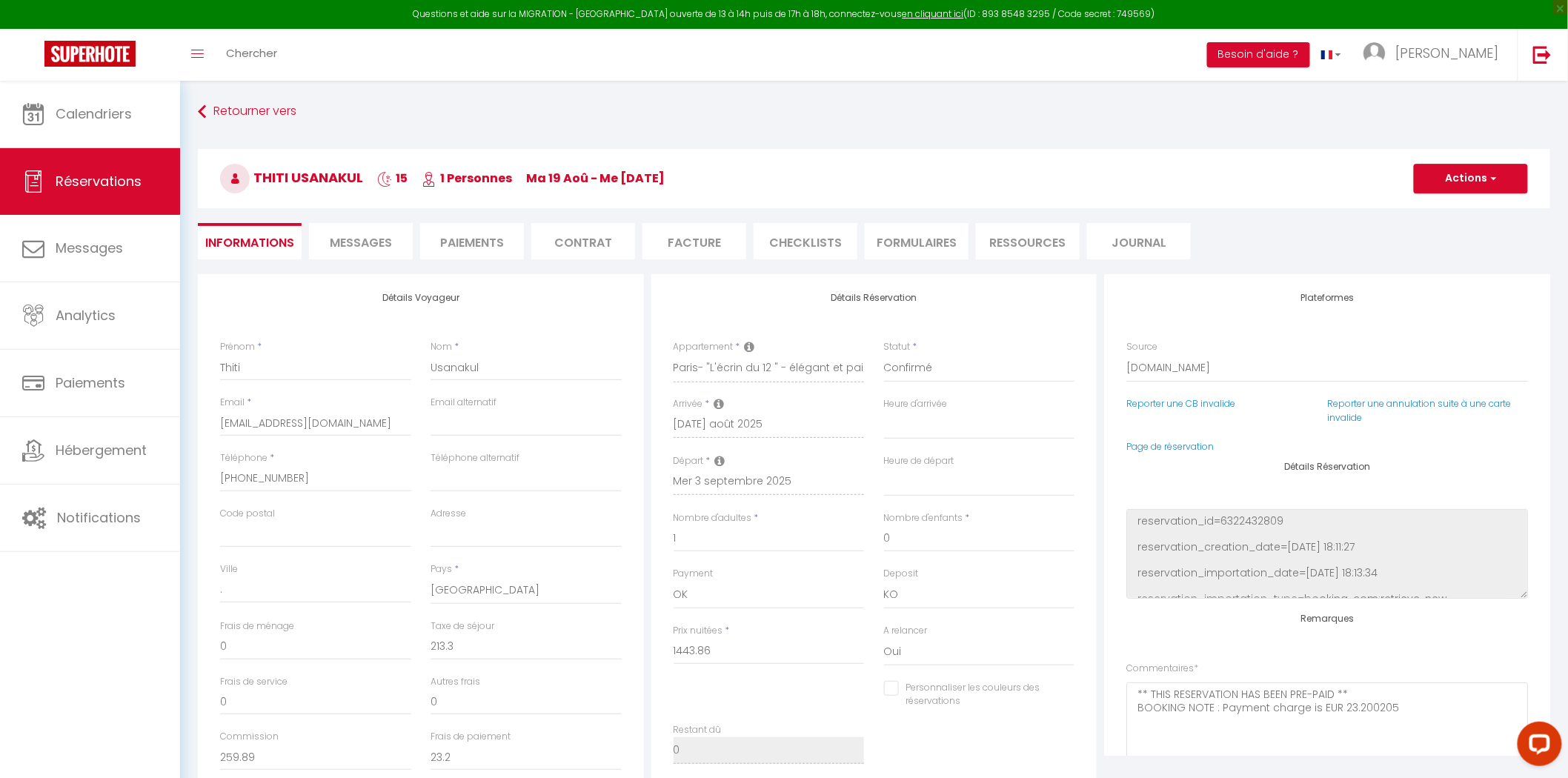
select select
checkbox input "false"
select select
checkbox input "false"
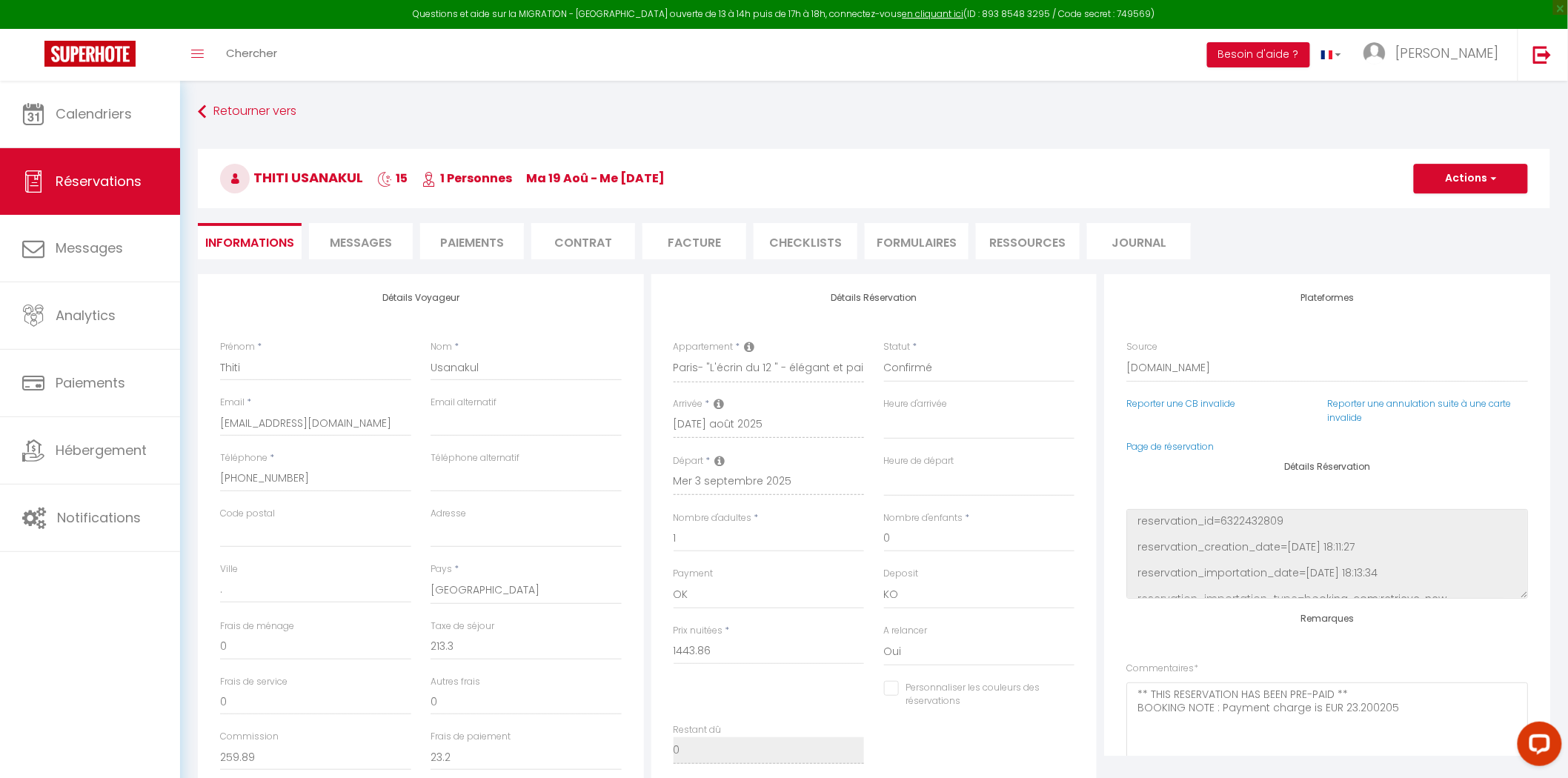
select select
checkbox input "false"
select select
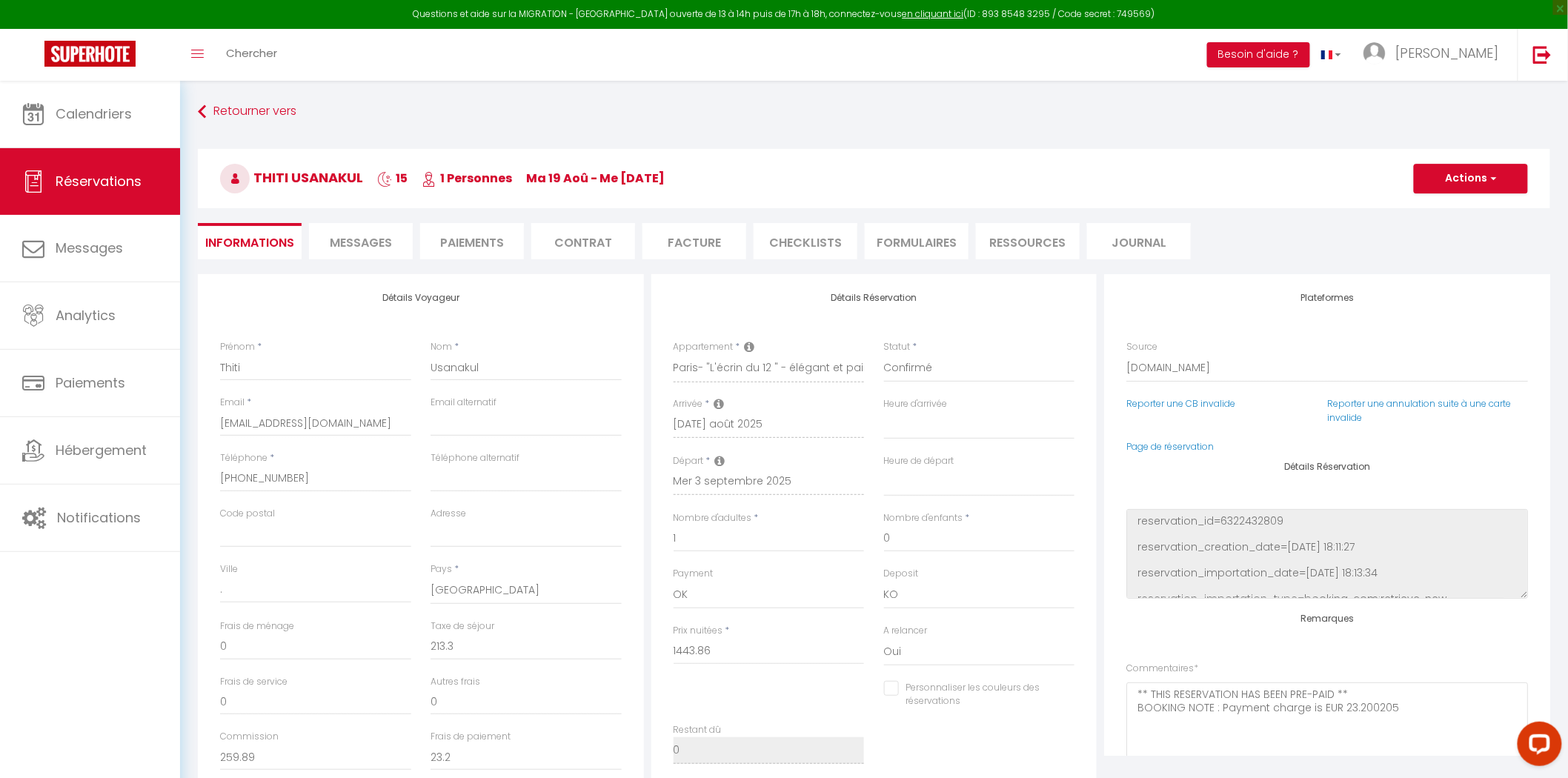
checkbox input "false"
select select
checkbox input "false"
select select
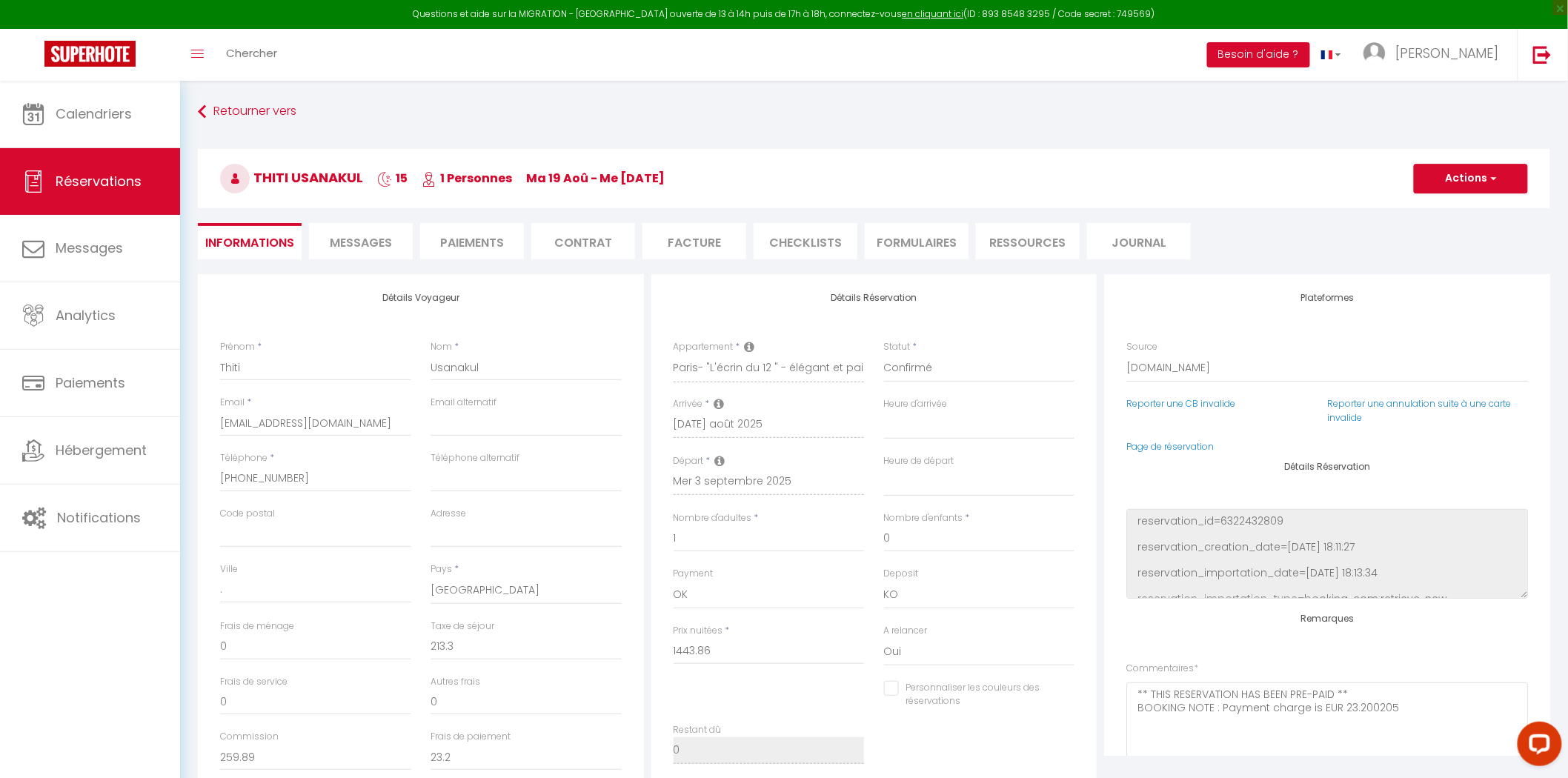
select select
checkbox input "false"
select select
checkbox input "false"
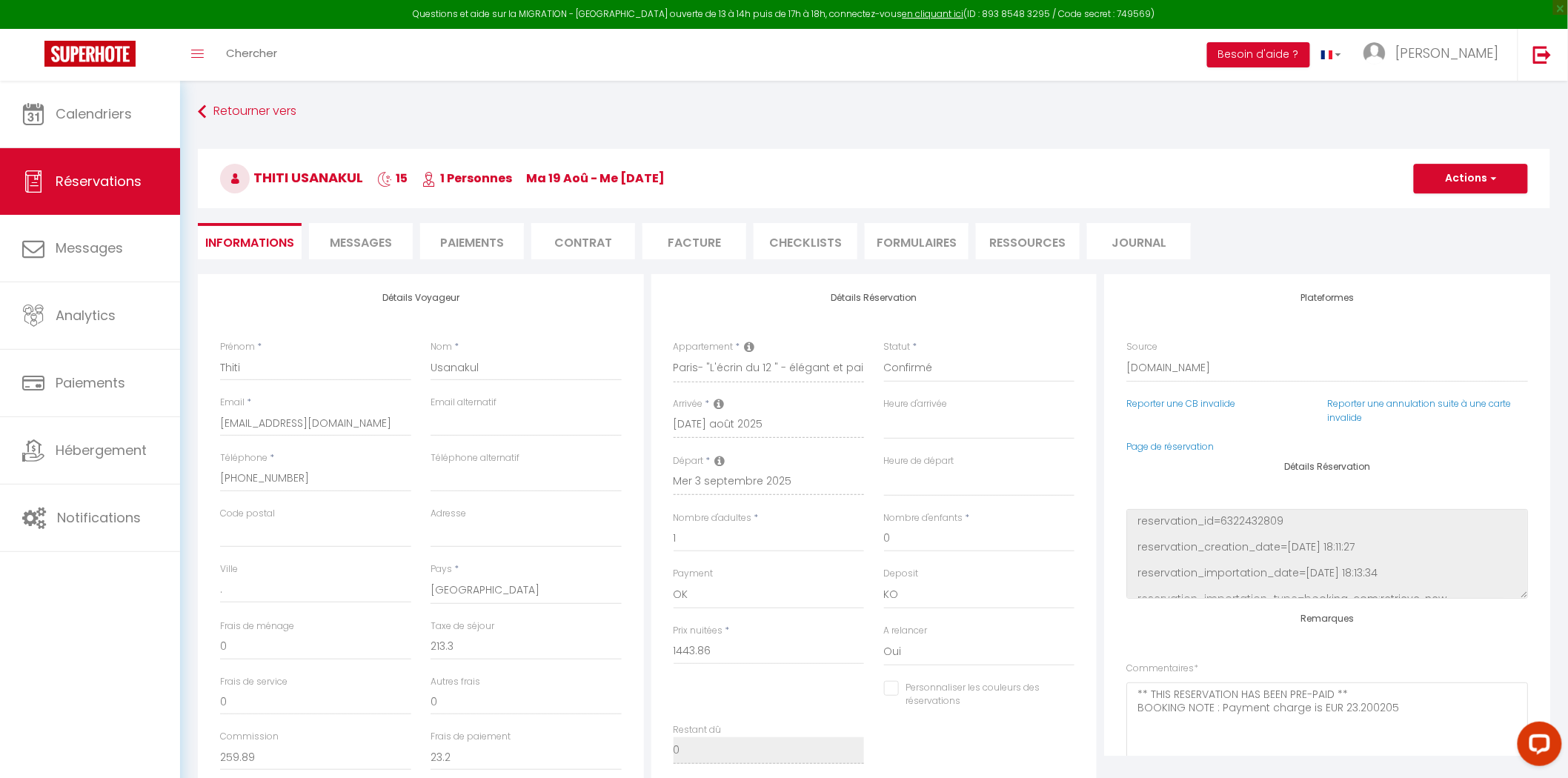
select select
checkbox input "false"
select select
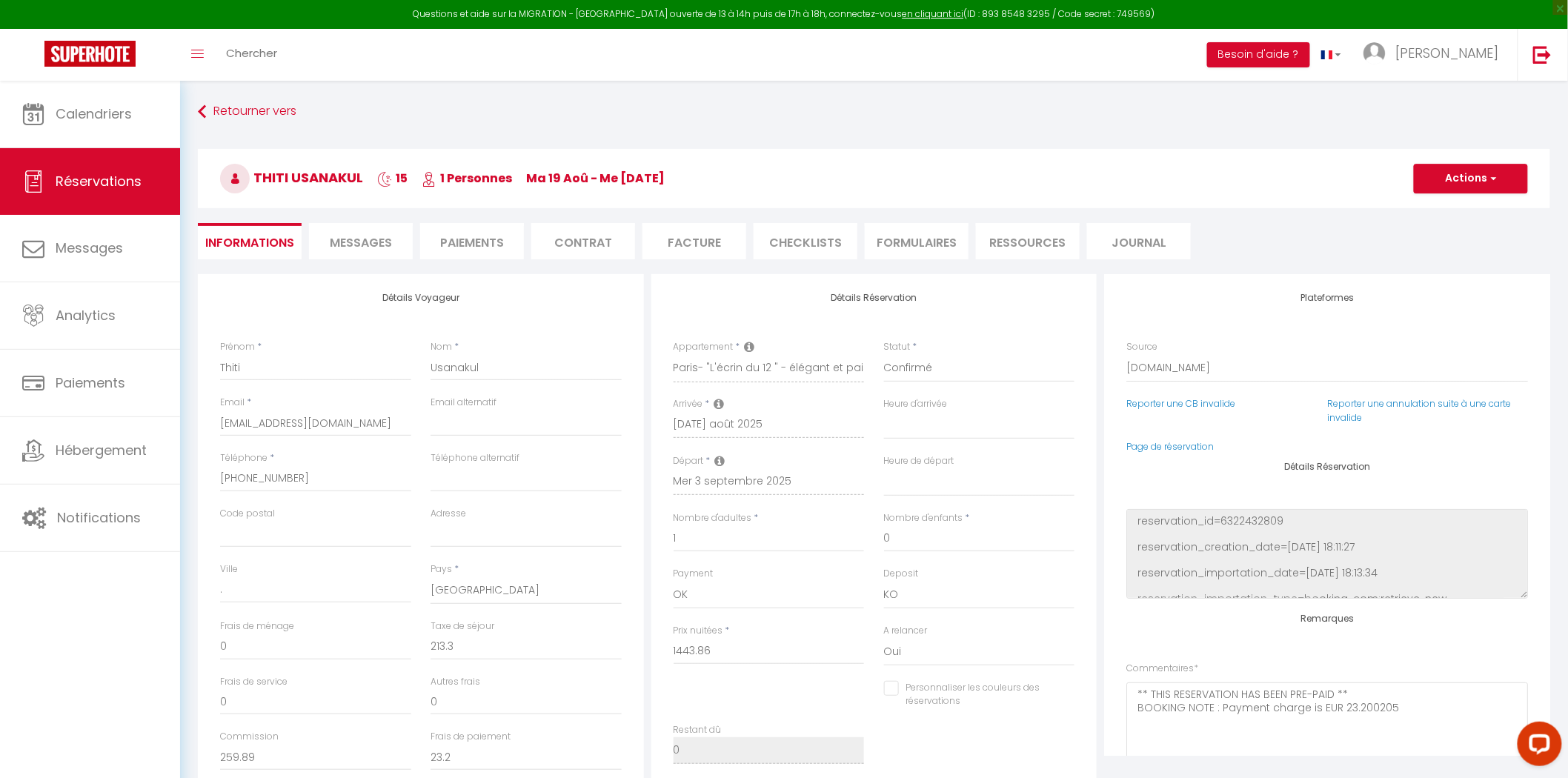
checkbox input "false"
select select
checkbox input "false"
select select
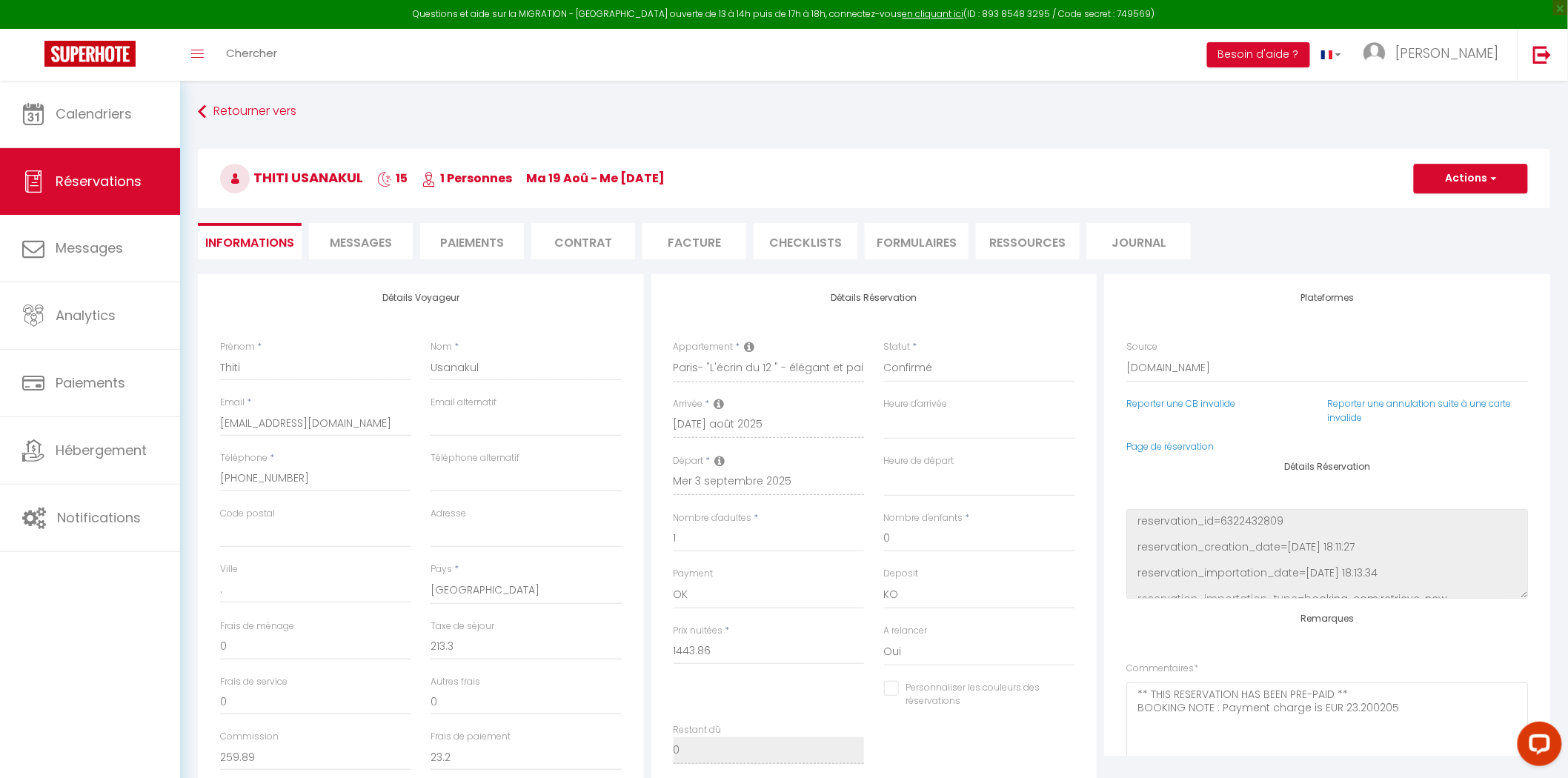
select select
checkbox input "false"
select select
checkbox input "false"
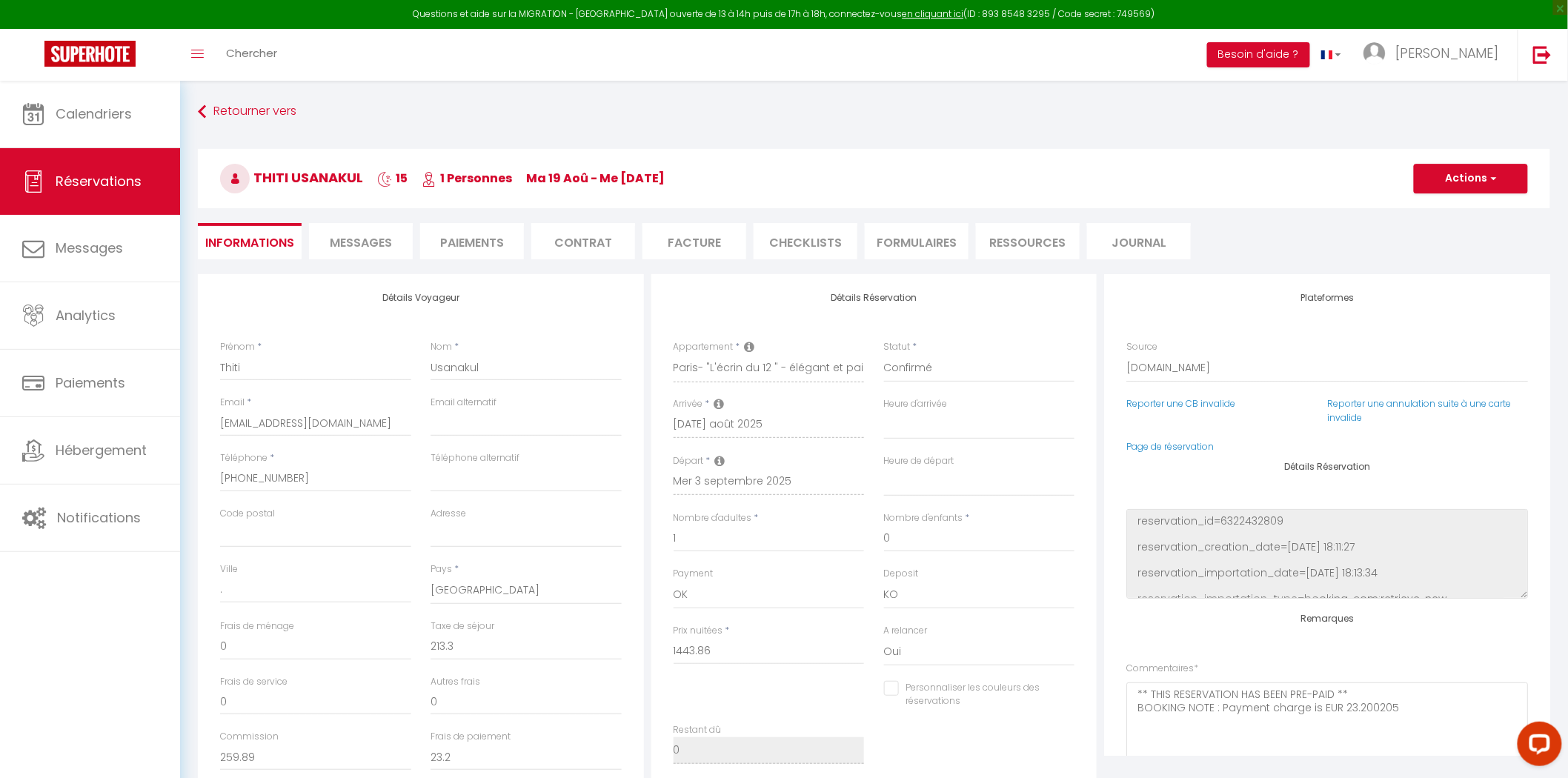
select select
checkbox input "false"
select select
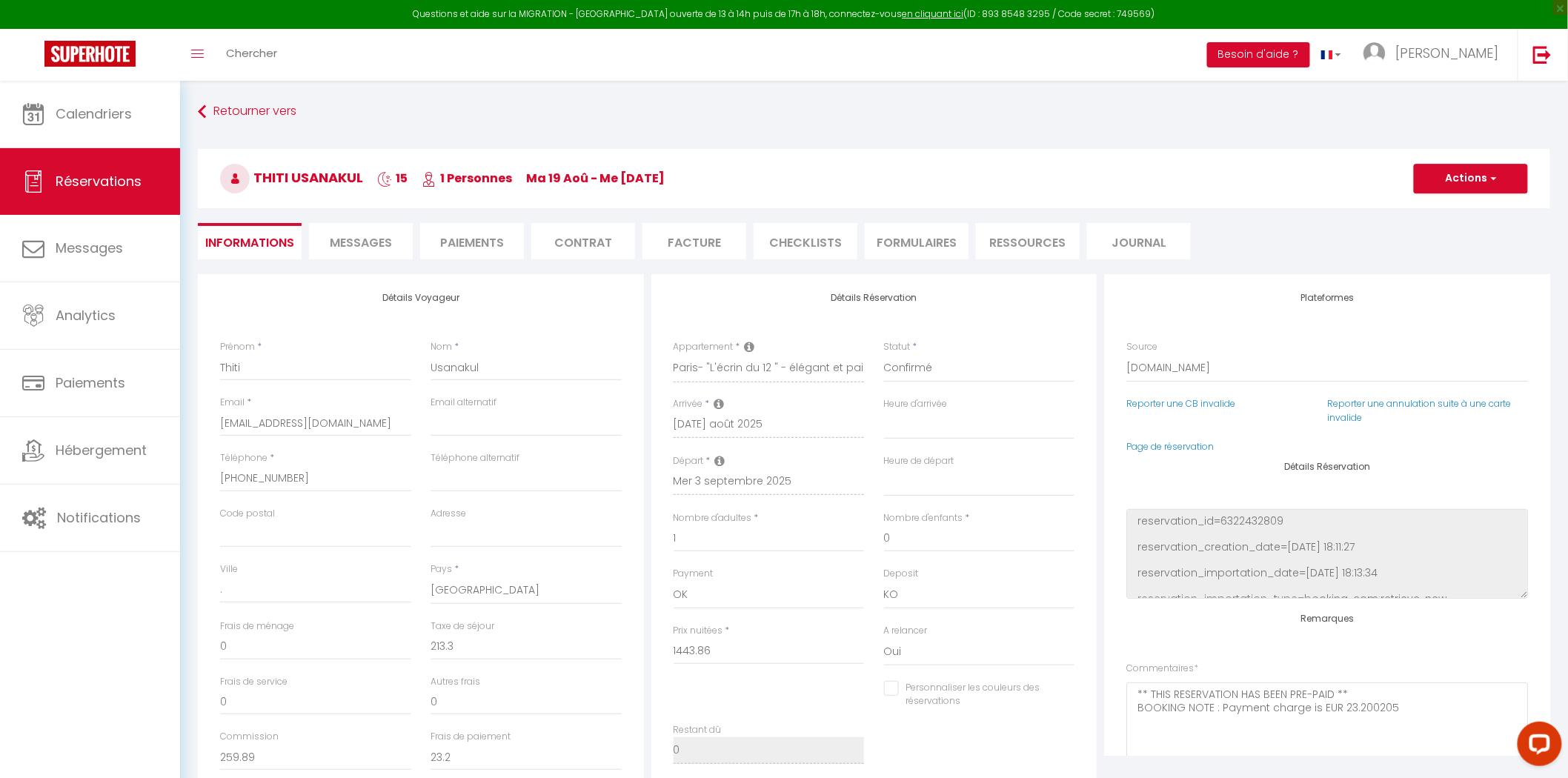
checkbox input "false"
select select
checkbox input "false"
select select
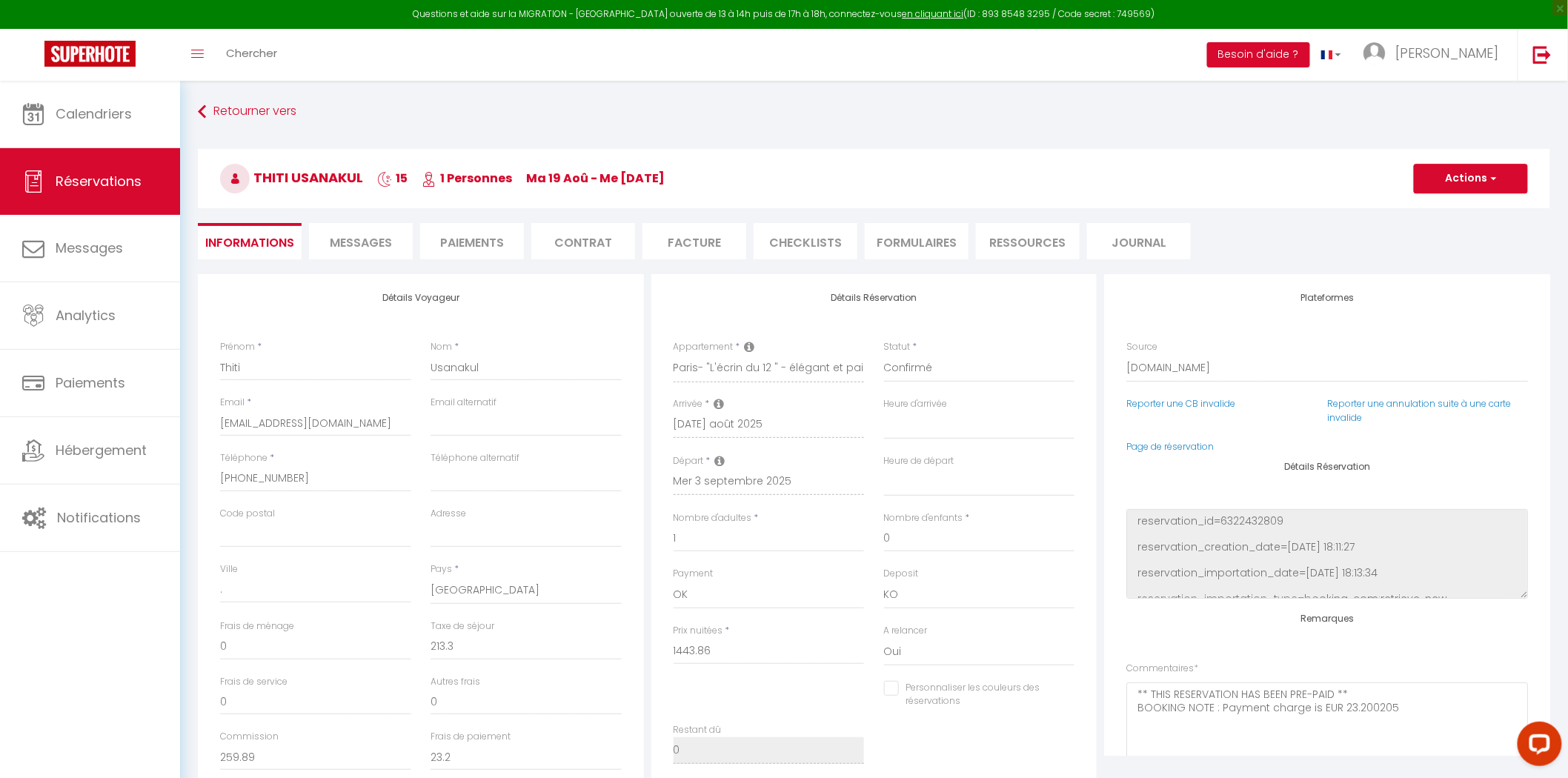
select select
checkbox input "false"
select select
checkbox input "false"
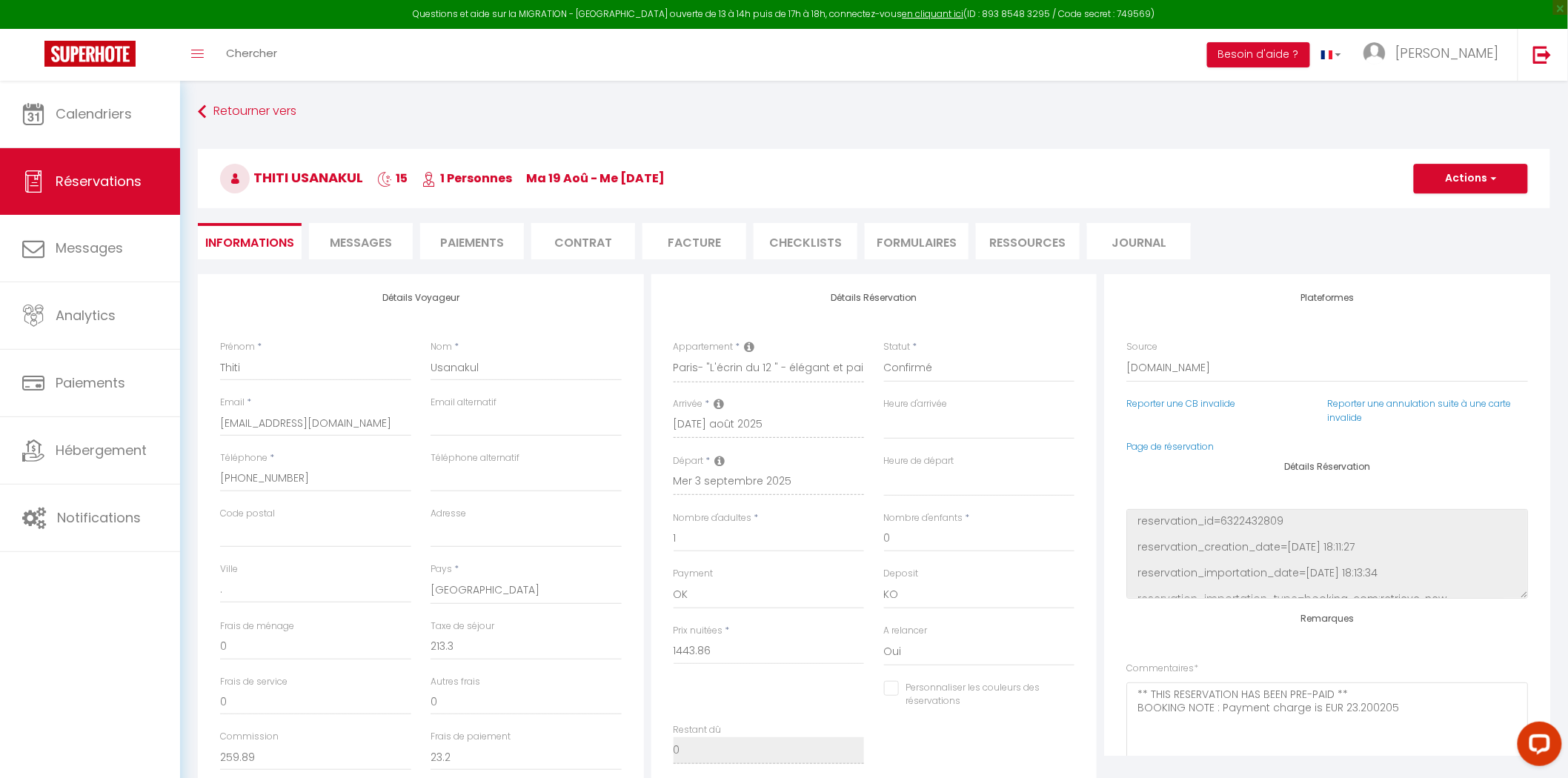
select select
checkbox input "false"
select select
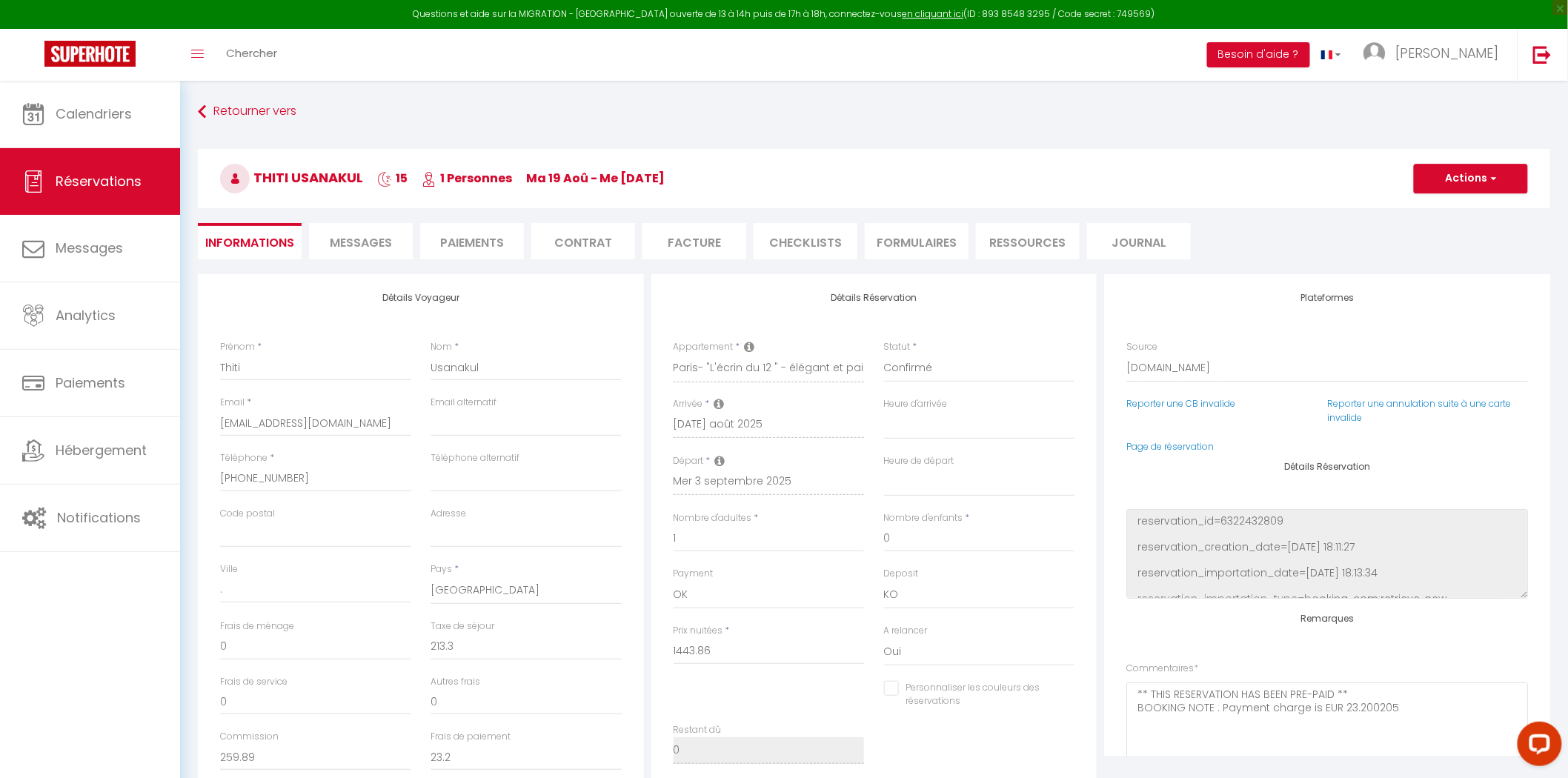
checkbox input "false"
select select
checkbox input "false"
select select
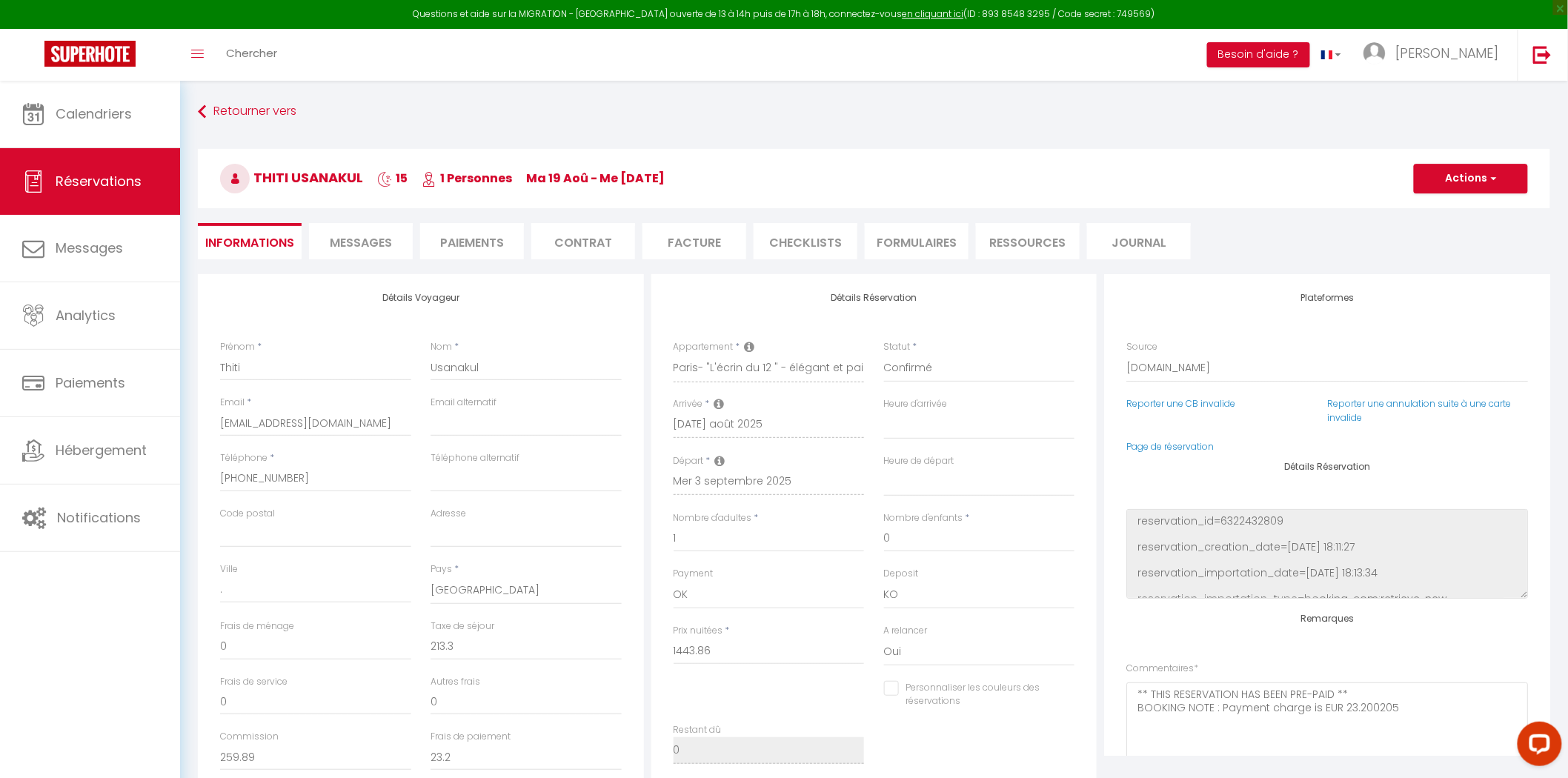
select select
checkbox input "false"
select select
checkbox input "false"
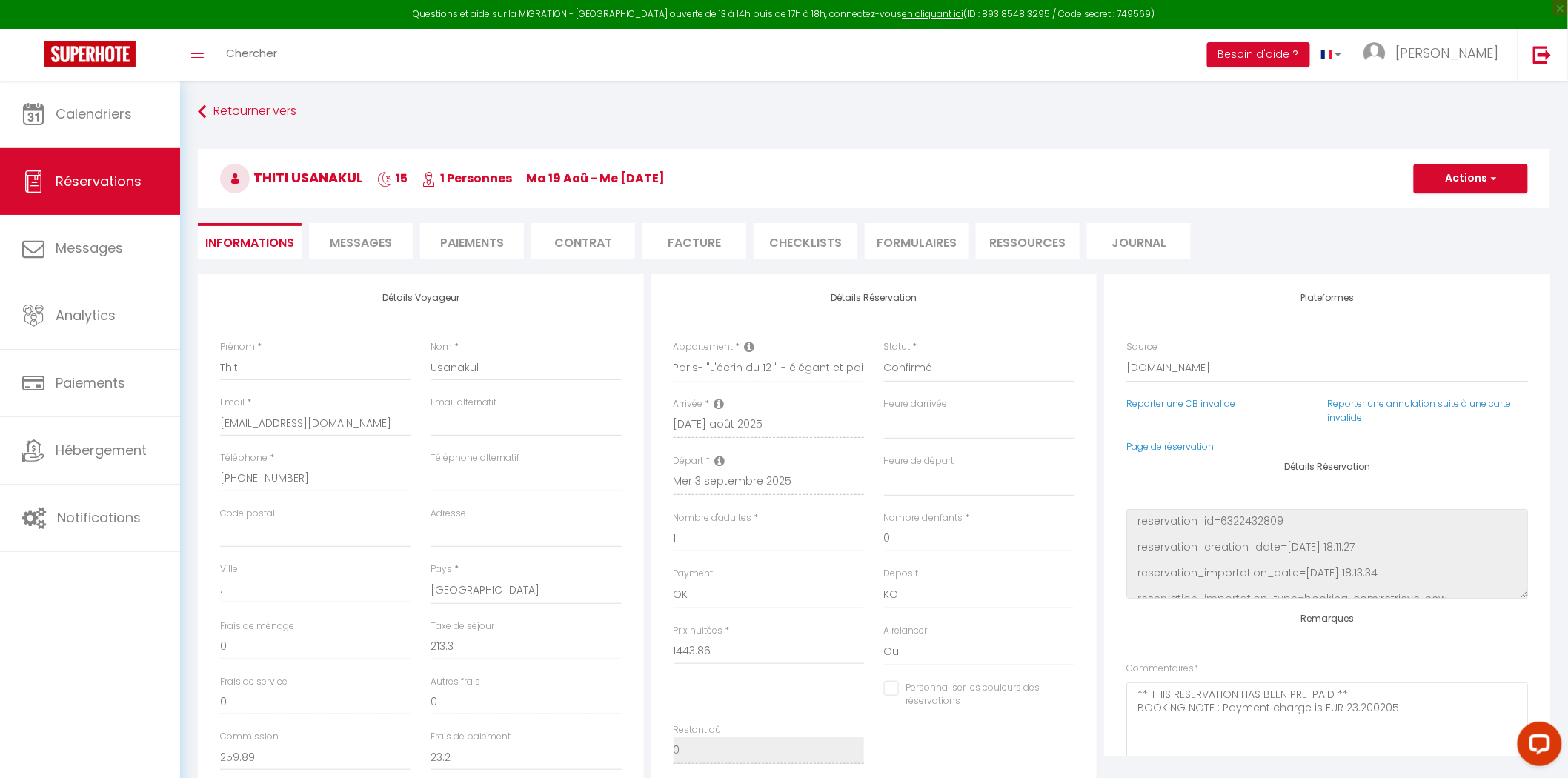
select select
checkbox input "false"
select select
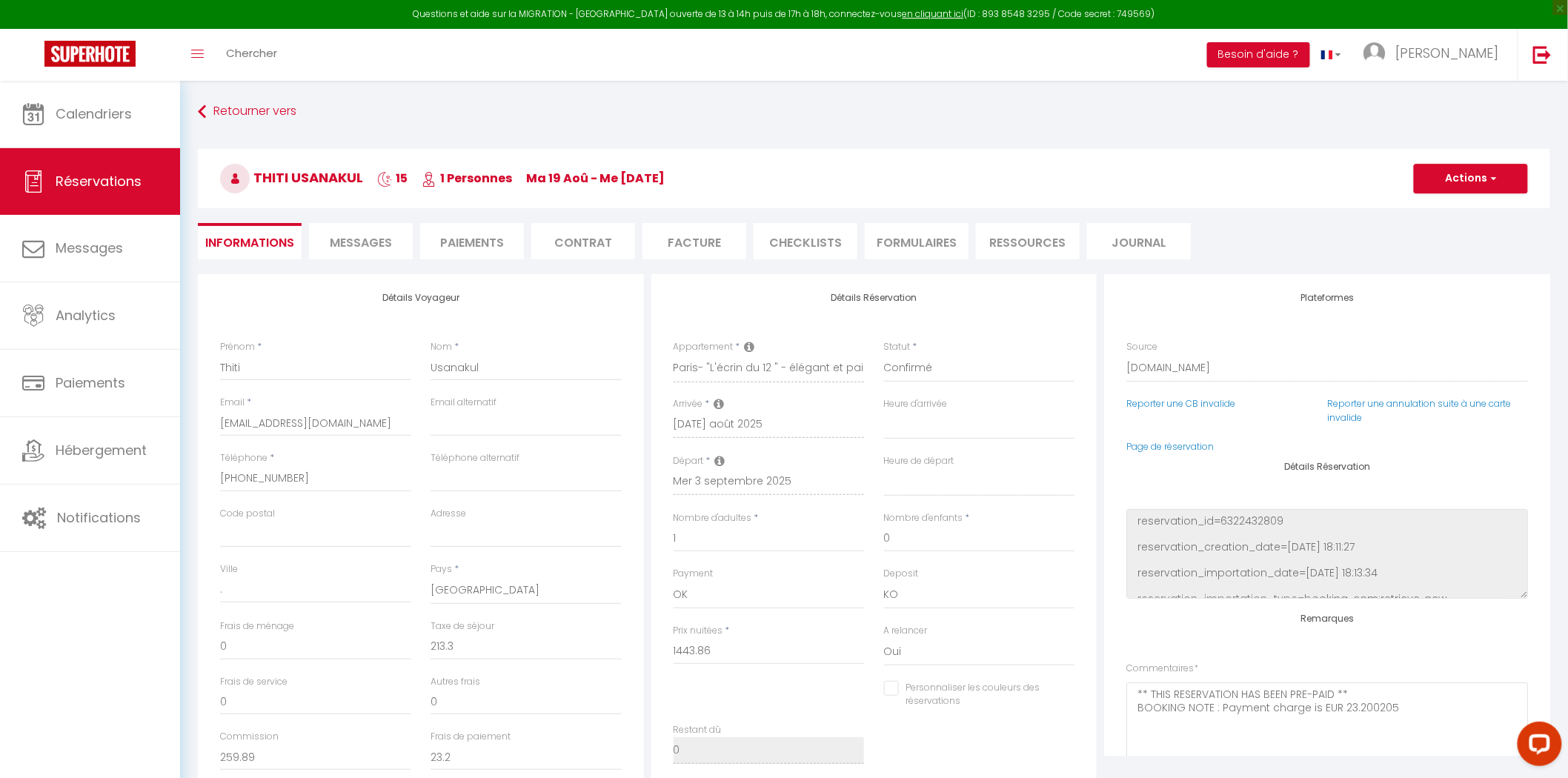
checkbox input "false"
select select
checkbox input "false"
select select
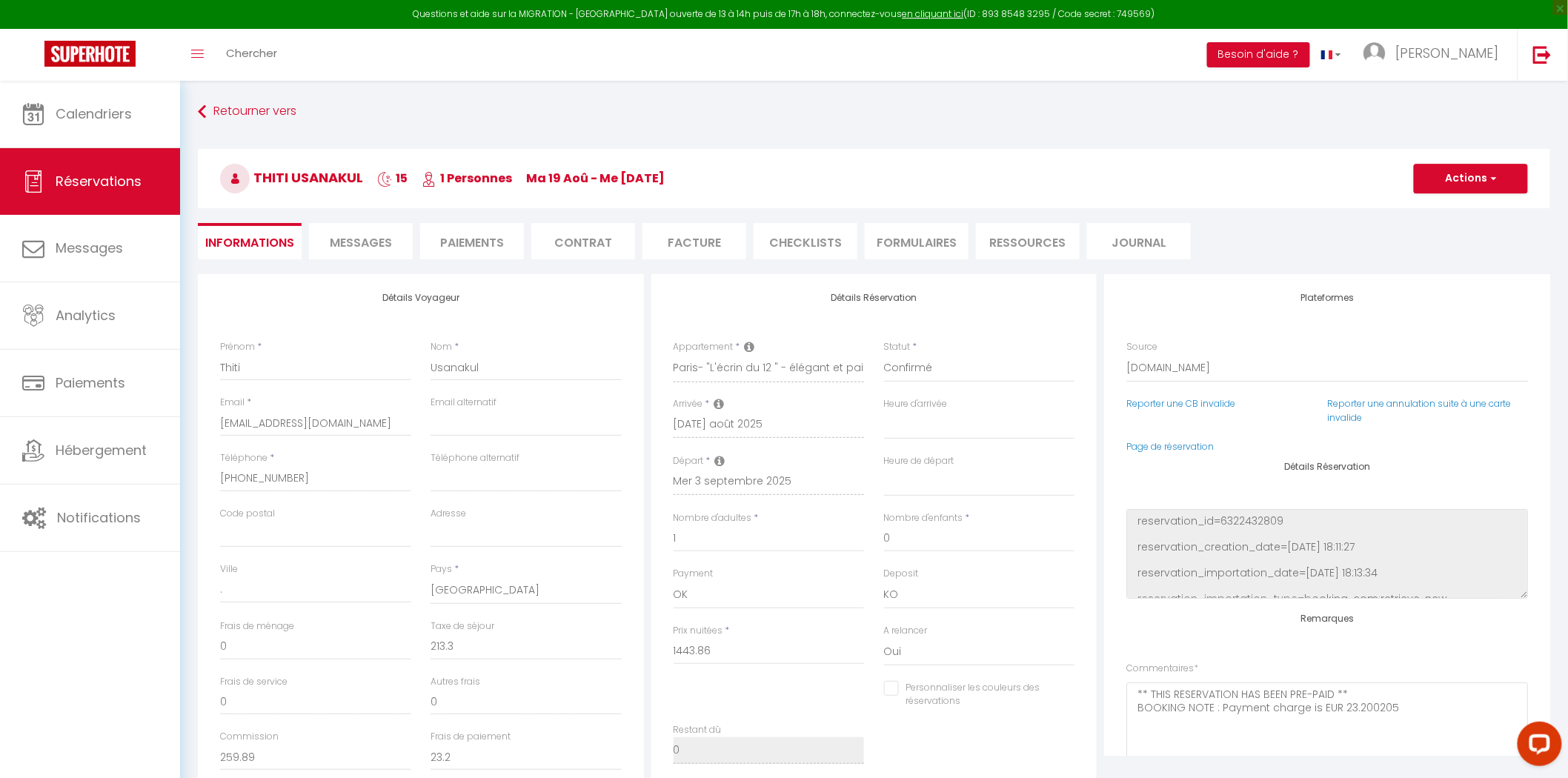
select select
checkbox input "false"
select select
checkbox input "false"
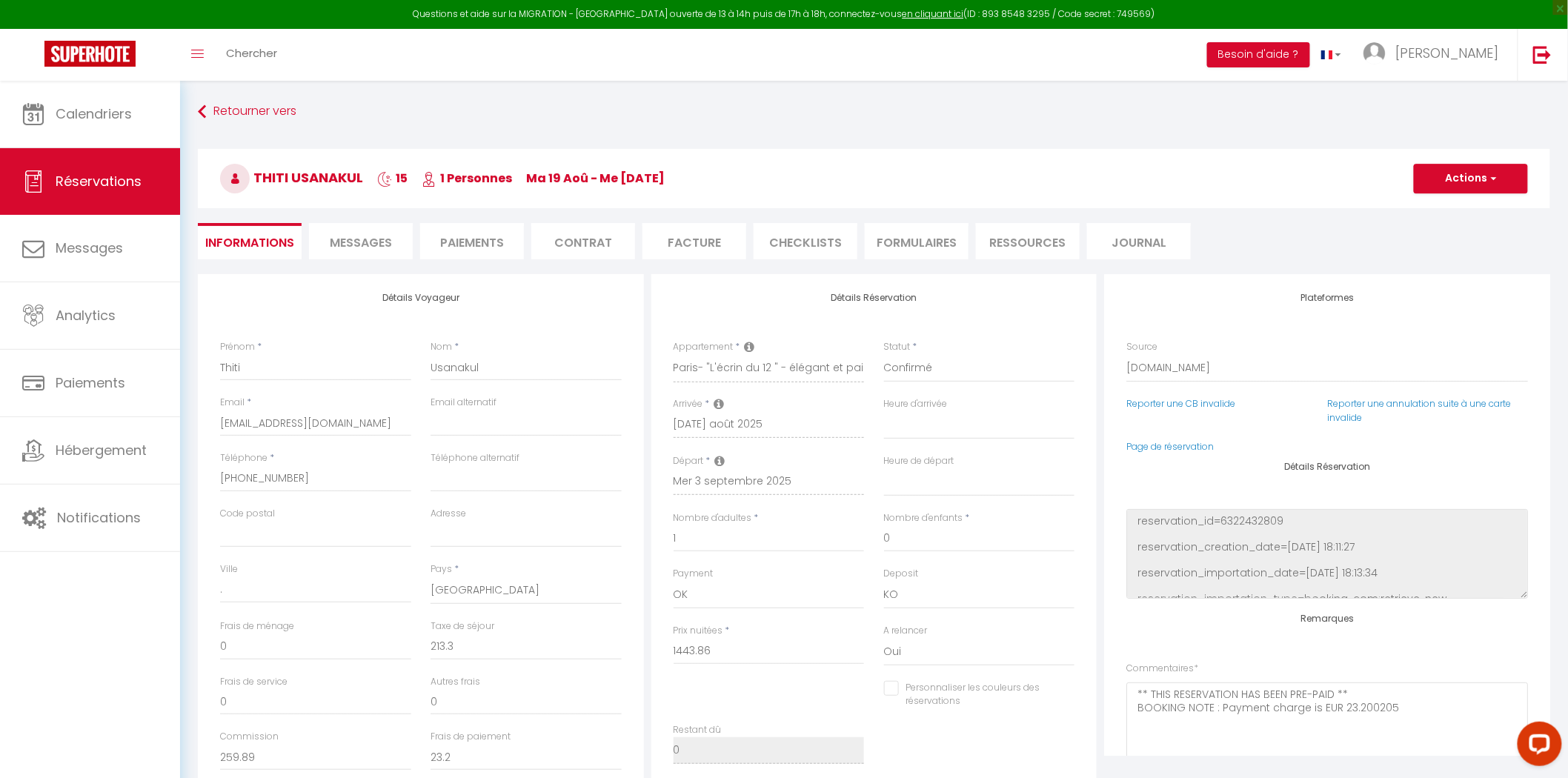
select select
checkbox input "false"
select select
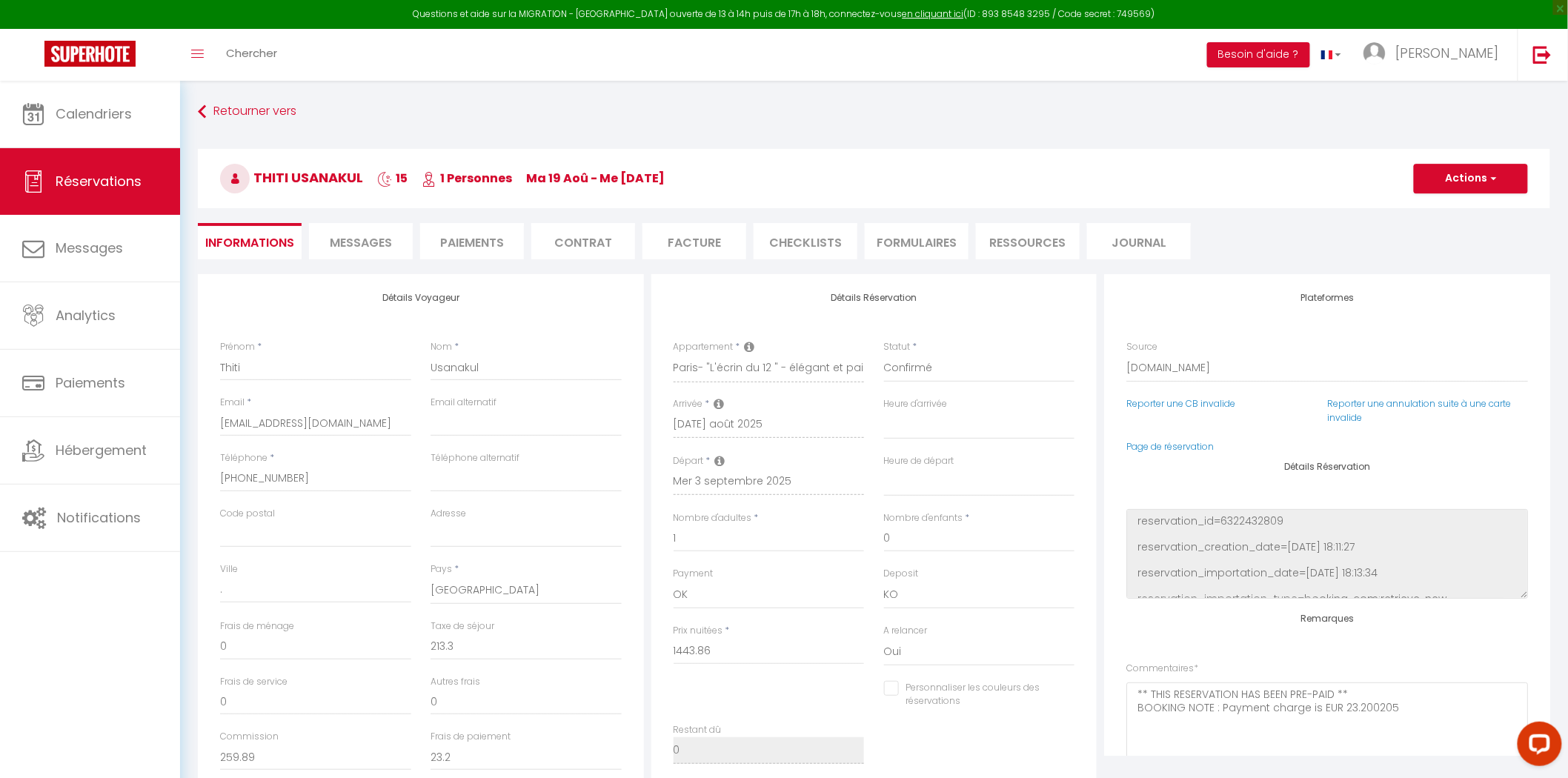
checkbox input "false"
select select
